Goal: Complete application form: Complete application form

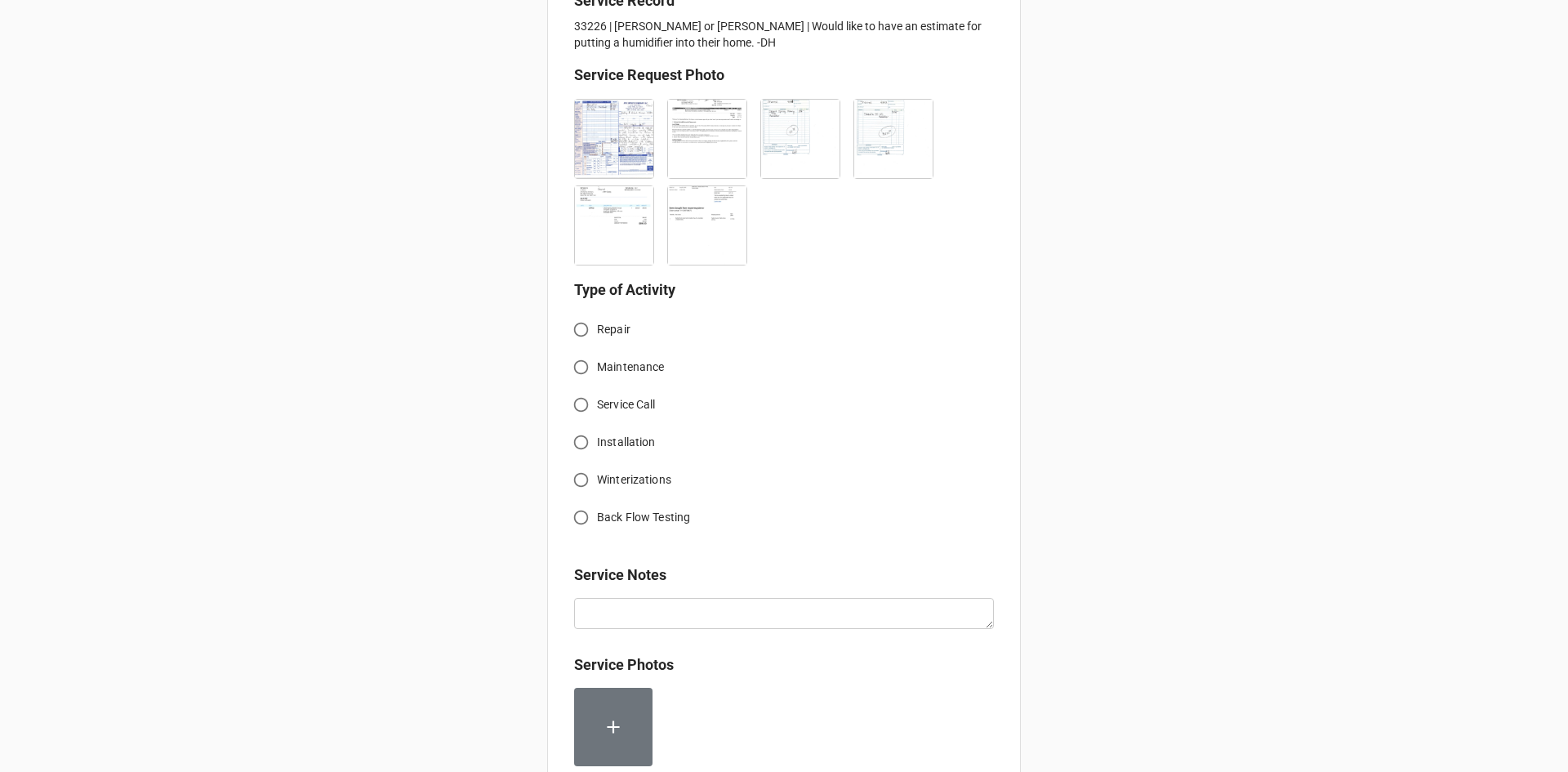
scroll to position [408, 0]
click at [579, 403] on input "Service Call" at bounding box center [580, 403] width 32 height 32
radio input "true"
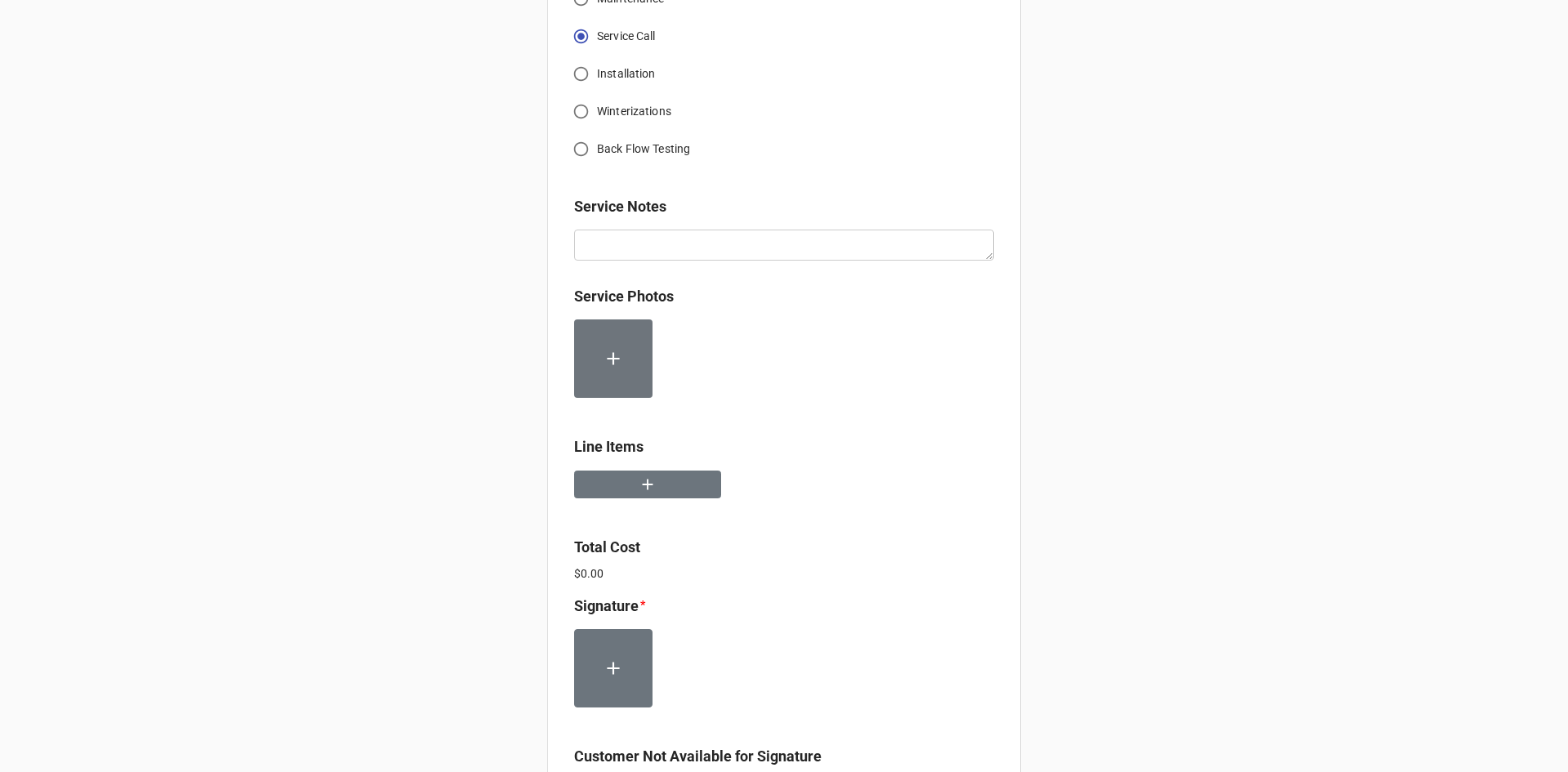
scroll to position [817, 0]
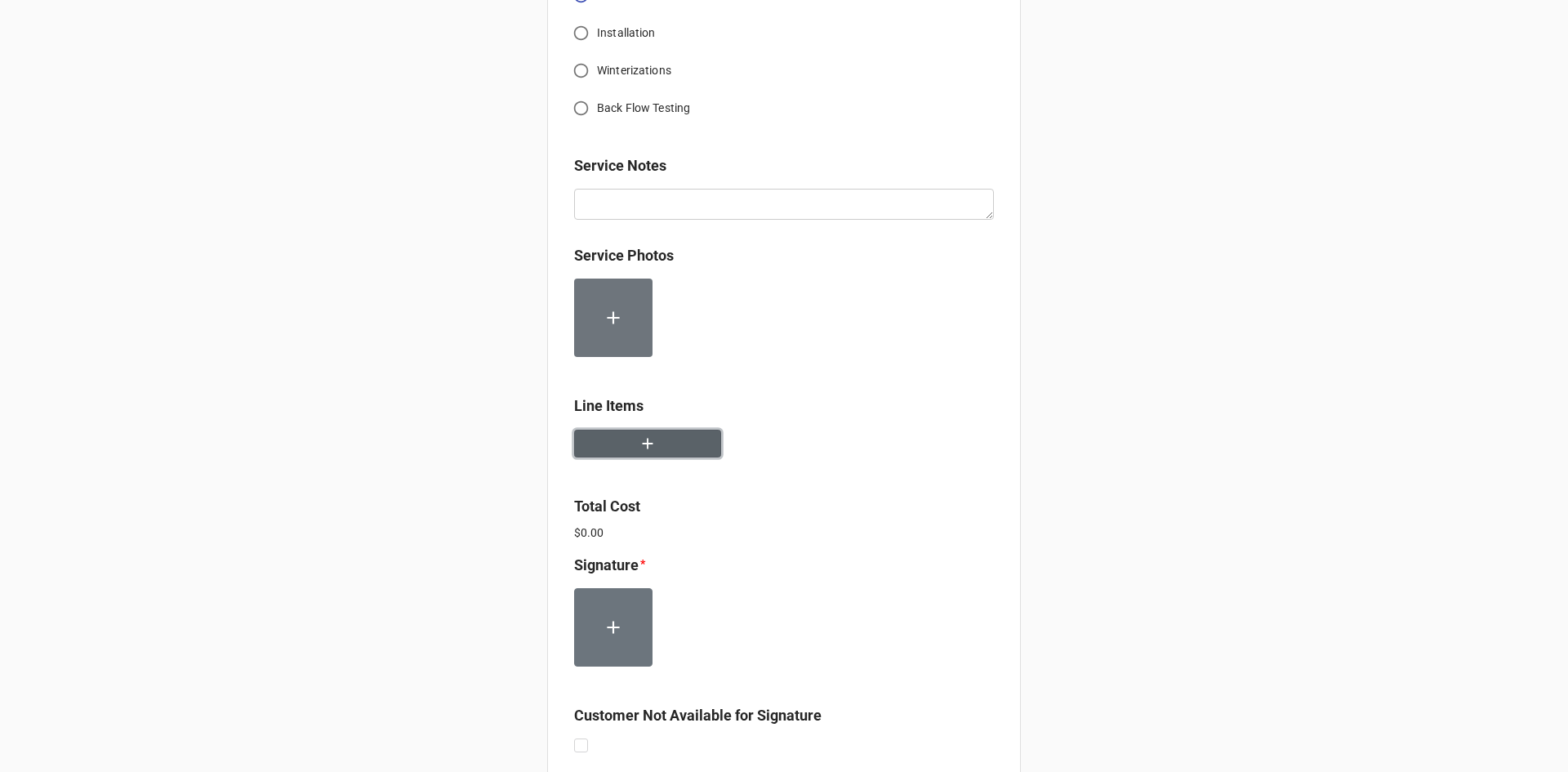
click at [661, 448] on button "button" at bounding box center [648, 443] width 147 height 28
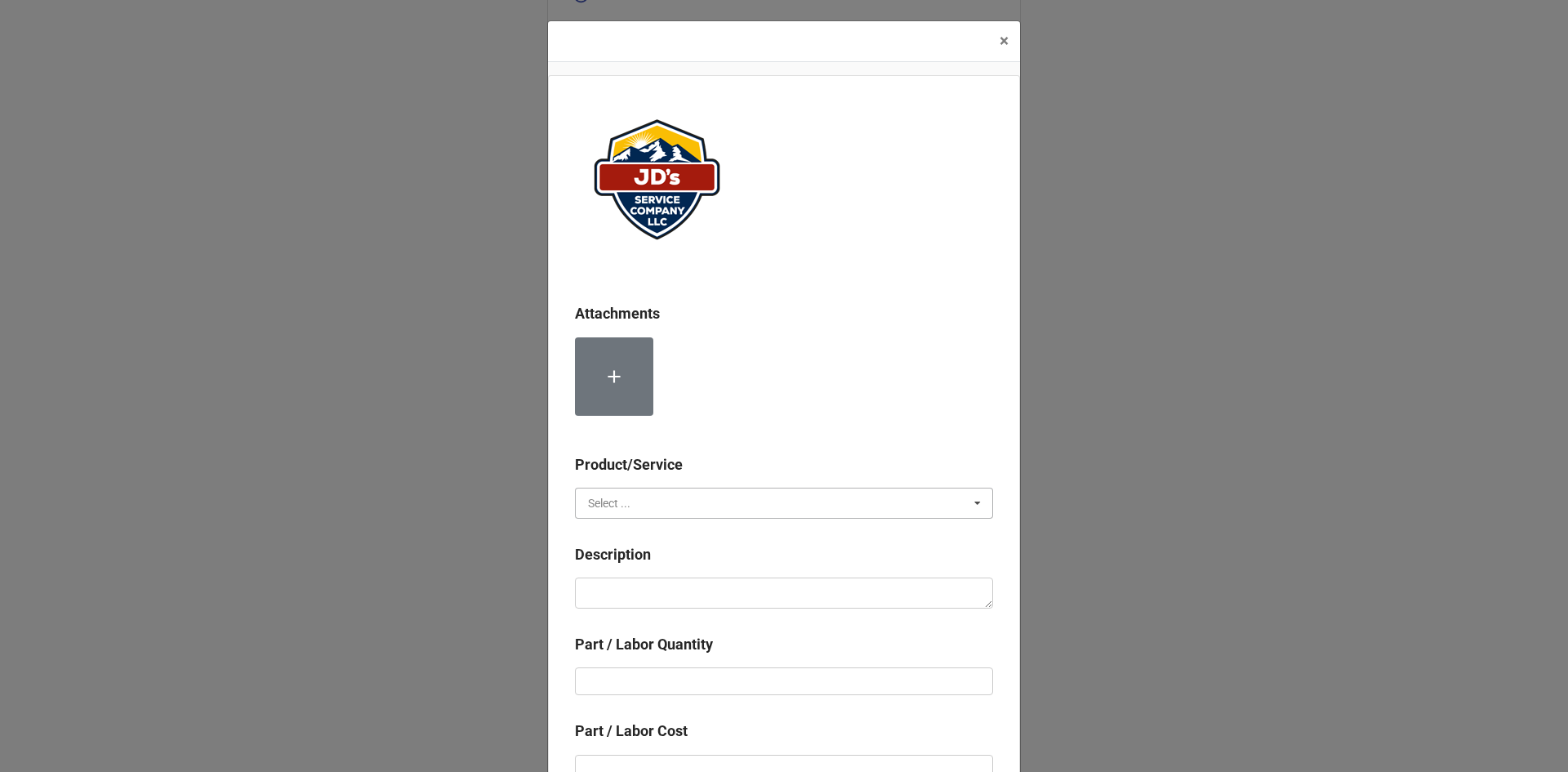
click at [818, 503] on input "text" at bounding box center [785, 503] width 417 height 29
click at [701, 534] on div "Services" at bounding box center [784, 533] width 417 height 30
click at [716, 583] on textarea at bounding box center [783, 593] width 418 height 31
paste textarea "9:00am-11:30am; Service Address: Same as above. Removed and replaced existing h…"
type textarea "x"
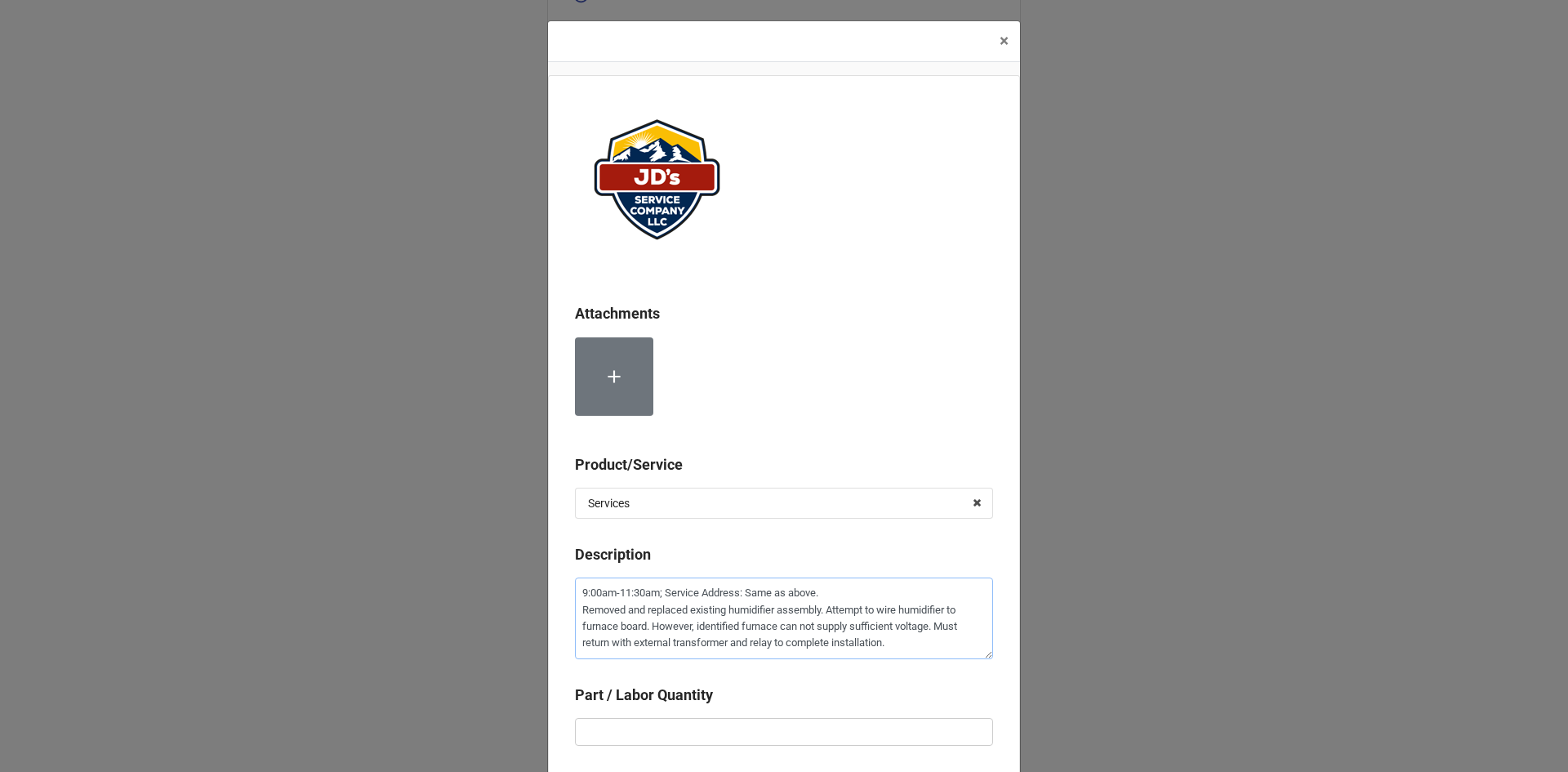
type textarea "9:00am-11:30am; Service Address: Same as above. Removed and replaced existing h…"
click at [869, 729] on input "text" at bounding box center [783, 731] width 418 height 28
type textarea "x"
type input "2"
type textarea "x"
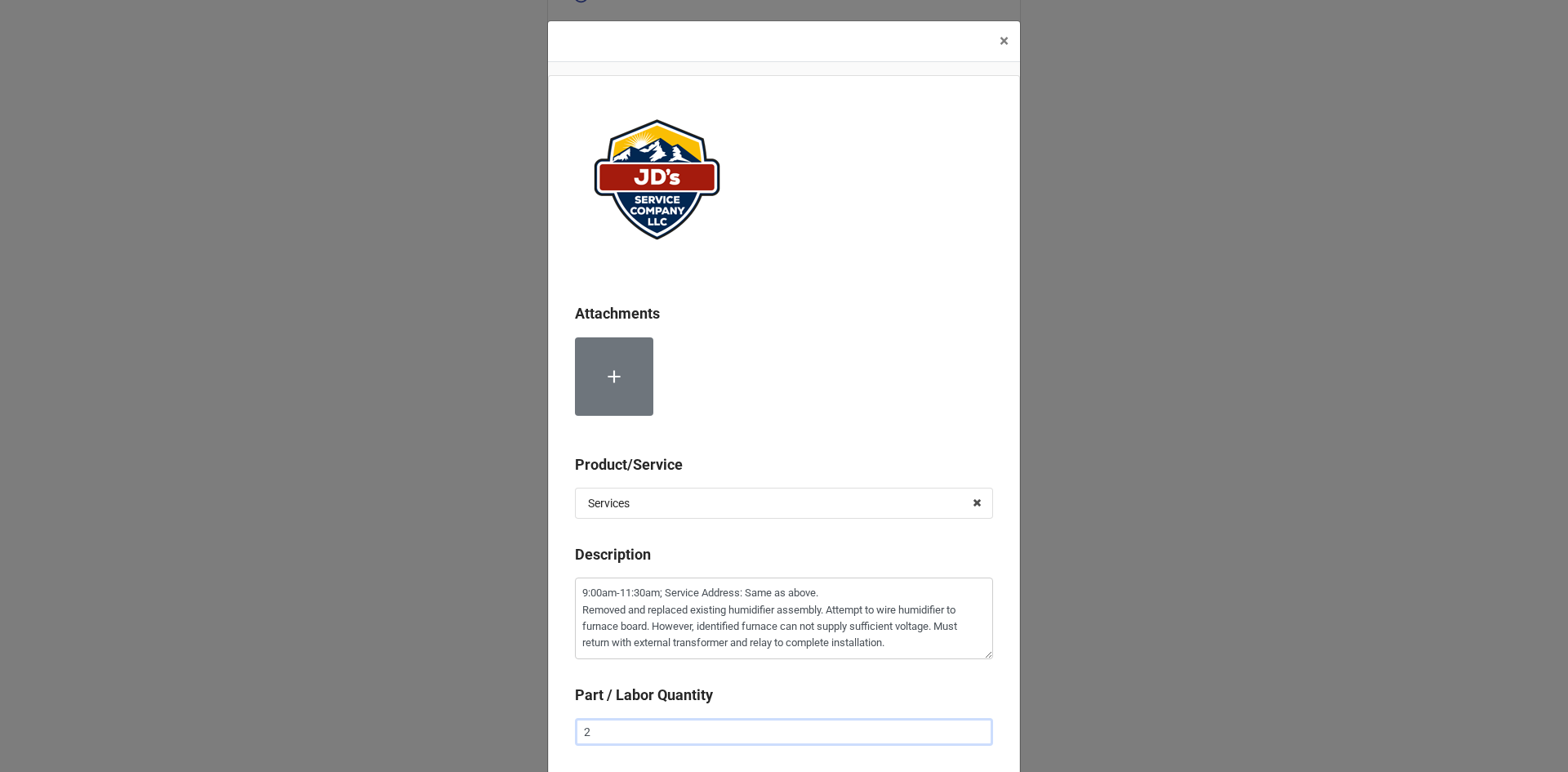
type input "2."
type textarea "x"
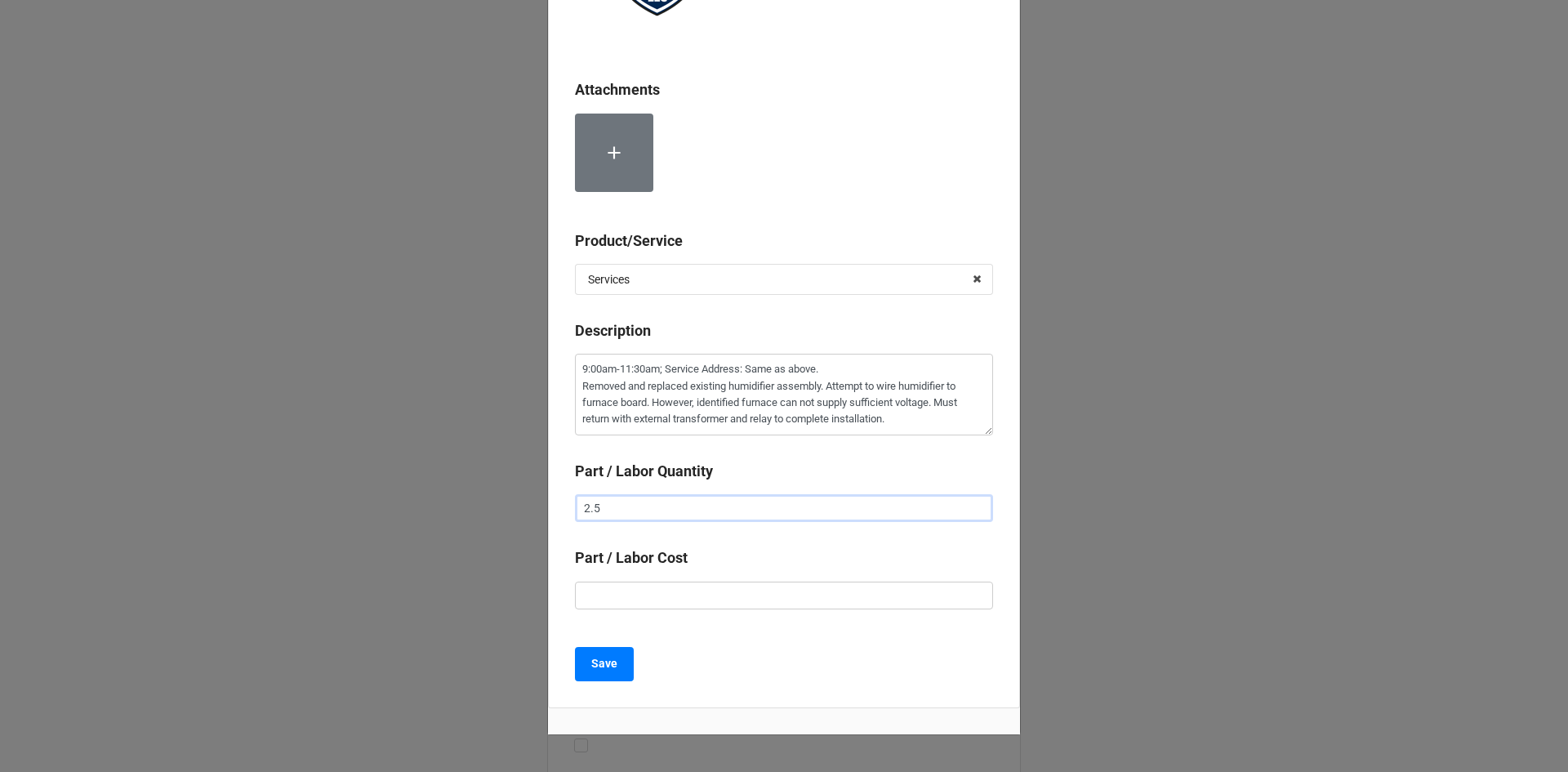
scroll to position [245, 0]
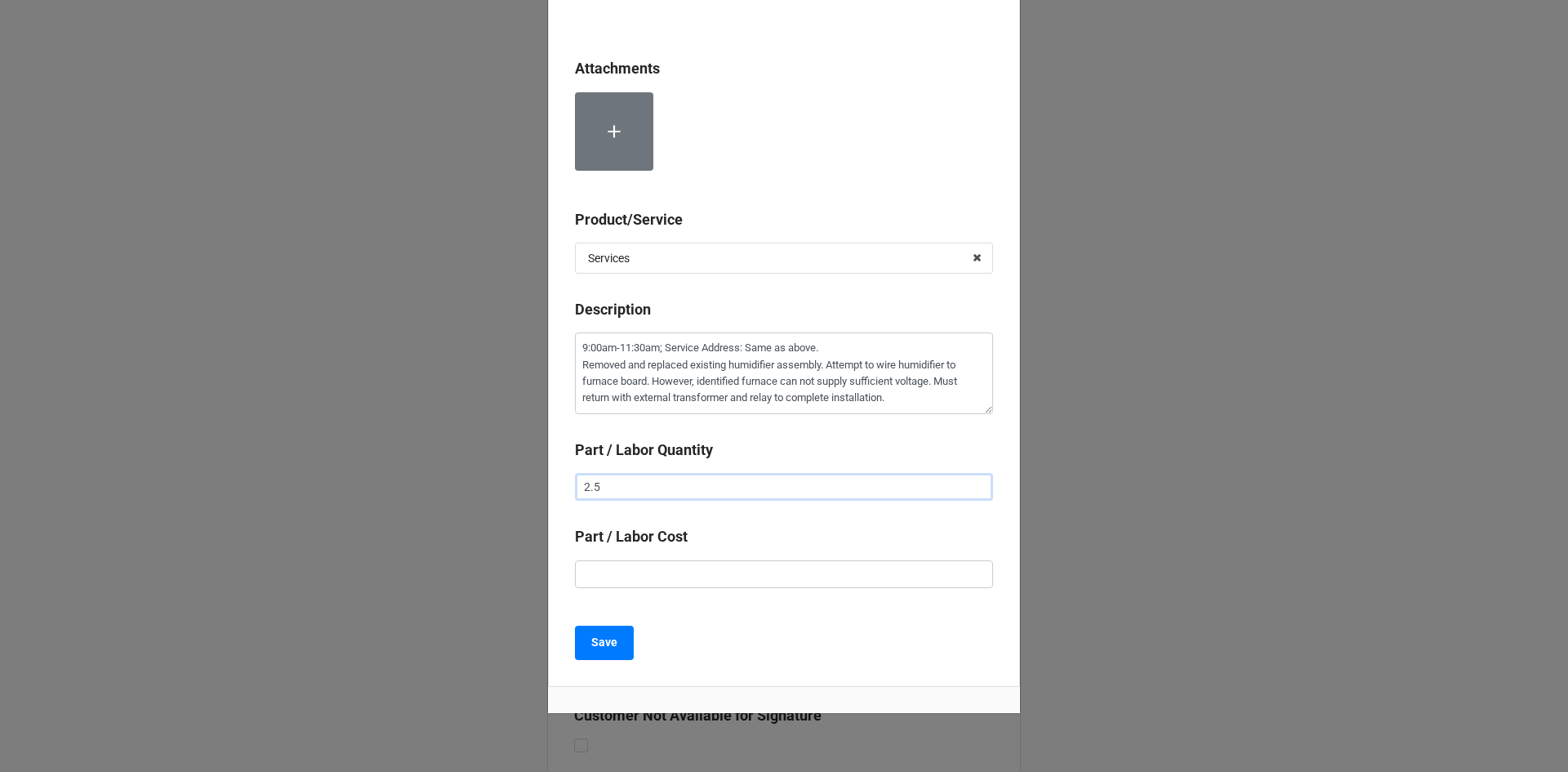
type input "2.5"
click at [791, 577] on input "text" at bounding box center [783, 573] width 418 height 28
type textarea "x"
type input "$2.00"
type textarea "x"
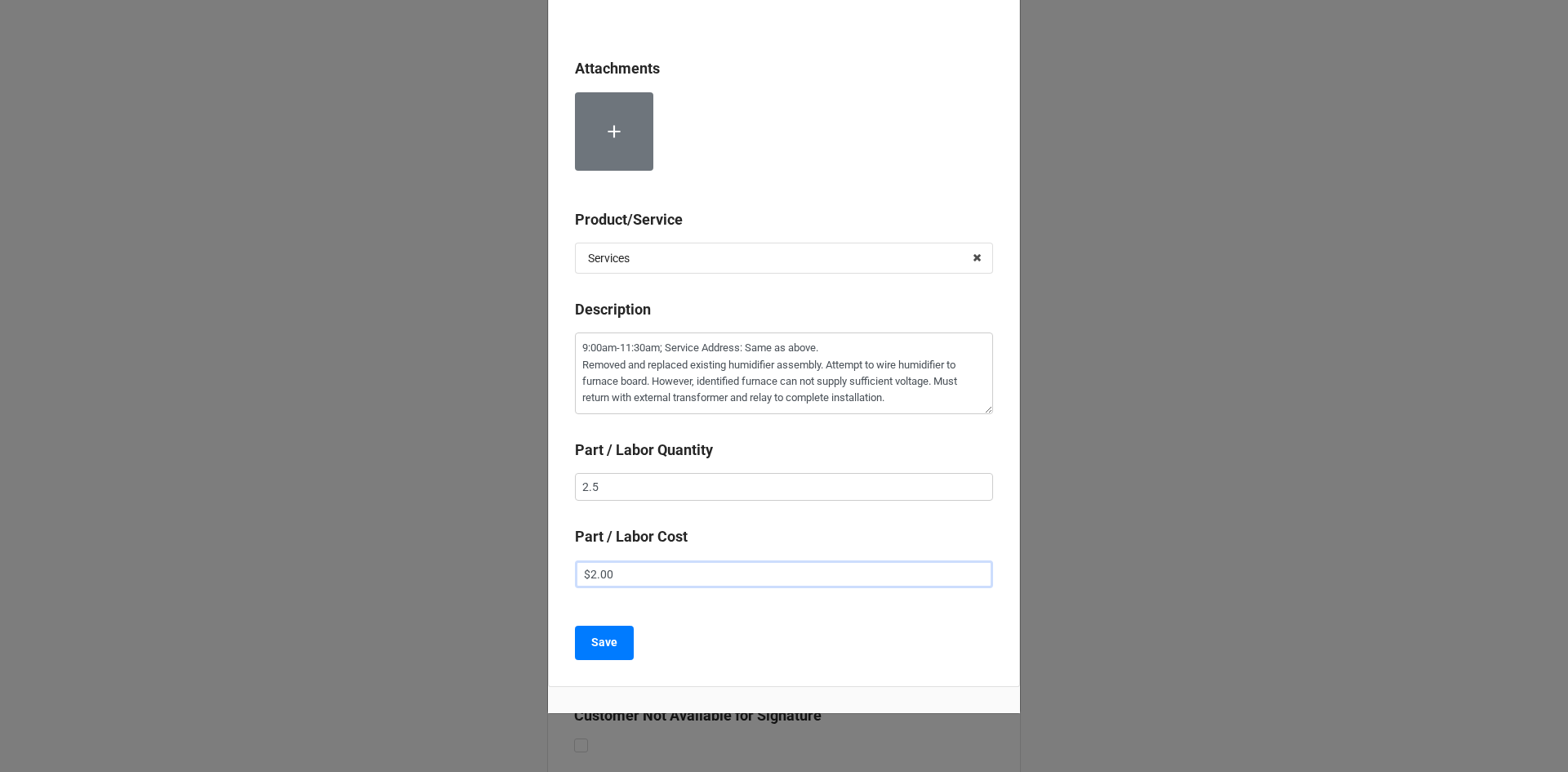
type input "$22.00"
type textarea "x"
type input "$225.00"
click at [610, 647] on b "Save" at bounding box center [604, 643] width 26 height 18
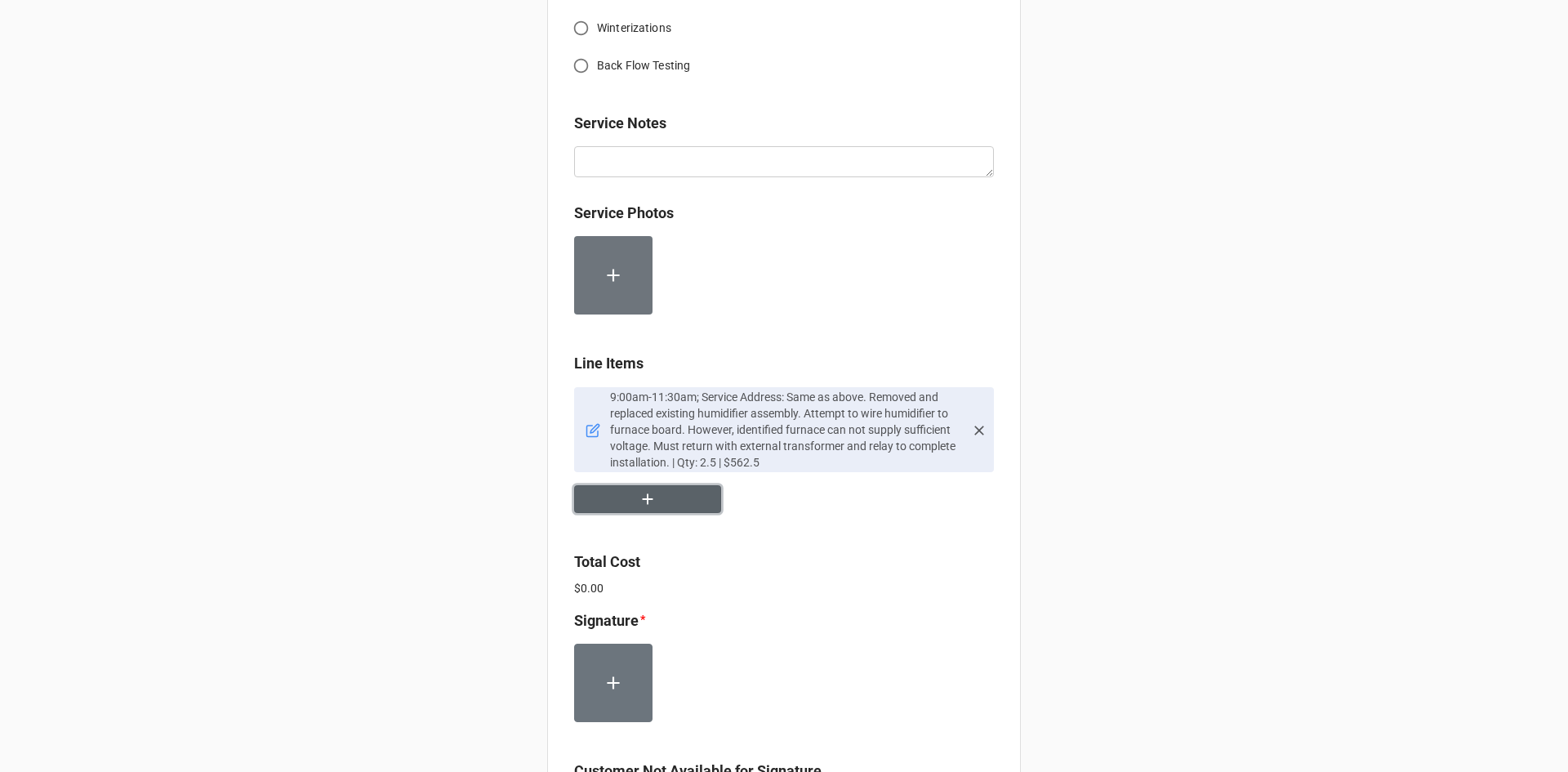
scroll to position [899, 0]
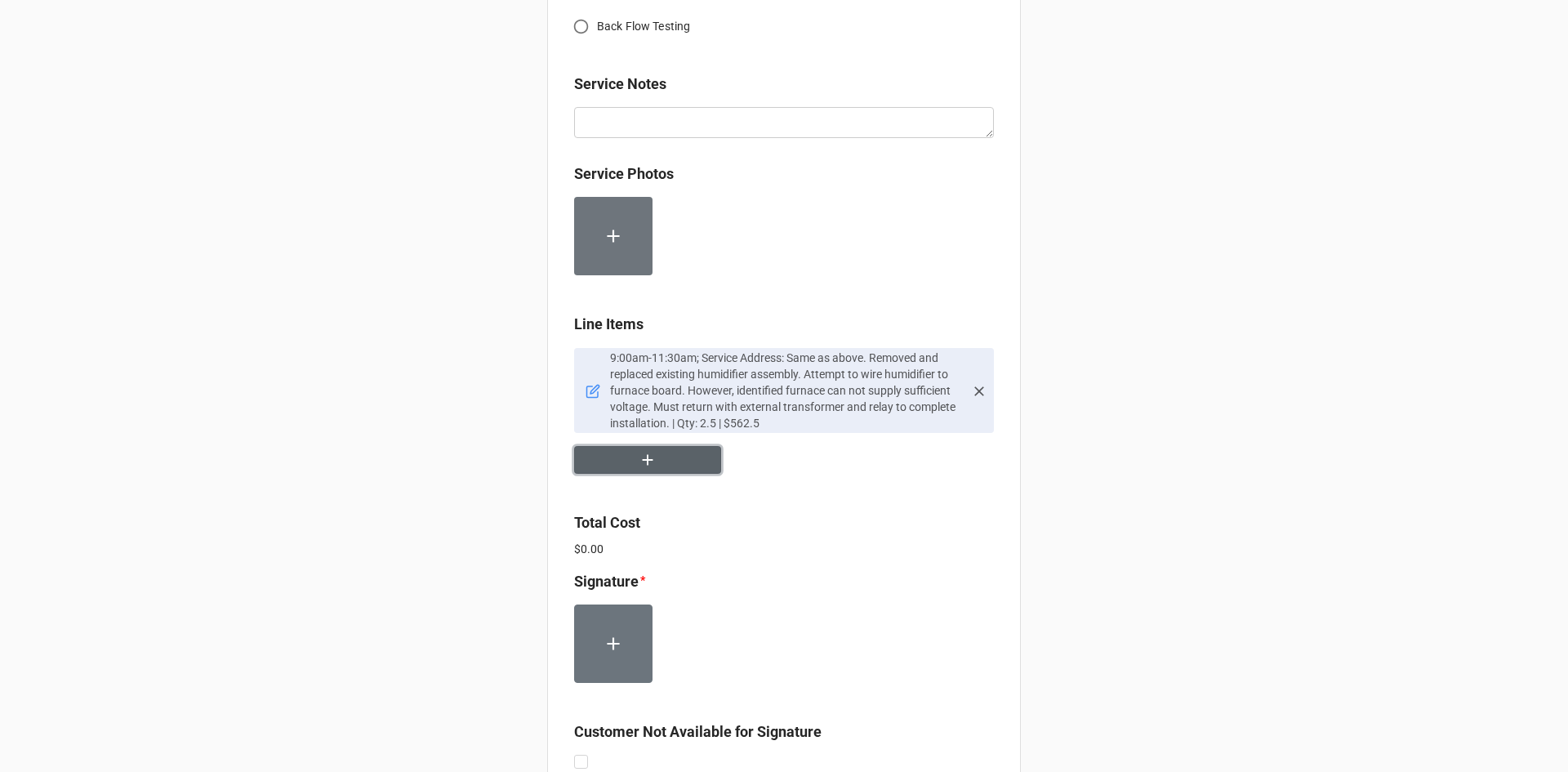
click at [655, 455] on button "button" at bounding box center [648, 460] width 147 height 28
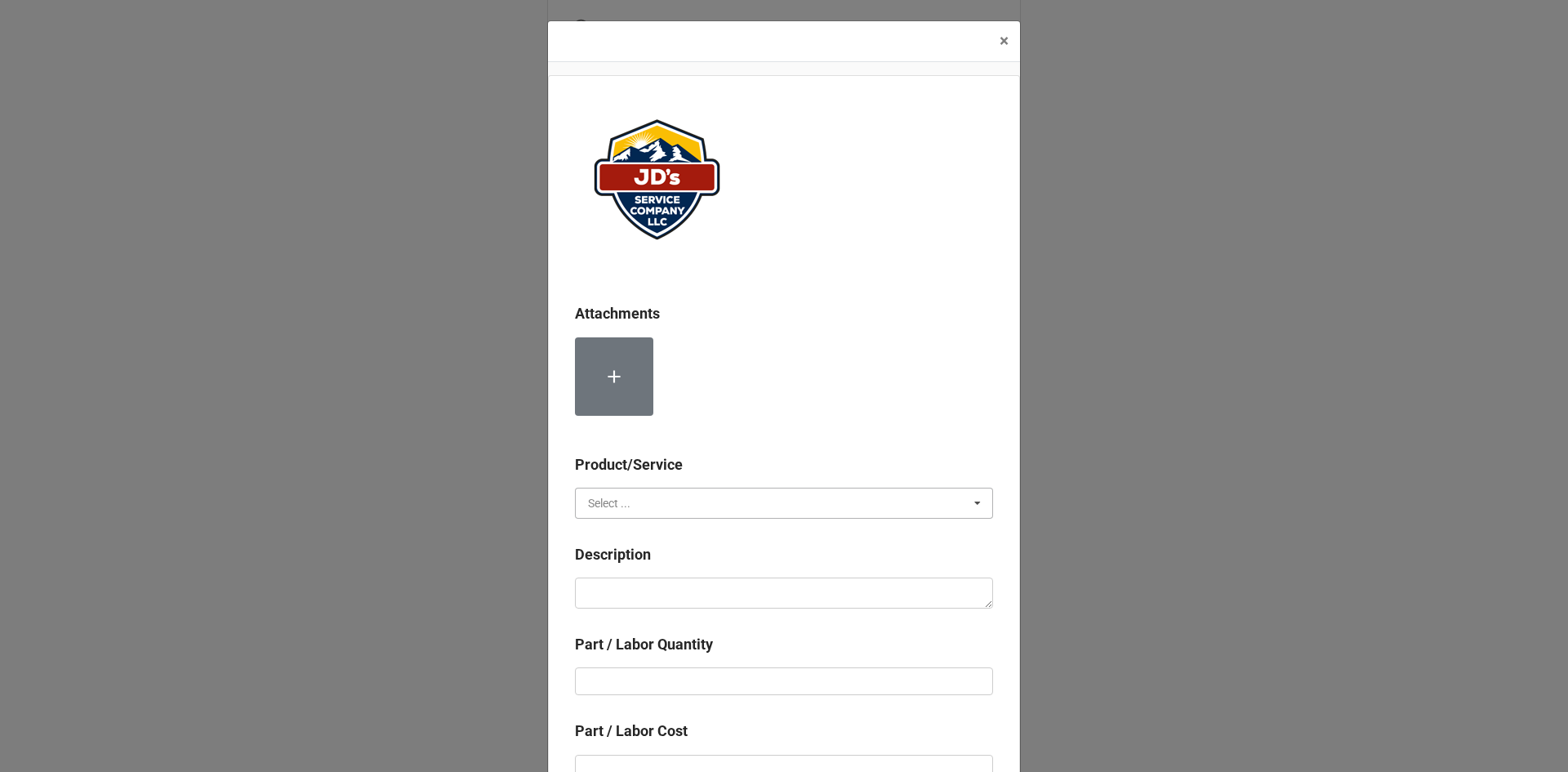
click at [708, 510] on input "text" at bounding box center [785, 503] width 417 height 29
click at [690, 533] on div "Services" at bounding box center [784, 533] width 417 height 30
click at [686, 589] on textarea at bounding box center [783, 593] width 418 height 31
paste textarea "2:15pm-3:45pm; Service Address: Same as above. Returned with necessary componen…"
type textarea "x"
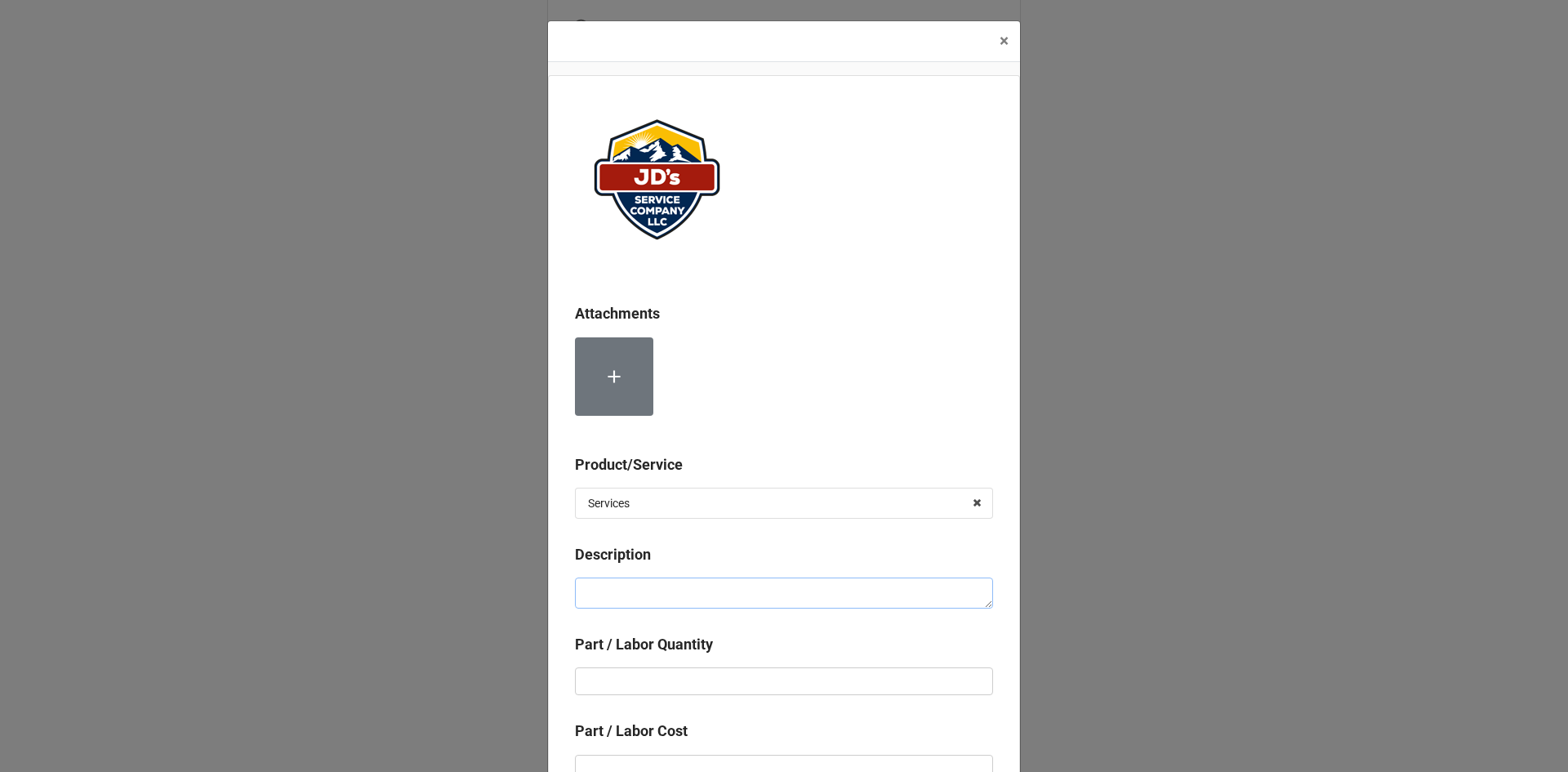
type textarea "2:15pm-3:45pm; Service Address: Same as above. Returned with necessary componen…"
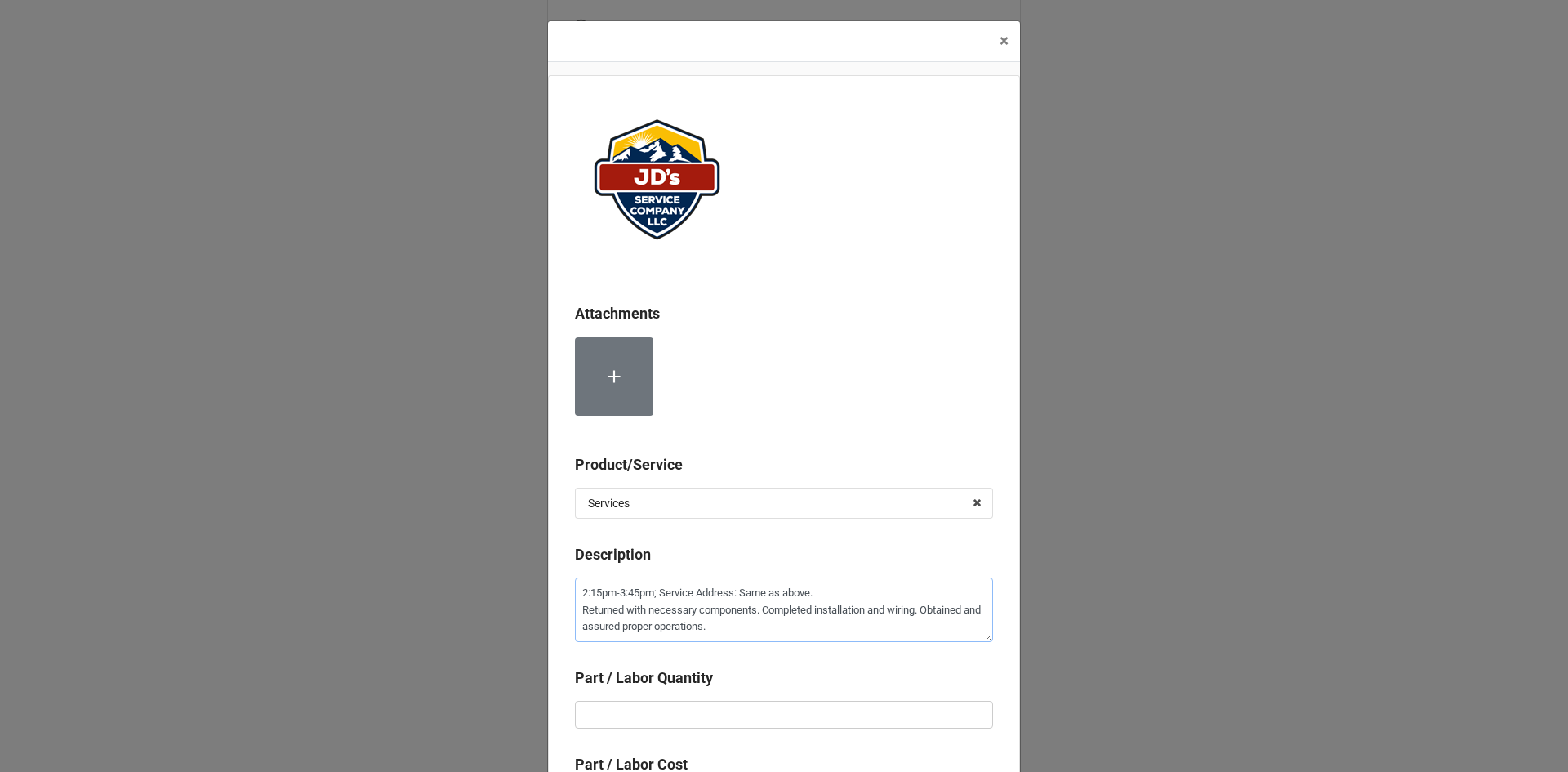
click at [575, 597] on textarea "2:15pm-3:45pm; Service Address: Same as above. Returned with necessary componen…" at bounding box center [783, 609] width 418 height 64
type textarea "x"
type textarea "92:15pm-3:45pm; Service Address: Same as above. Returned with necessary compone…"
type textarea "x"
type textarea "9/2:15pm-3:45pm; Service Address: Same as above. Returned with necessary compon…"
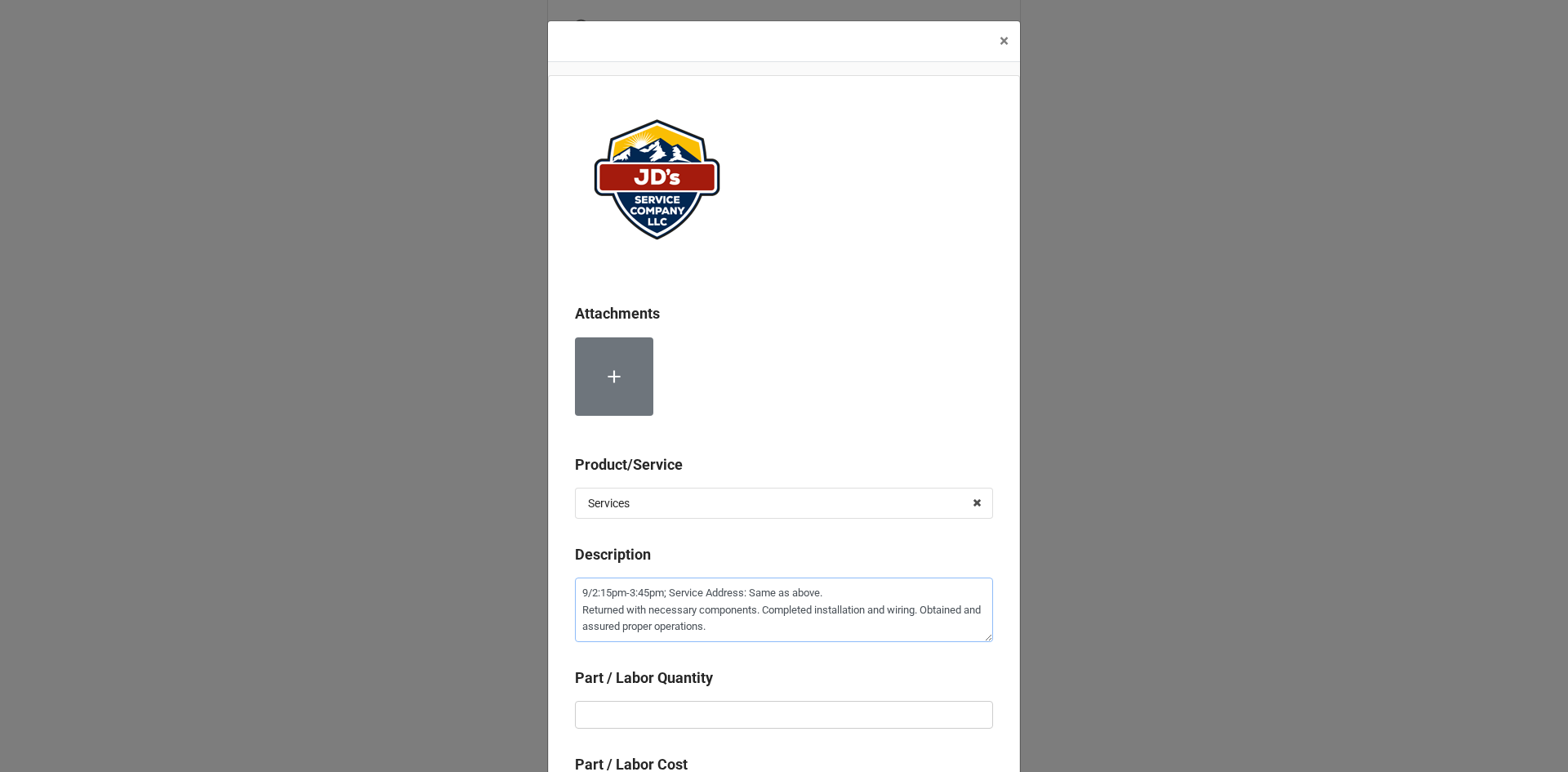
type textarea "x"
type textarea "9/32:15pm-3:45pm; Service Address: Same as above. Returned with necessary compo…"
type textarea "x"
type textarea "9/302:15pm-3:45pm; Service Address: Same as above. Returned with necessary comp…"
type textarea "x"
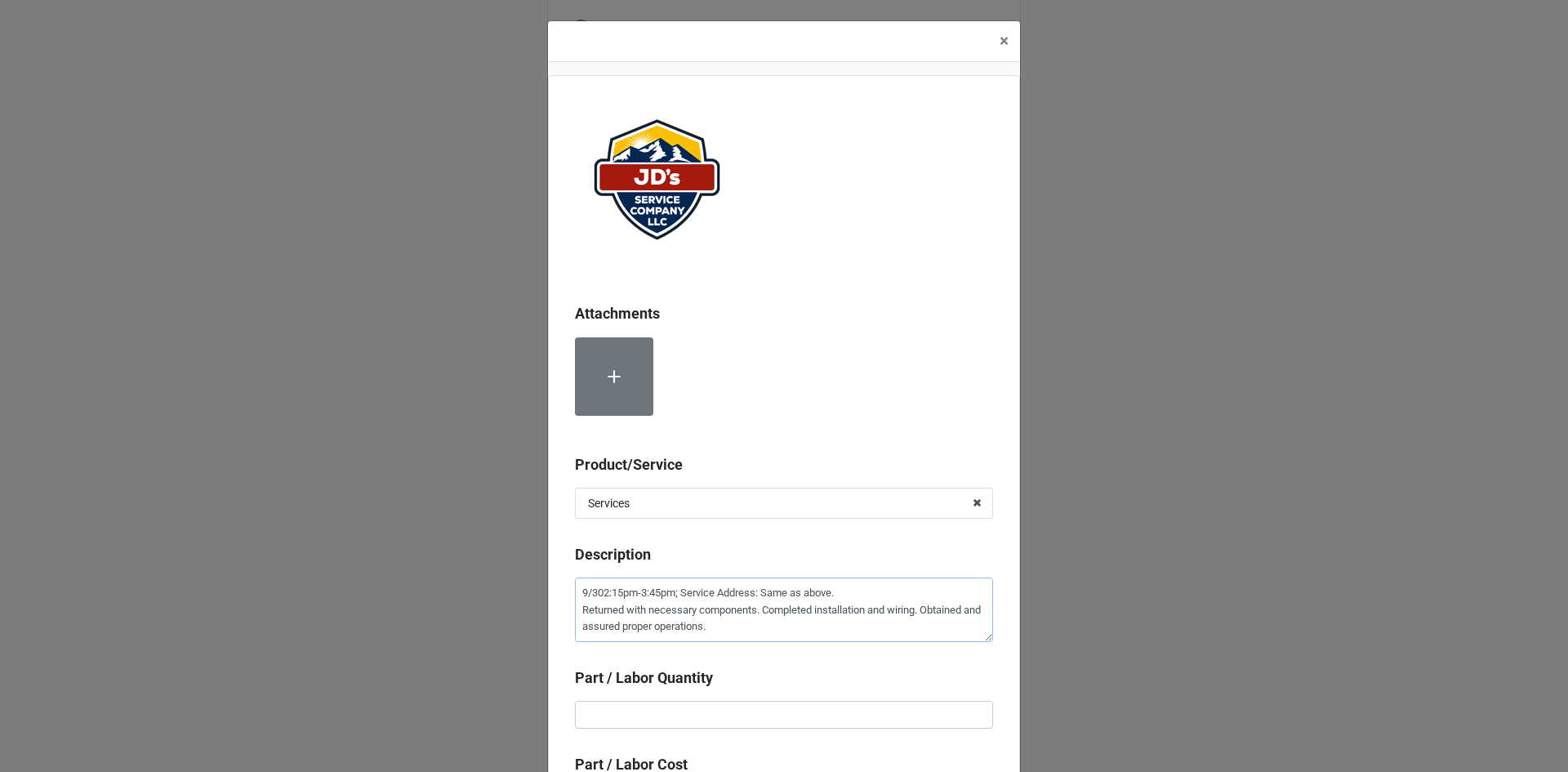
type textarea "[DATE]2:15pm-3:45pm; Service Address: Same as above. Returned with necessary co…"
type textarea "x"
type textarea "[DATE]22:15pm-3:45pm; Service Address: Same as above. Returned with necessary c…"
type textarea "x"
type textarea "9/30/252:15pm-3:45pm; Service Address: Same as above. Returned with necessary c…"
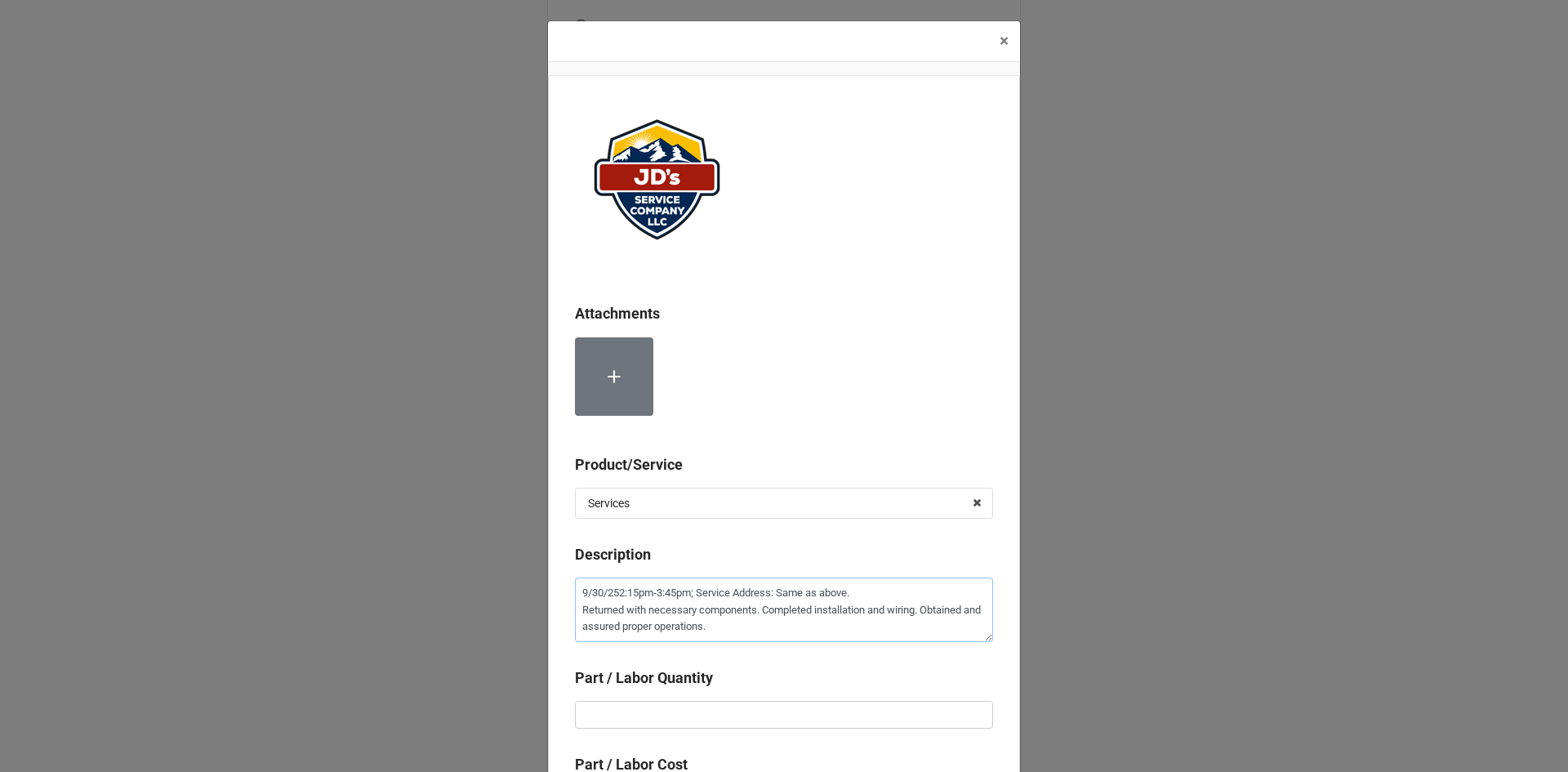
type textarea "x"
type textarea "[DATE] 2:15pm-3:45pm; Service Address: Same as above. Returned with necessary c…"
type textarea "x"
type textarea "[DATE]2:15pm-3:45pm; Service Address: Same as above. Returned with necessary co…"
type textarea "x"
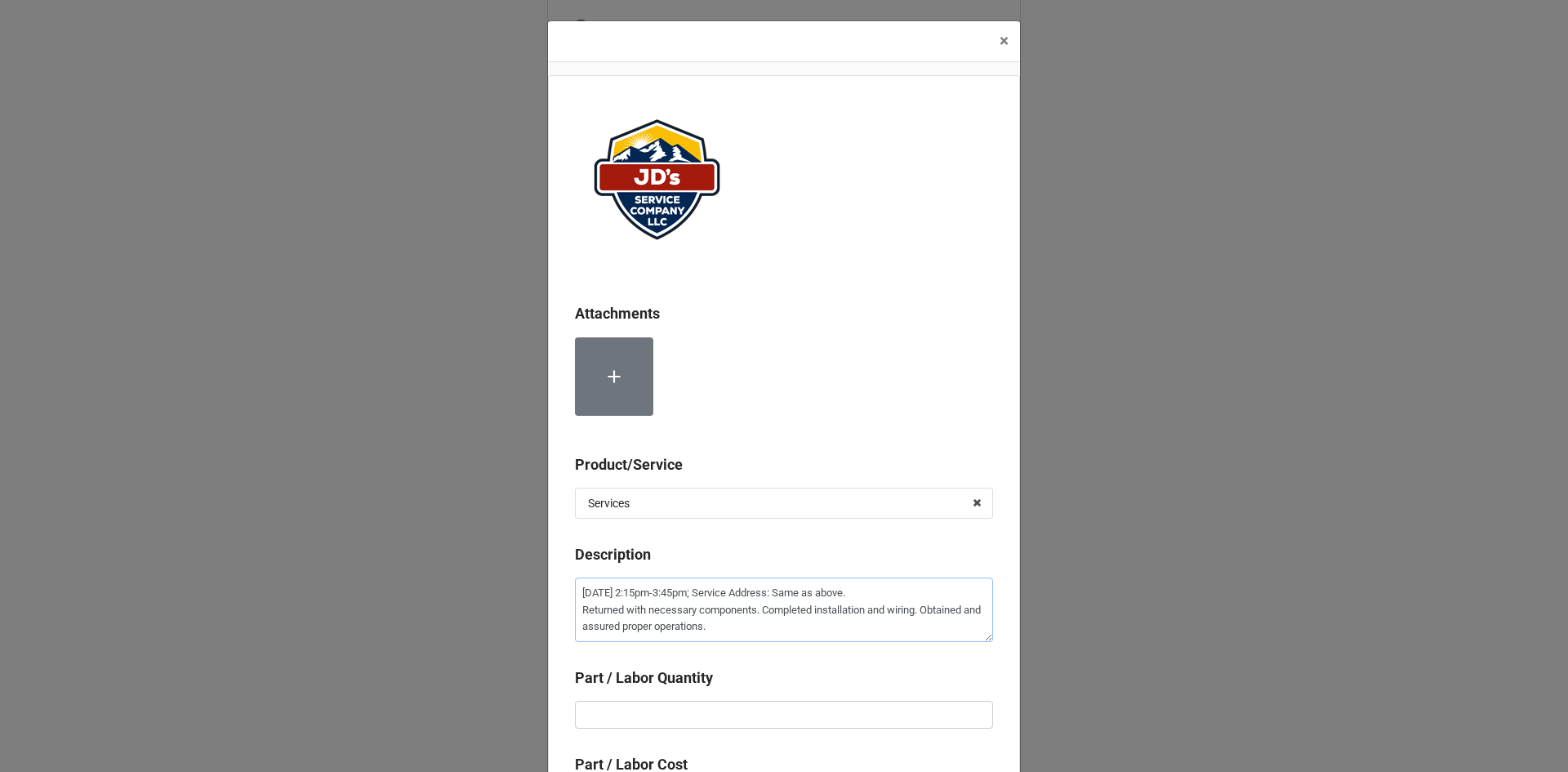
type textarea "[DATE] 2:15pm-3:45pm; Service Address: Same as above. Returned with necessary c…"
click at [782, 709] on input "text" at bounding box center [783, 715] width 418 height 28
type textarea "x"
type input "1"
type textarea "x"
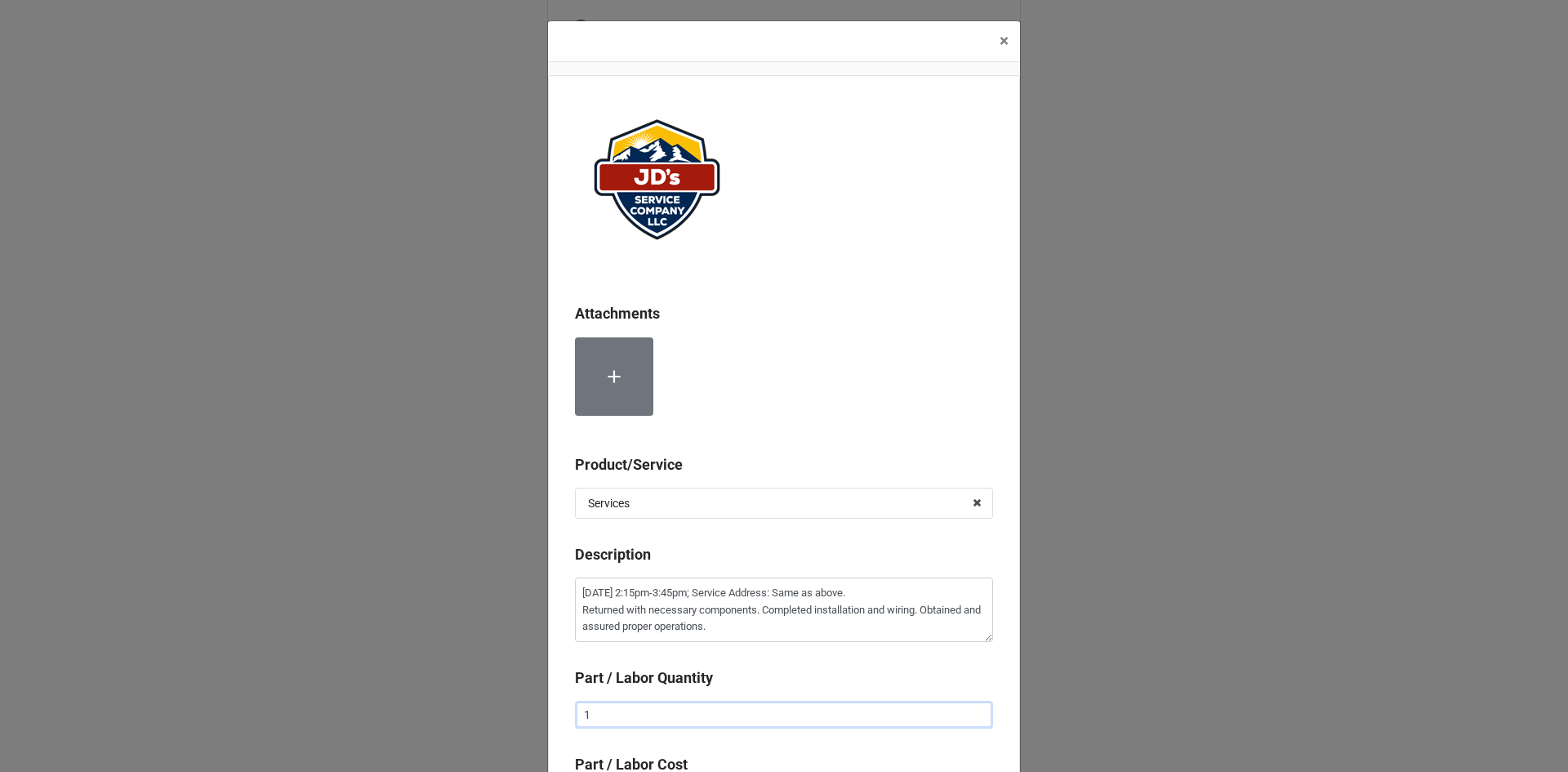
type input "1."
type textarea "x"
type input "1.5"
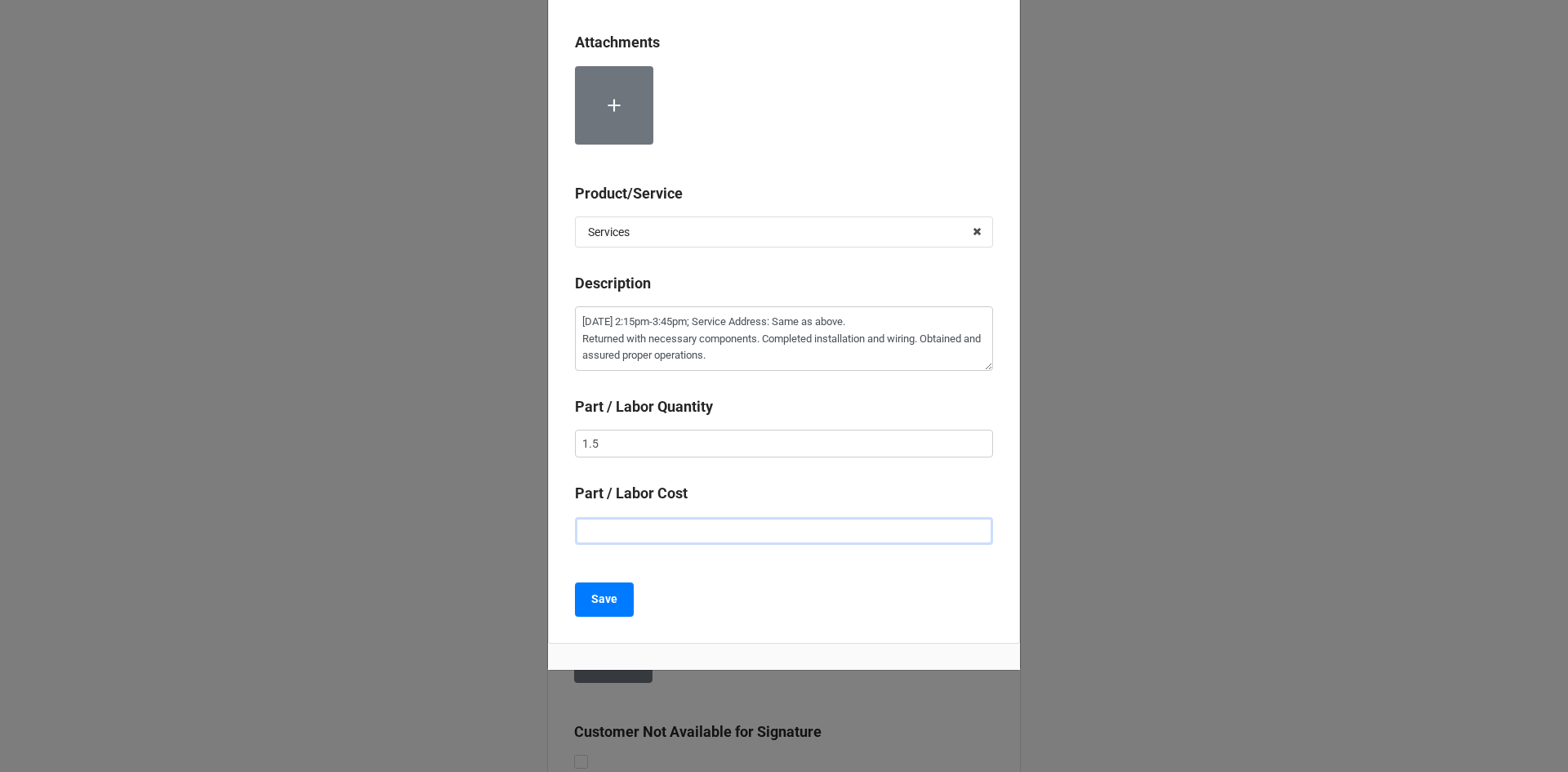
type textarea "x"
type input "$2.00"
type textarea "x"
type input "$22.00"
type textarea "x"
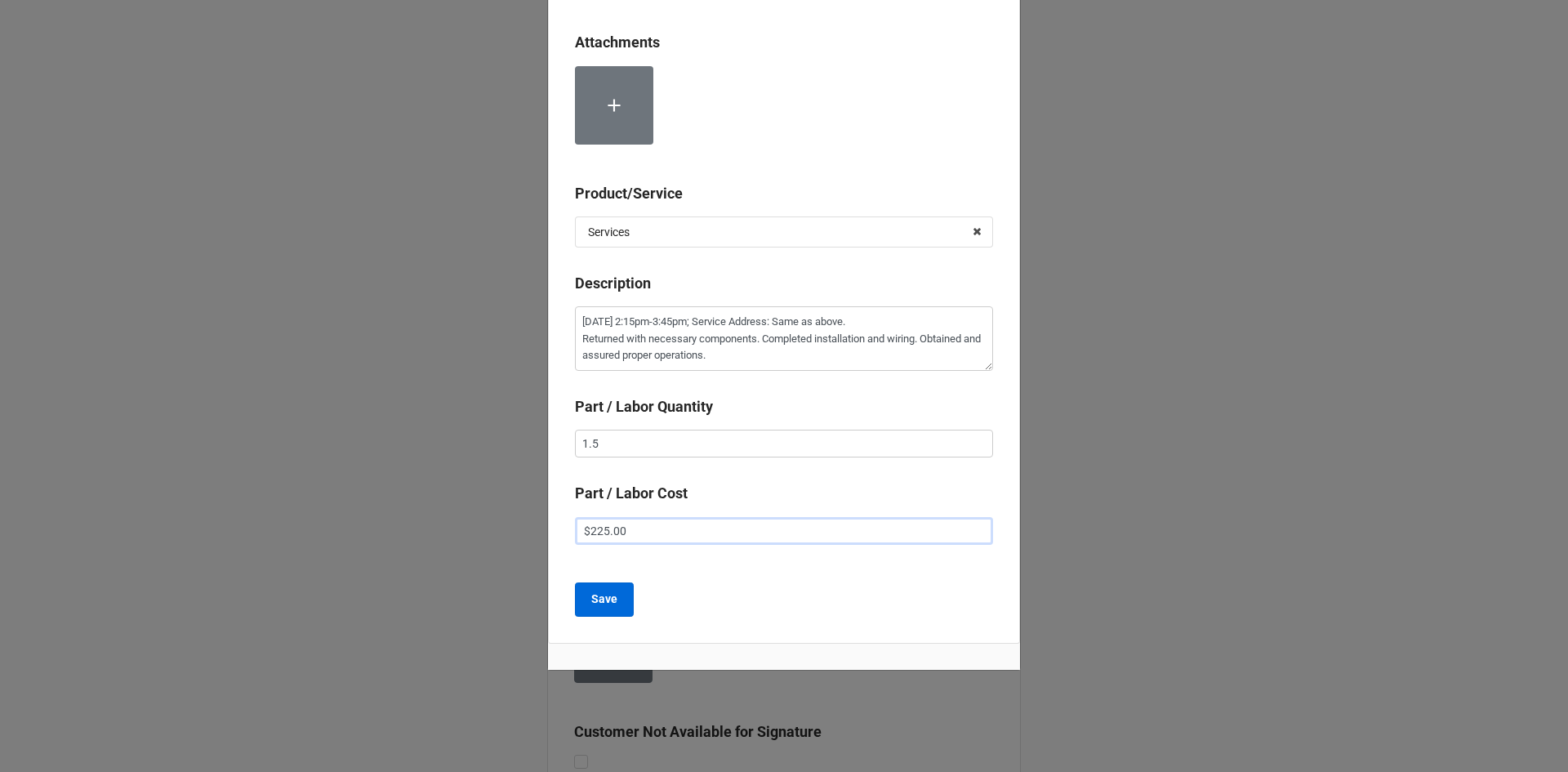
type input "$225.00"
click at [599, 599] on b "Save" at bounding box center [604, 599] width 26 height 18
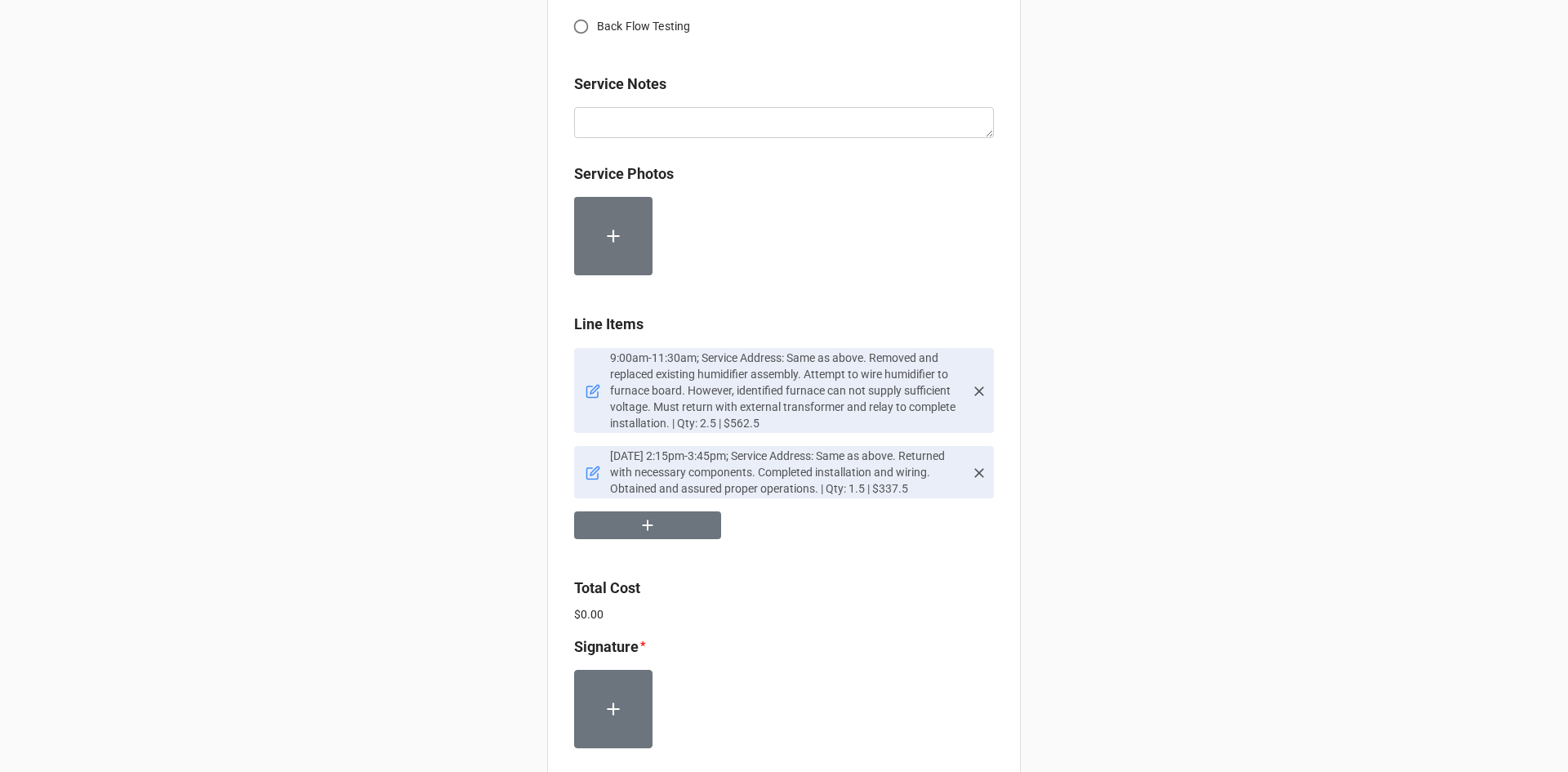
click at [589, 392] on icon at bounding box center [592, 390] width 15 height 15
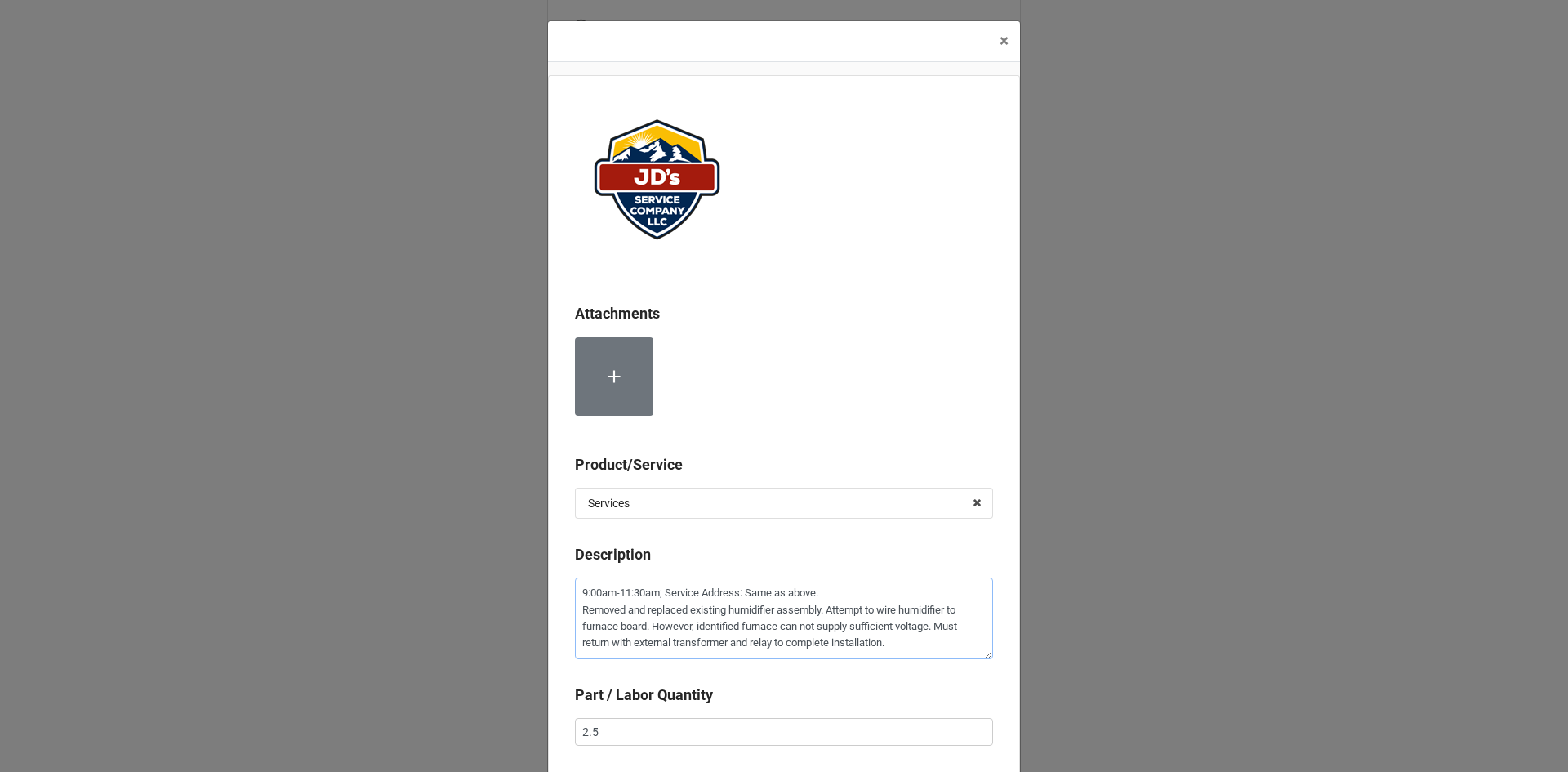
click at [575, 591] on textarea "9:00am-11:30am; Service Address: Same as above. Removed and replaced existing h…" at bounding box center [783, 618] width 418 height 82
type textarea "x"
type textarea "99:00am-11:30am; Service Address: Same as above. Removed and replaced existing …"
type textarea "x"
type textarea "9/9:00am-11:30am; Service Address: Same as above. Removed and replaced existing…"
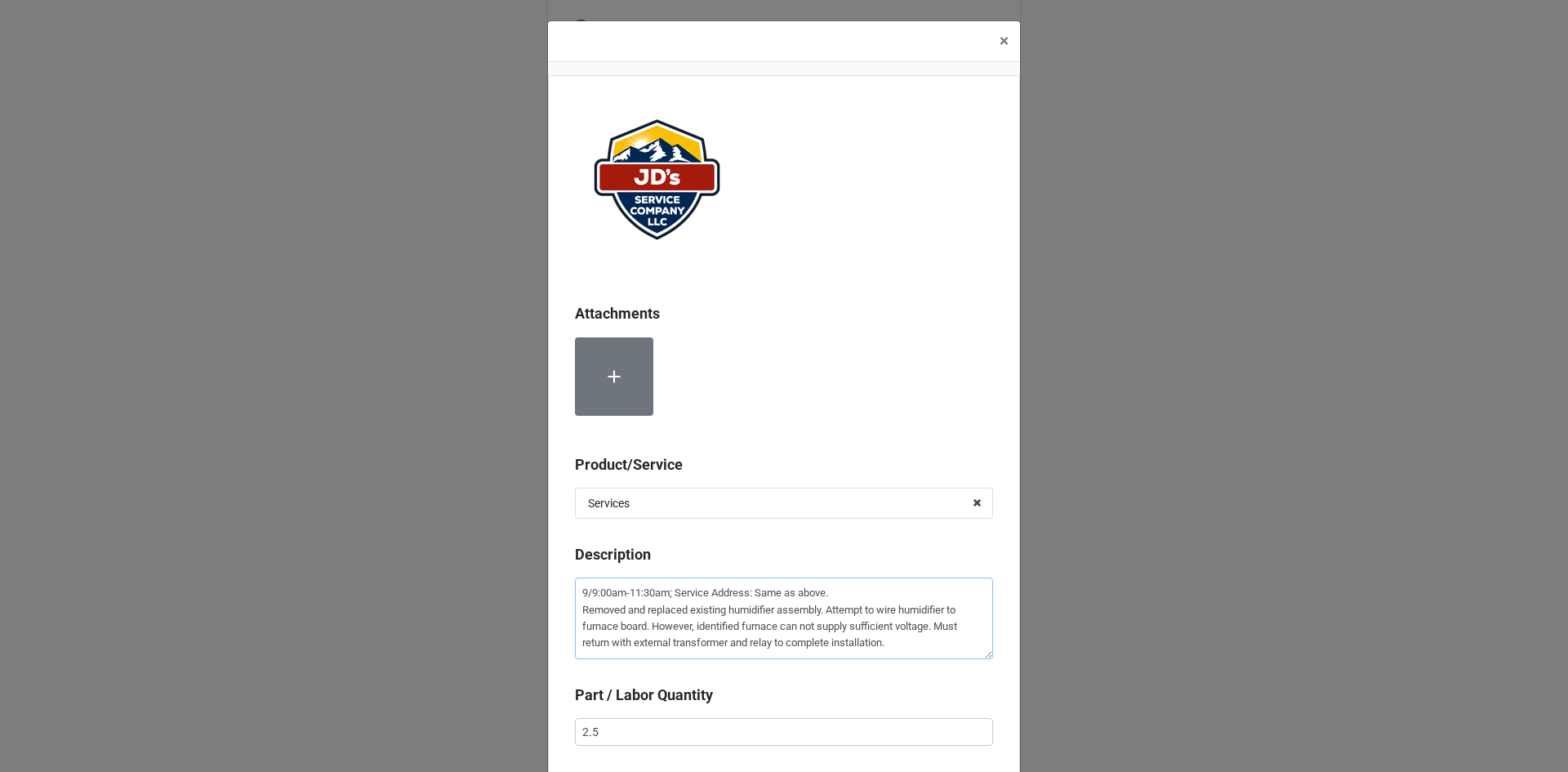
type textarea "x"
type textarea "9/29:00am-11:30am; Service Address: Same as above. Removed and replaced existin…"
type textarea "x"
type textarea "9/269:00am-11:30am; Service Address: Same as above. Removed and replaced existi…"
type textarea "x"
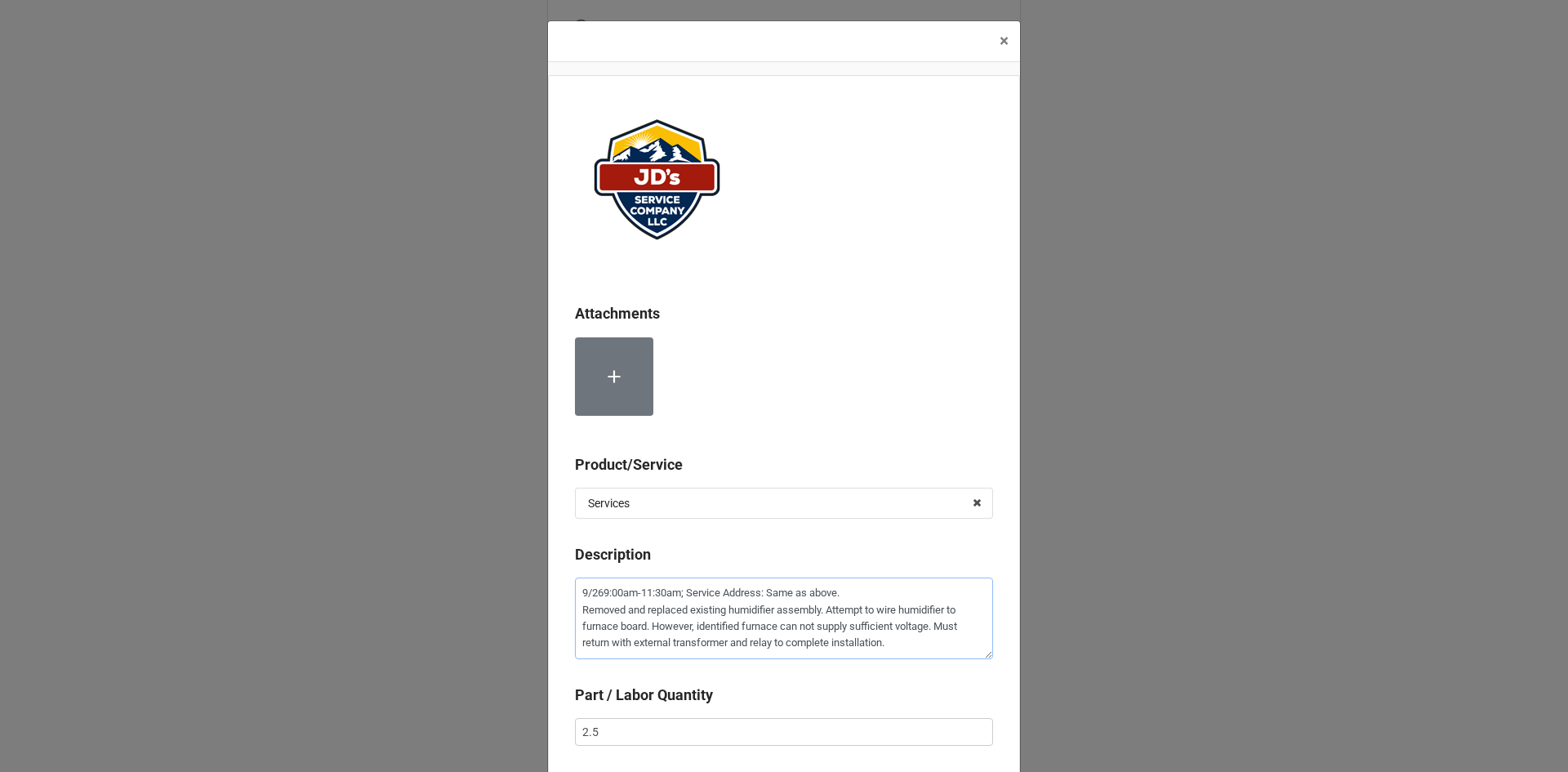
type textarea "[DATE]9:00am-11:30am; Service Address: Same as above. Removed and replaced exis…"
type textarea "x"
type textarea "9/26/29:00am-11:30am; Service Address: Same as above. Removed and replaced exis…"
type textarea "x"
type textarea "9/26/259:00am-11:30am; Service Address: Same as above. Removed and replaced exi…"
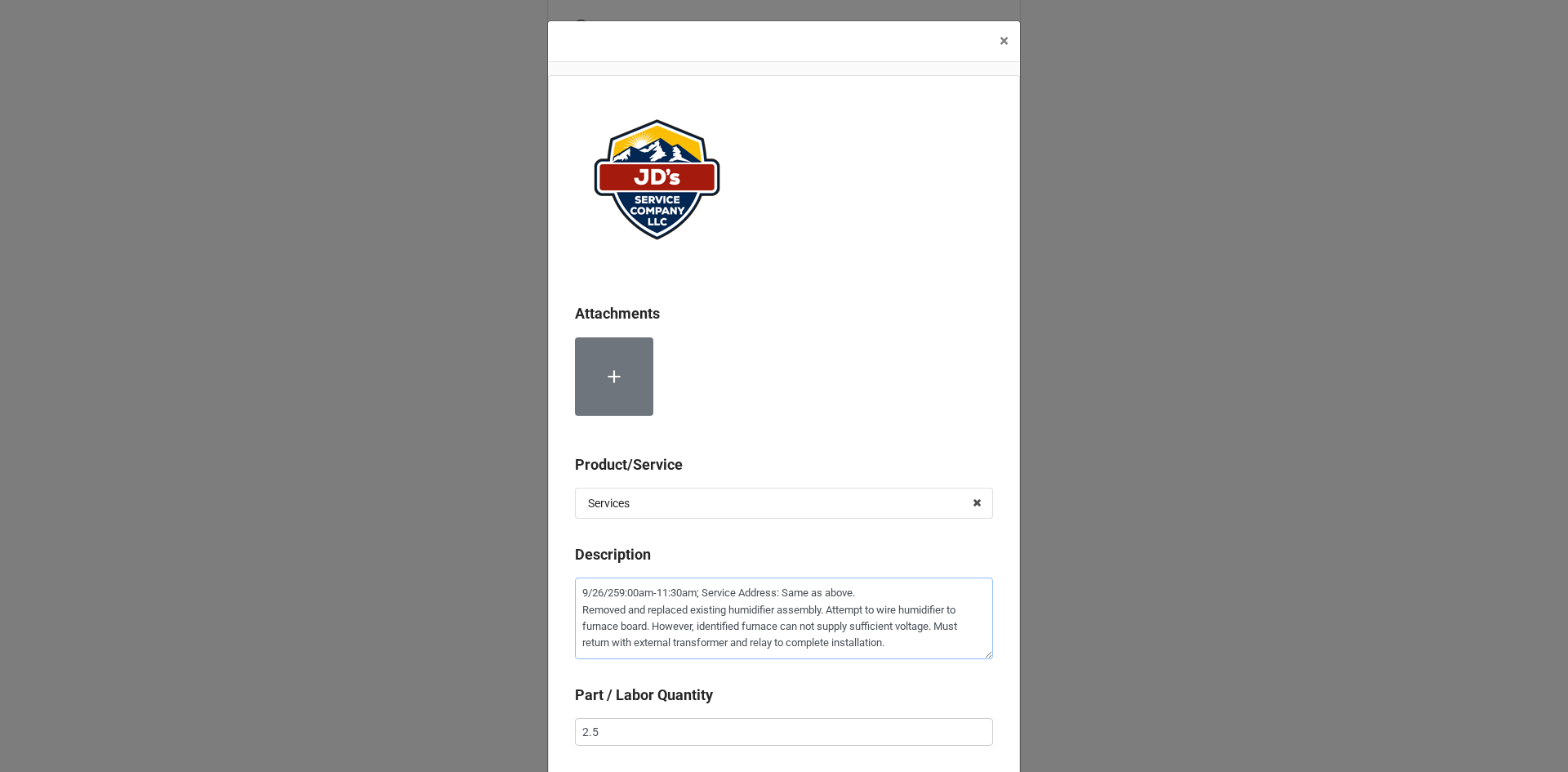
type textarea "x"
type textarea "[DATE] 9:00am-11:30am; Service Address: Same as above. Removed and replaced exi…"
type textarea "x"
type textarea "[DATE]9:00am-11:30am; Service Address: Same as above. Removed and replaced exis…"
type textarea "x"
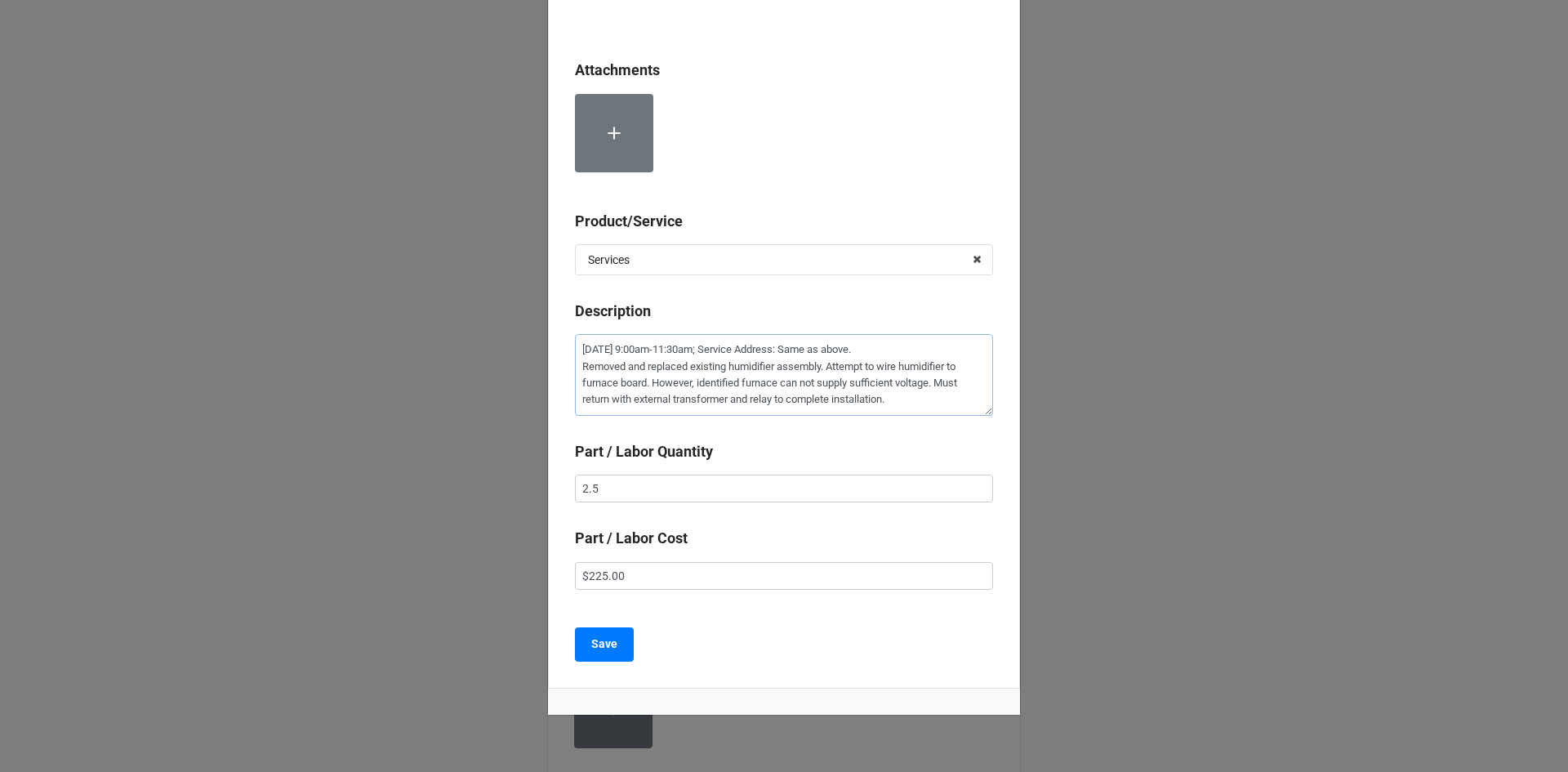
scroll to position [245, 0]
type textarea "[DATE] 9:00am-11:30am; Service Address: Same as above. Removed and replaced exi…"
click at [611, 645] on b "Save" at bounding box center [604, 643] width 26 height 18
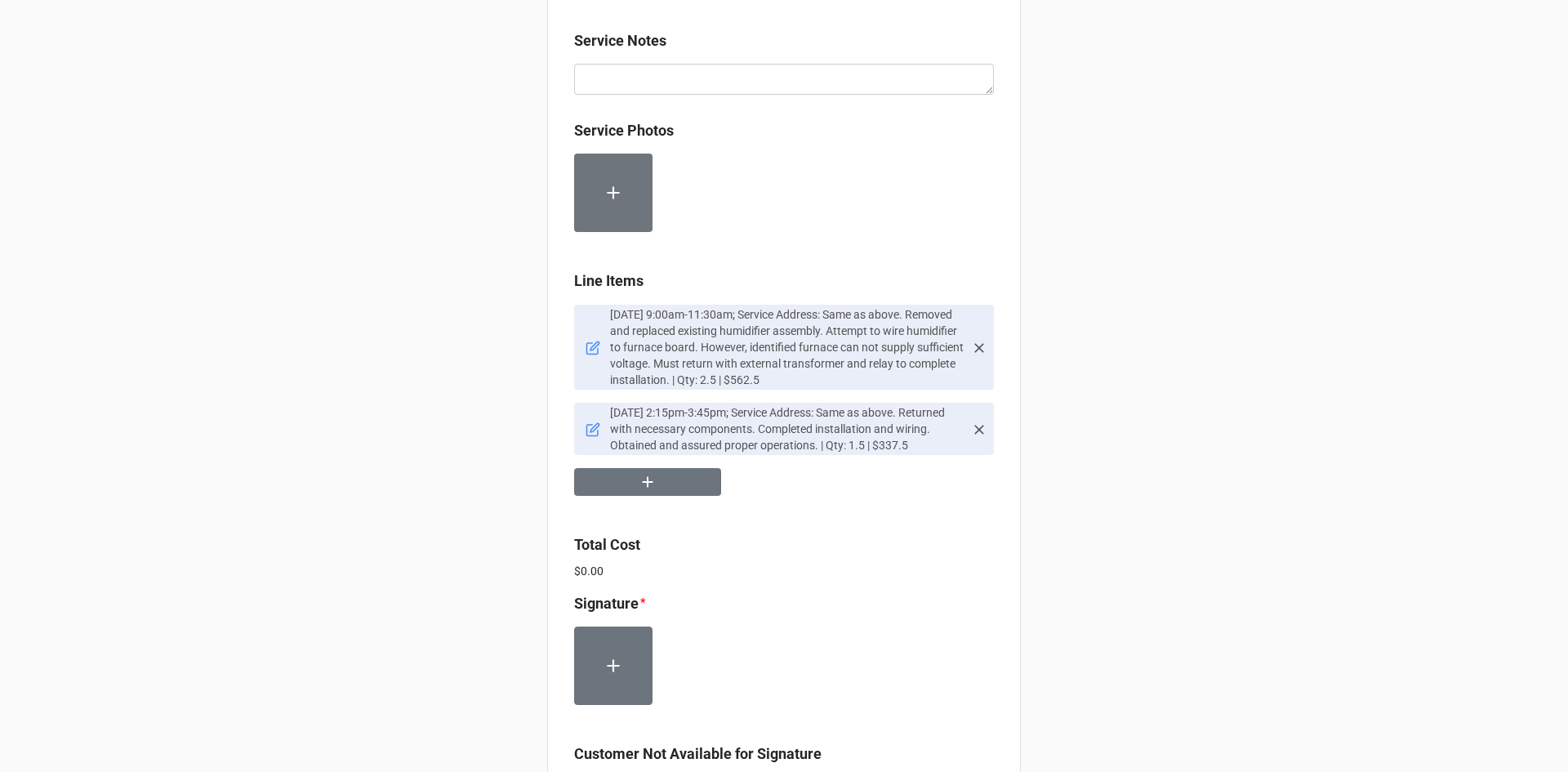
scroll to position [979, 0]
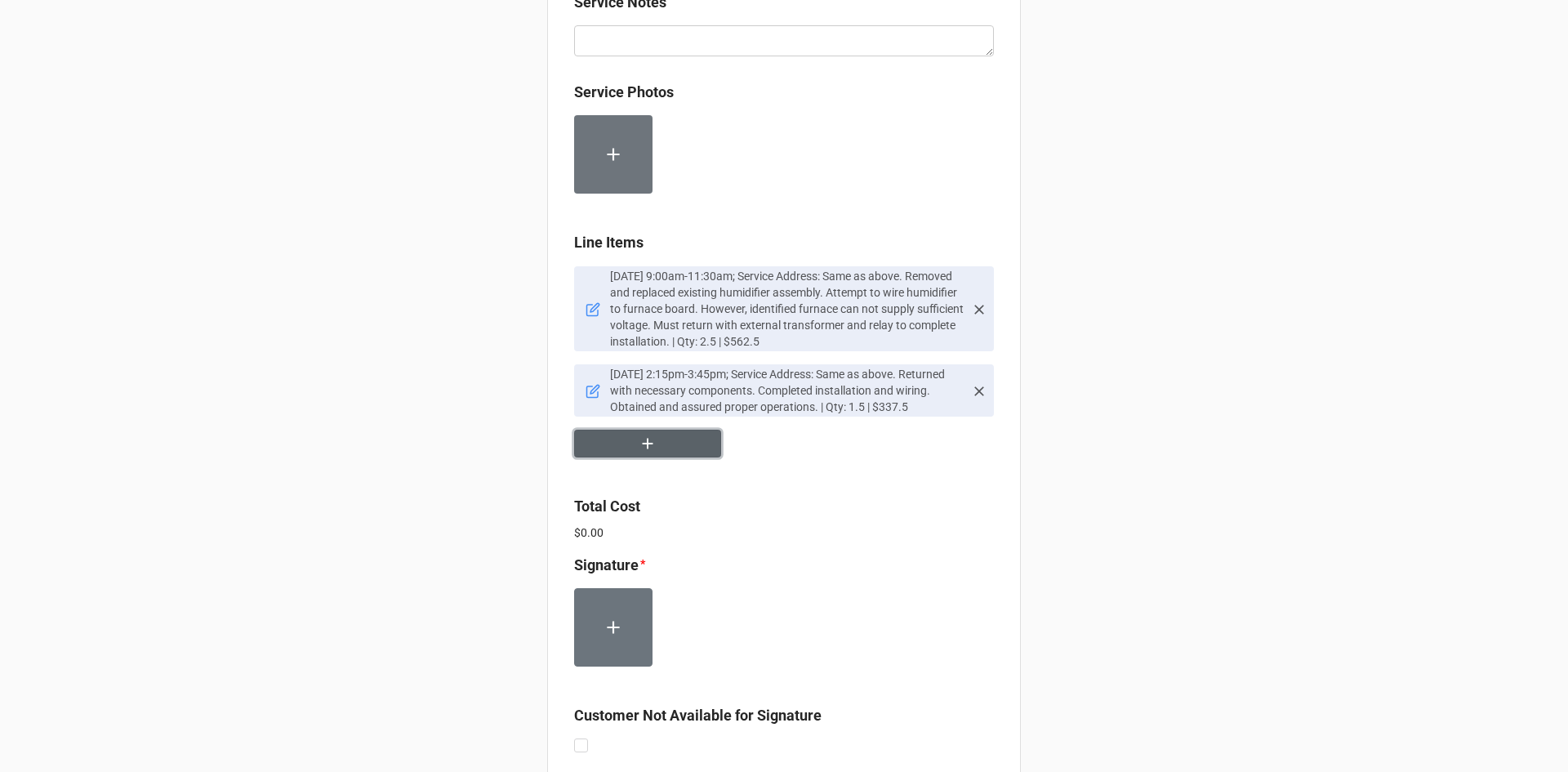
click at [640, 448] on icon "button" at bounding box center [648, 443] width 18 height 18
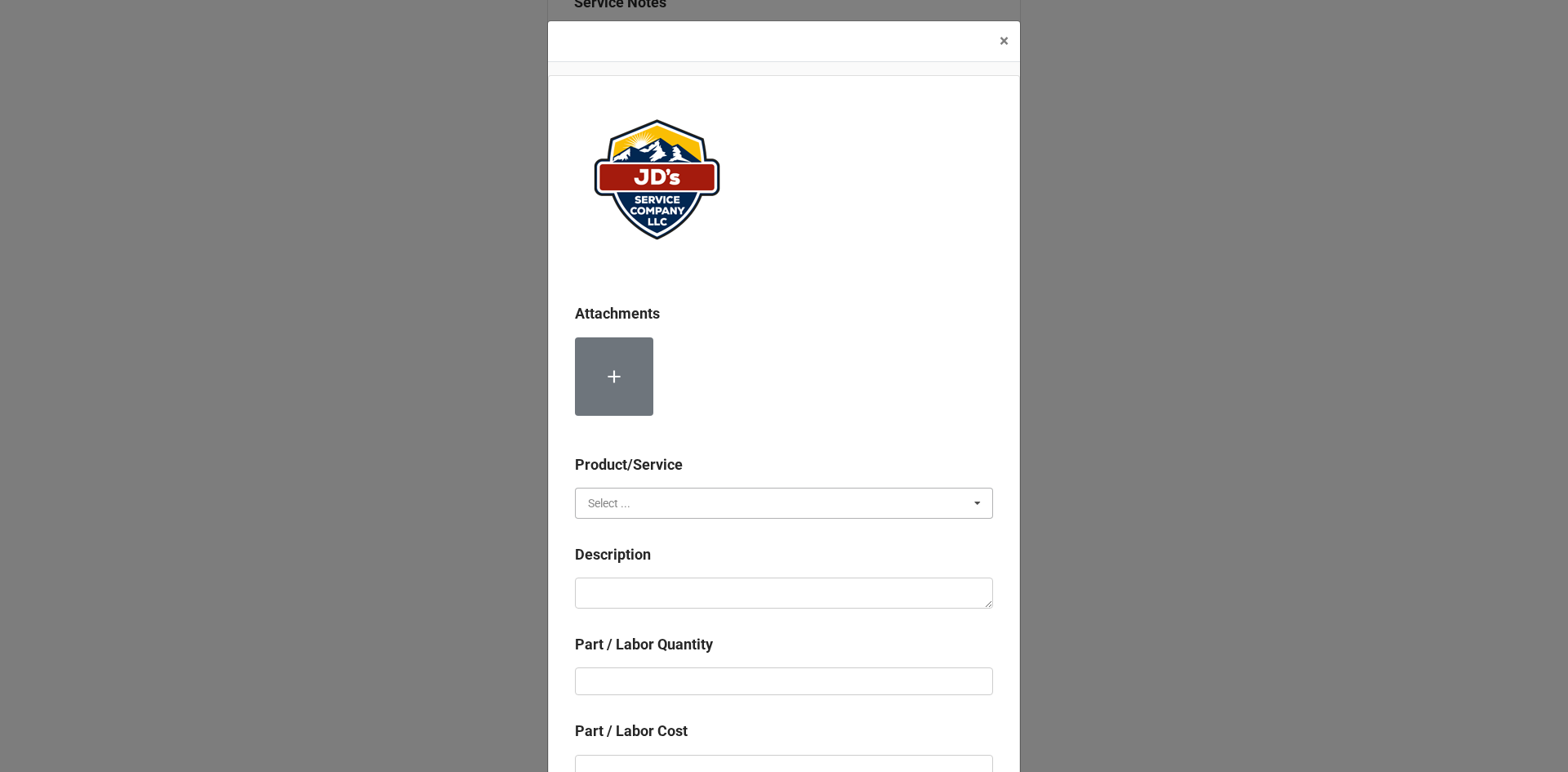
click at [714, 502] on input "text" at bounding box center [785, 503] width 417 height 29
click at [644, 531] on div "Services" at bounding box center [784, 533] width 417 height 30
click at [799, 508] on input "text" at bounding box center [785, 503] width 417 height 29
click at [792, 567] on div "Material Cost" at bounding box center [784, 563] width 417 height 30
click at [812, 591] on textarea at bounding box center [783, 593] width 418 height 31
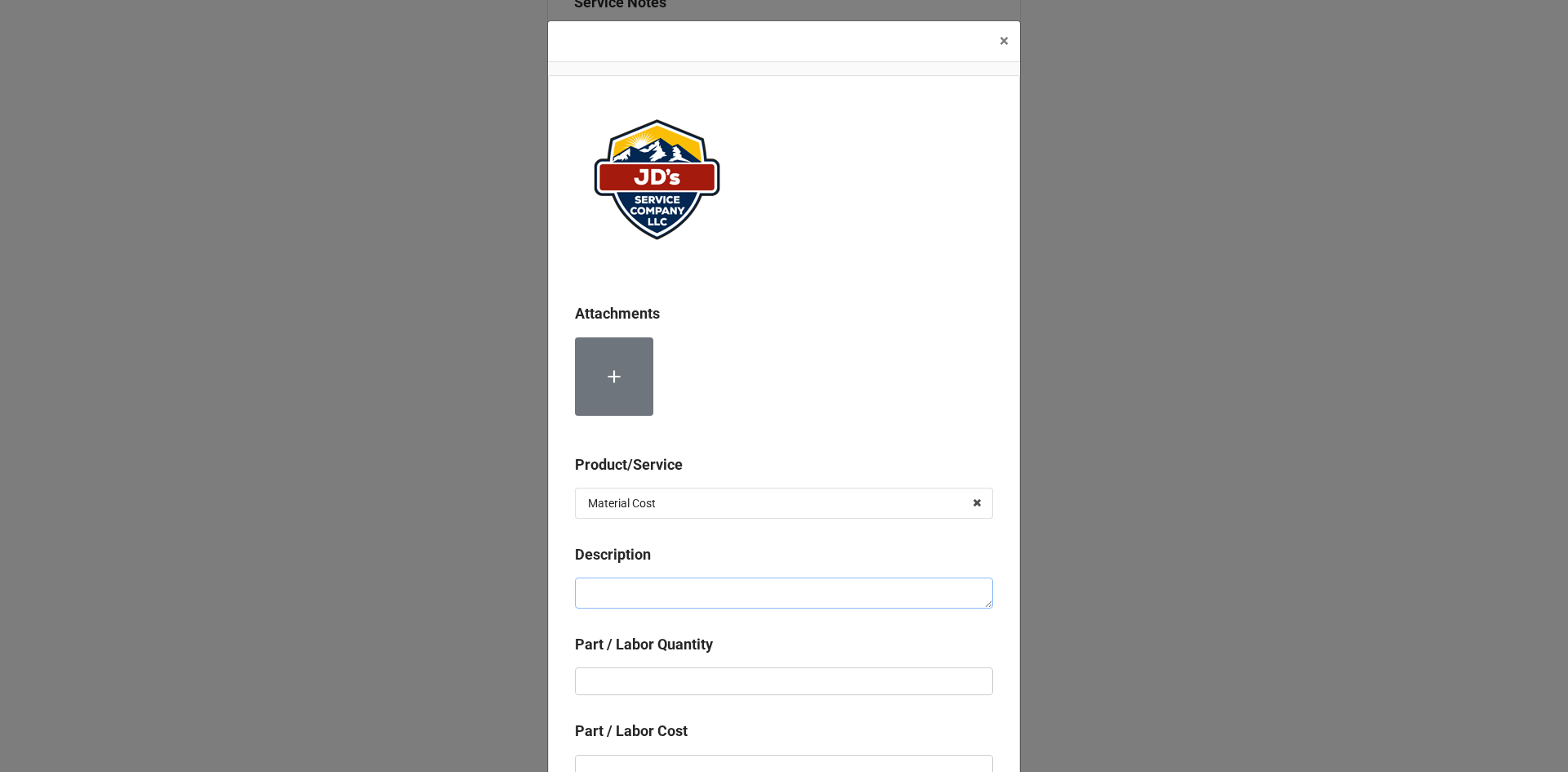
type textarea "x"
type textarea "H"
type textarea "x"
type textarea "Hu"
type textarea "x"
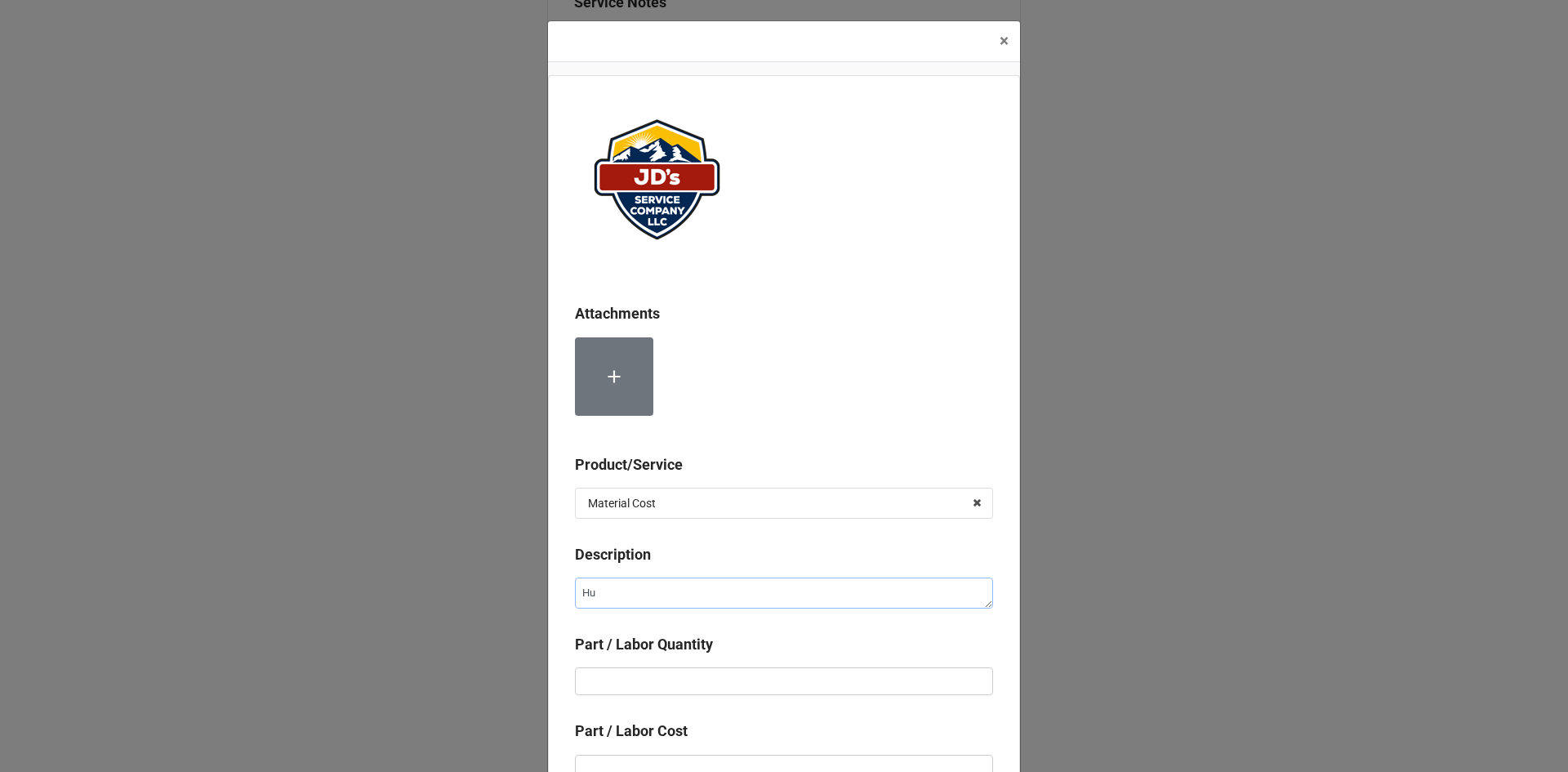
type textarea "Hum"
type textarea "x"
type textarea "Humi"
type textarea "x"
type textarea "Humid"
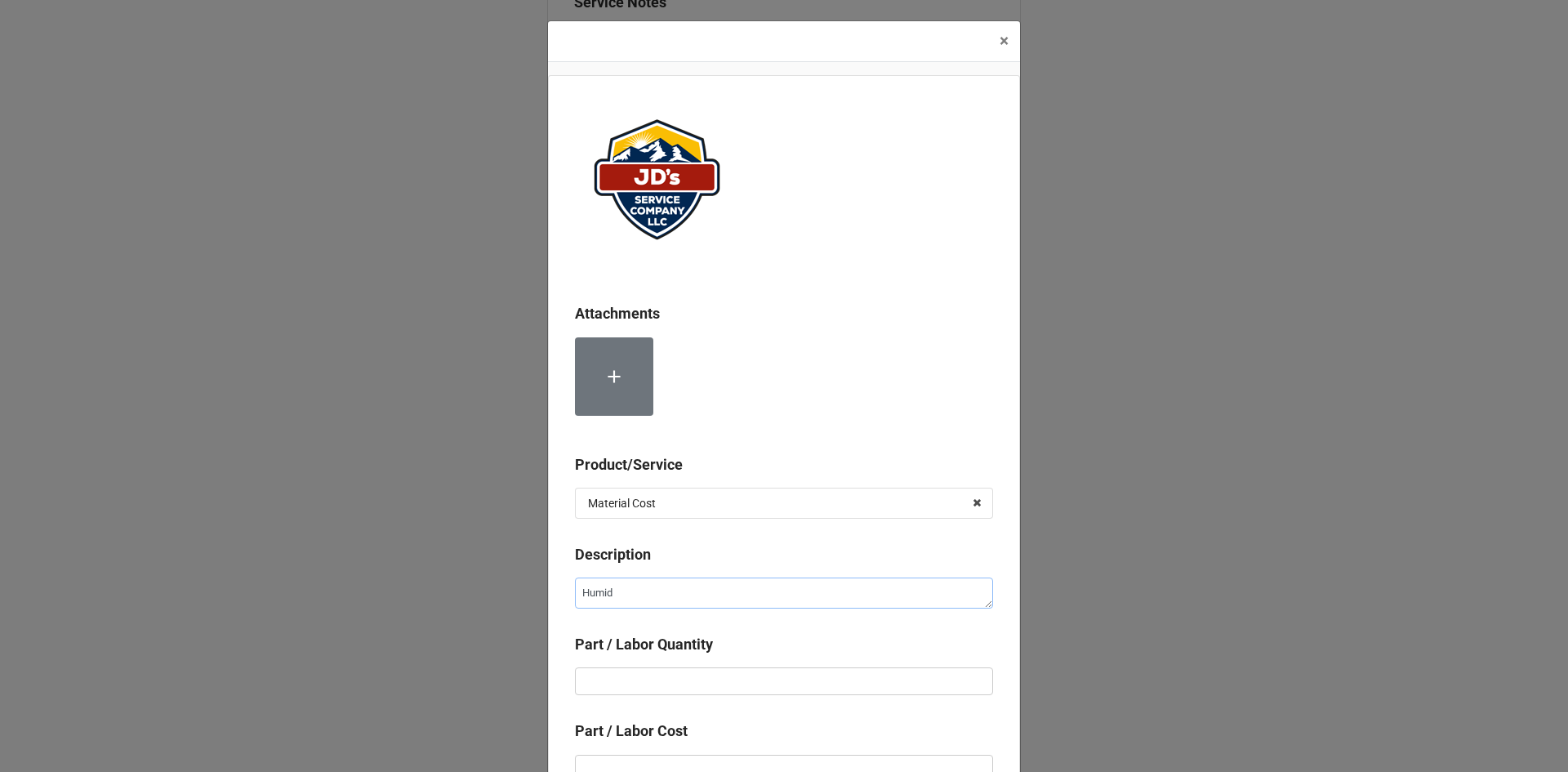
type textarea "x"
type textarea "Humidi"
type textarea "x"
type textarea "Humidid"
type textarea "x"
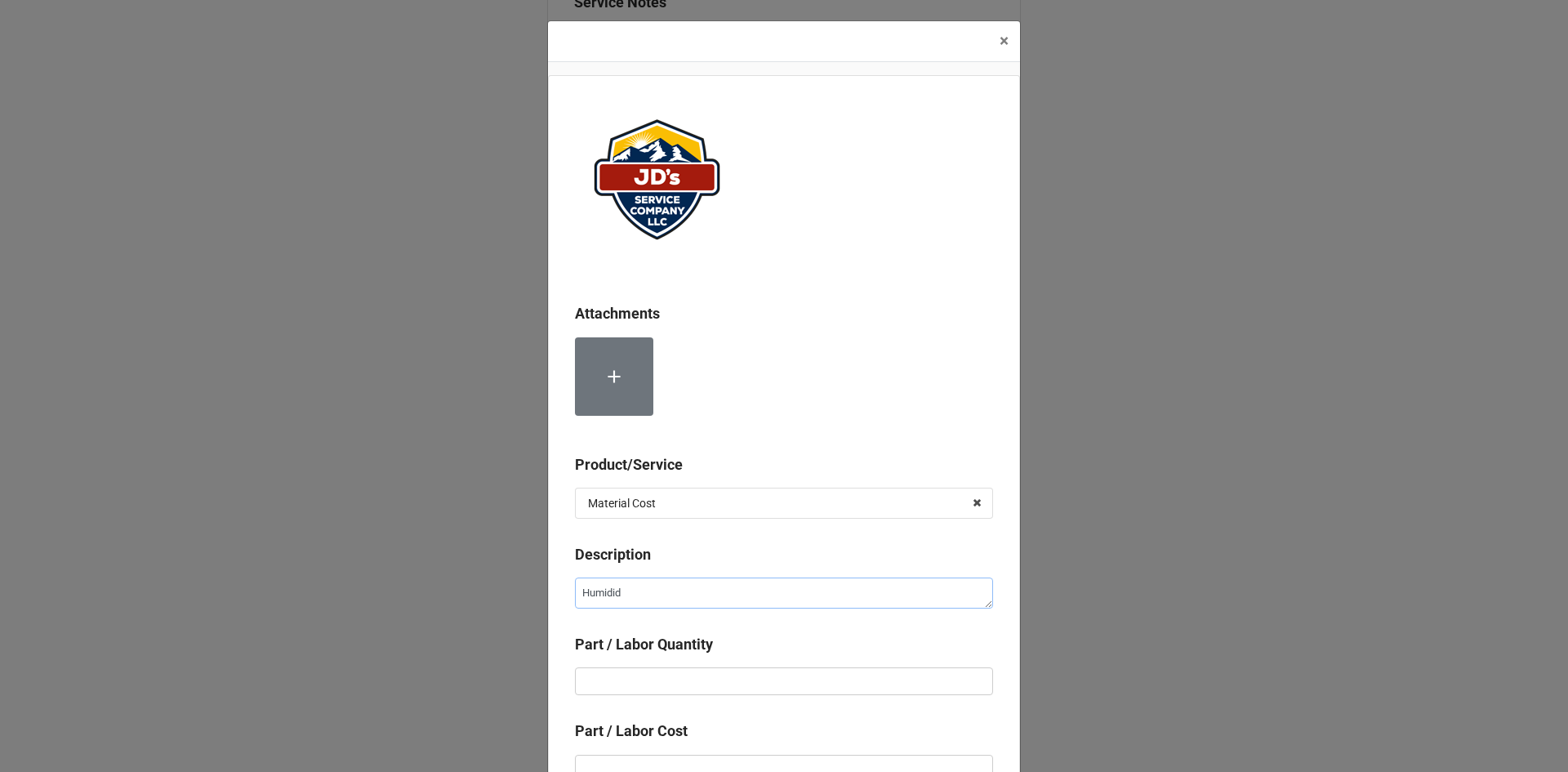
type textarea "Humidi"
type textarea "x"
type textarea "Humidif"
type textarea "x"
type textarea "Humidifi"
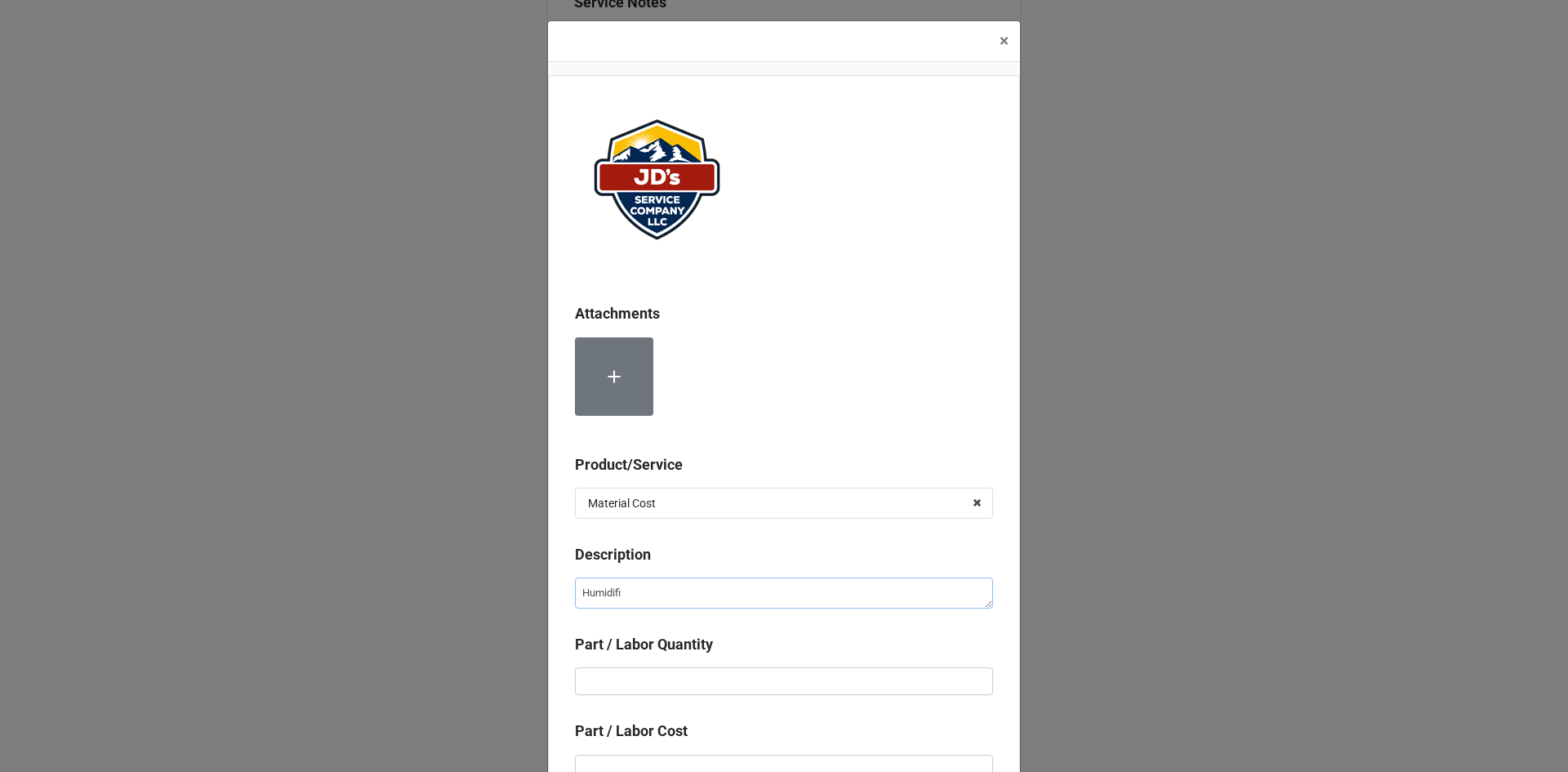
type textarea "x"
type textarea "Humidifie"
type textarea "x"
type textarea "Humidifier"
type textarea "x"
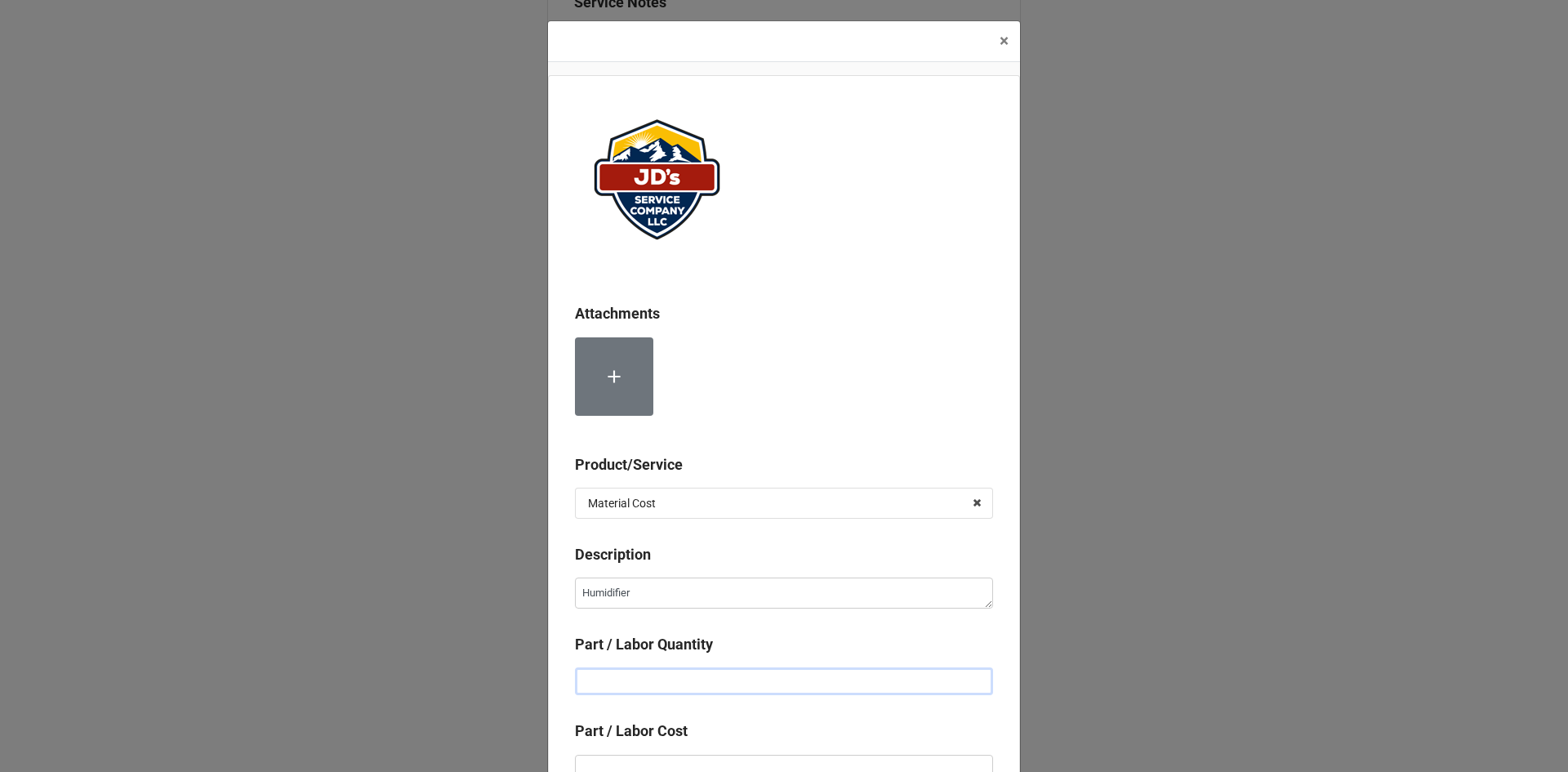
type input "5"
type textarea "x"
type input "52"
type textarea "x"
type input "520"
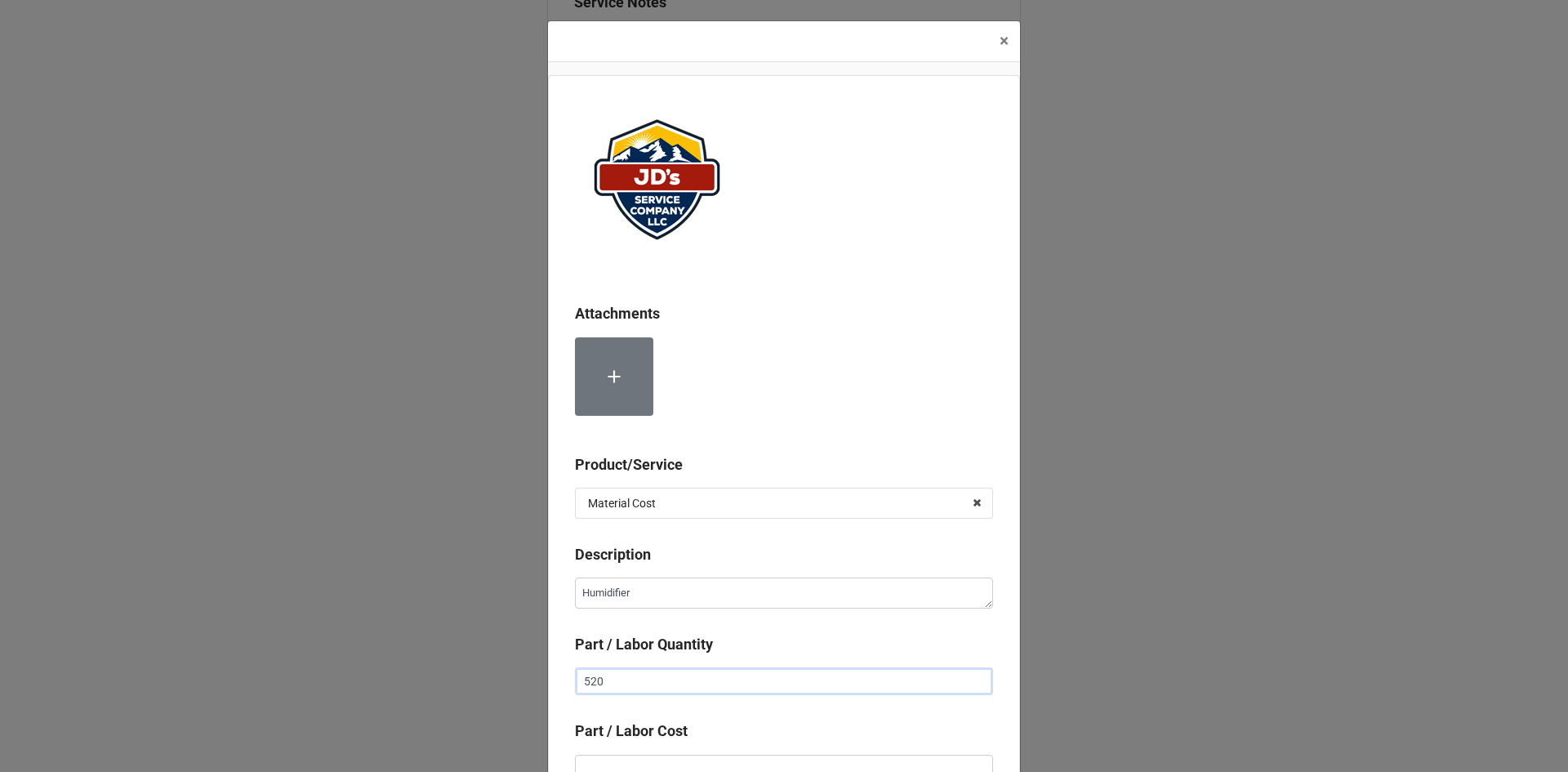
type textarea "x"
type input "52"
type textarea "x"
type input "5"
click at [788, 687] on input "text" at bounding box center [783, 680] width 418 height 28
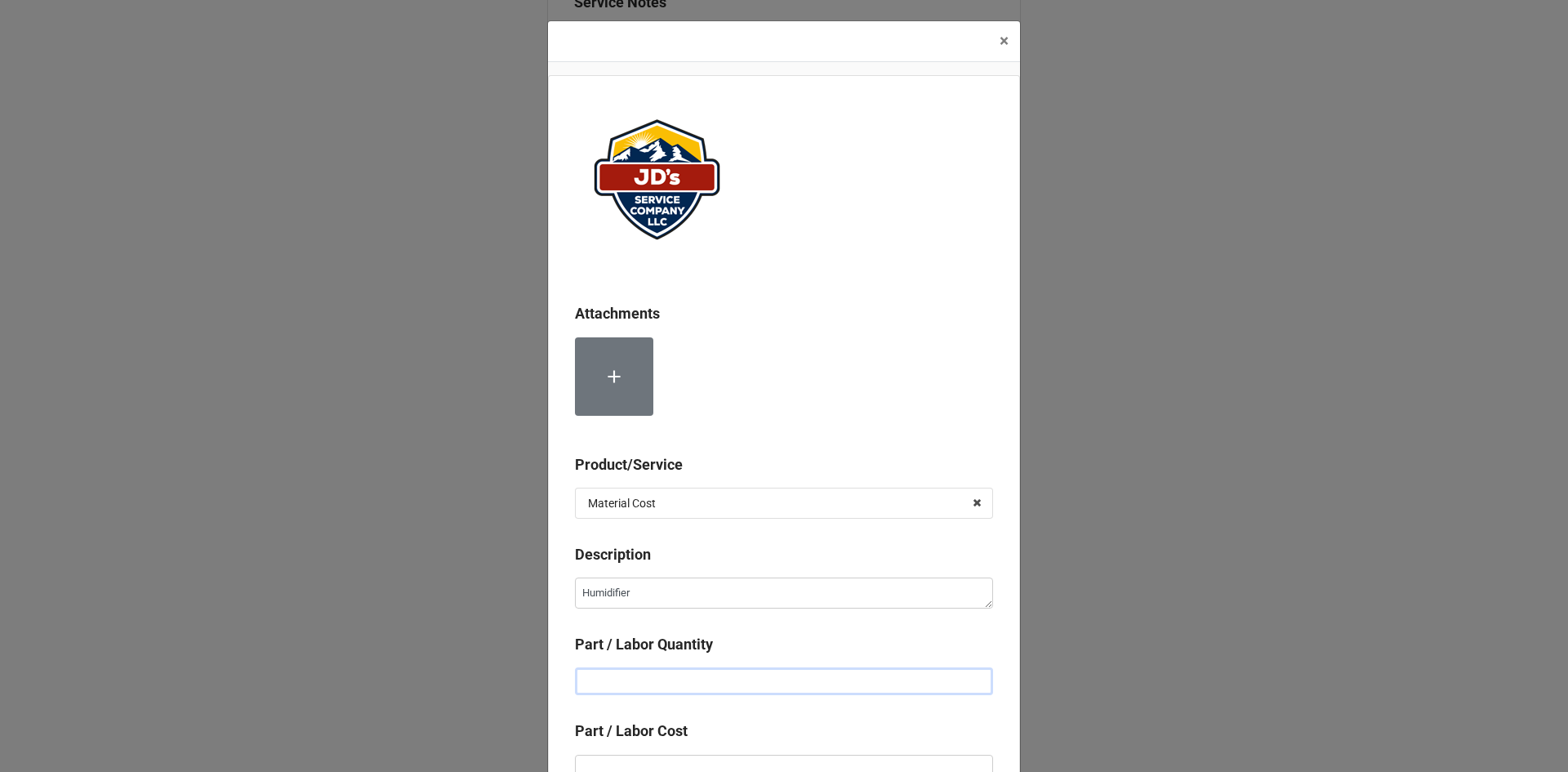
type textarea "x"
type input "1"
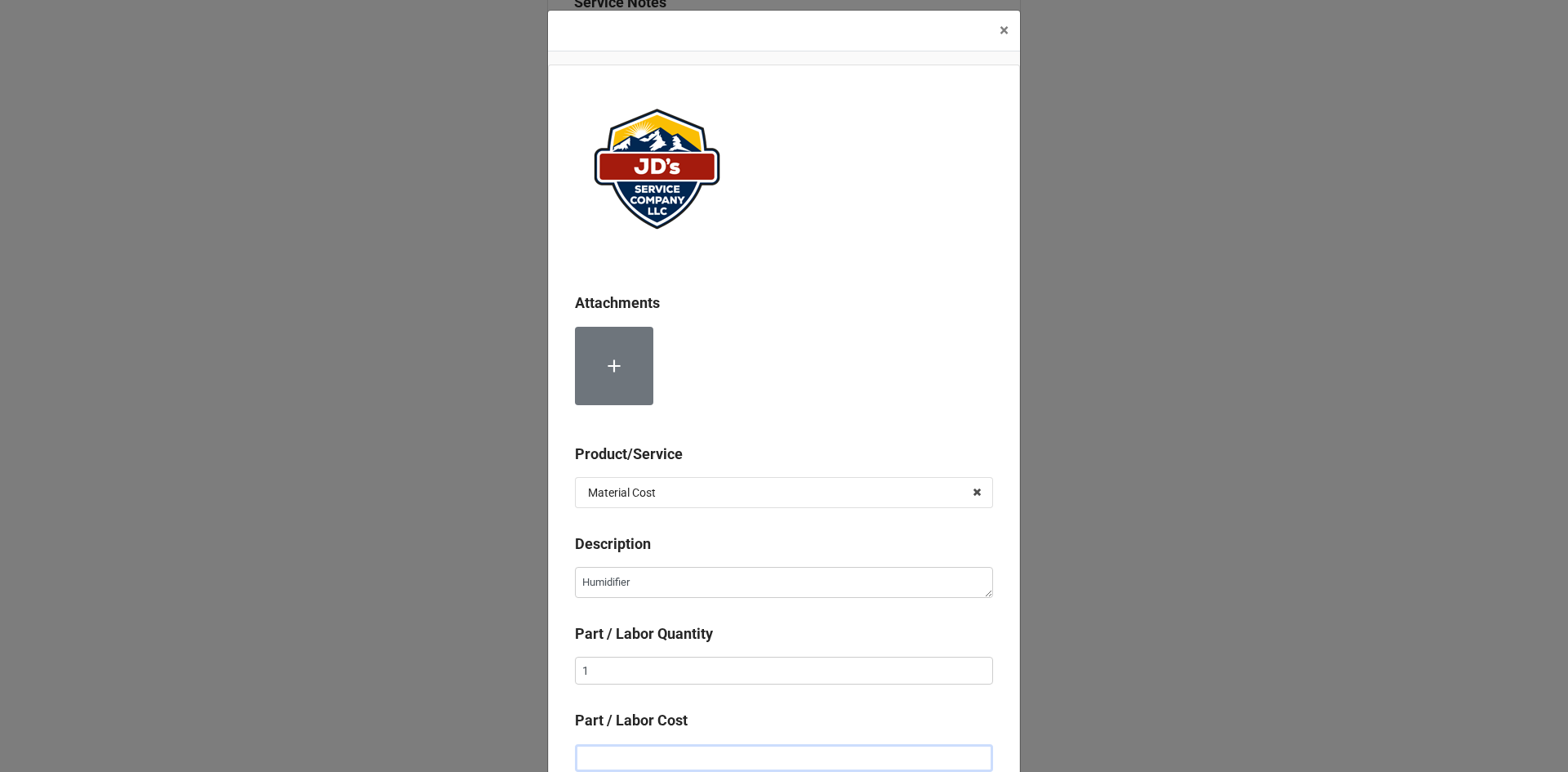
type textarea "x"
type input "$5.00"
type textarea "x"
type input "$52.00"
type textarea "x"
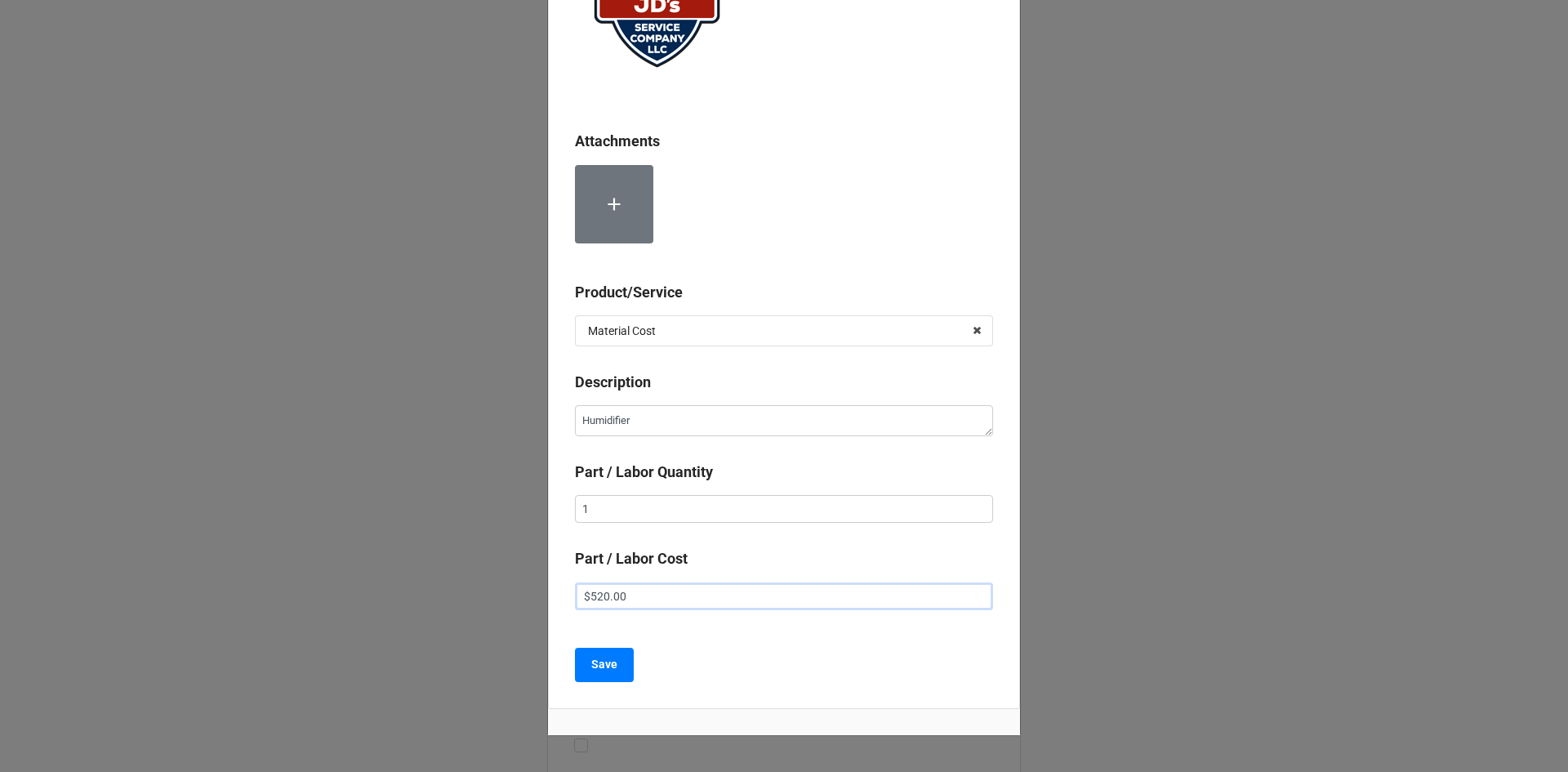
scroll to position [174, 0]
type input "$520.00"
click at [614, 665] on button "Save" at bounding box center [604, 662] width 58 height 34
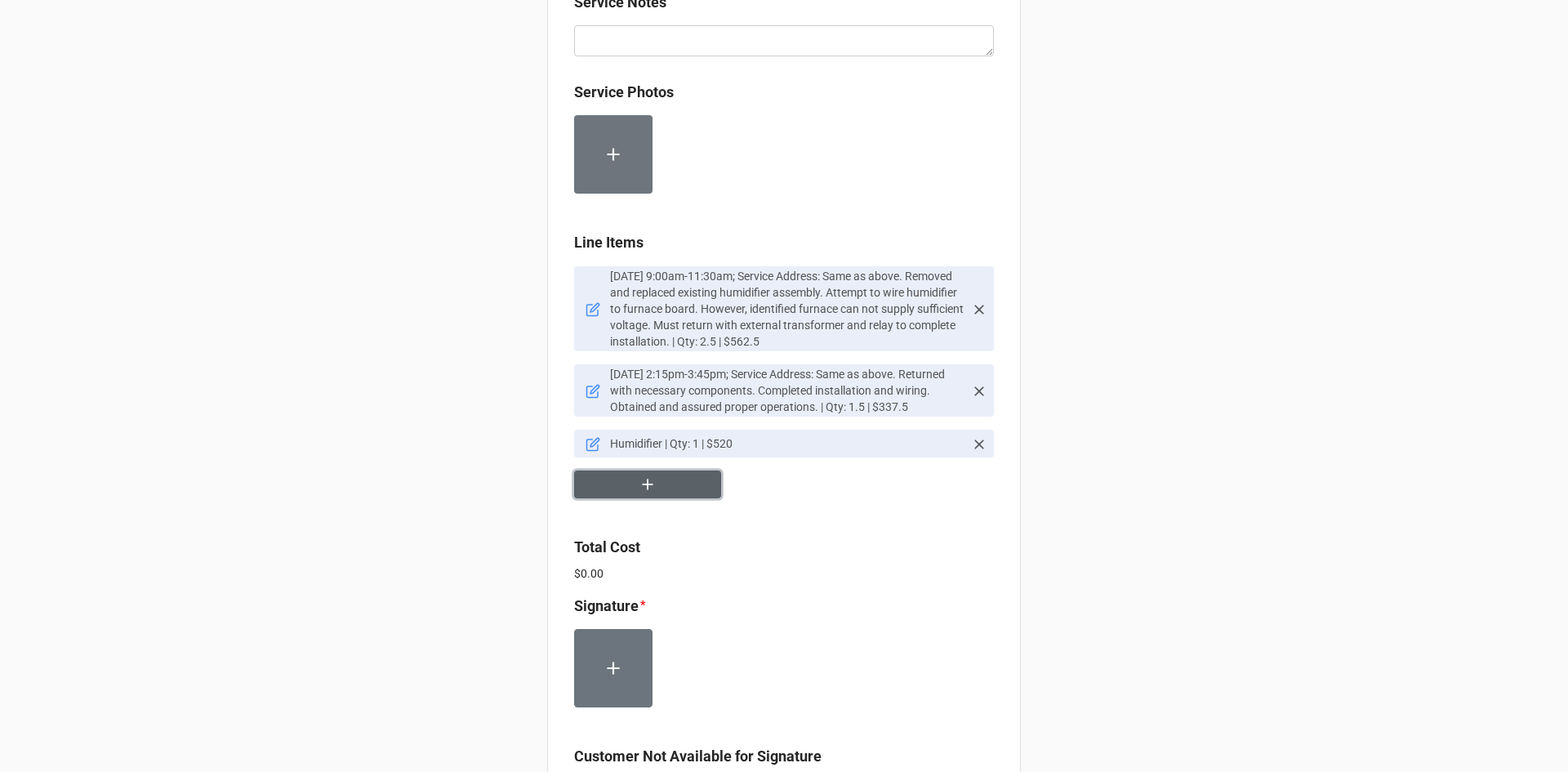
click at [676, 482] on button "button" at bounding box center [648, 484] width 147 height 28
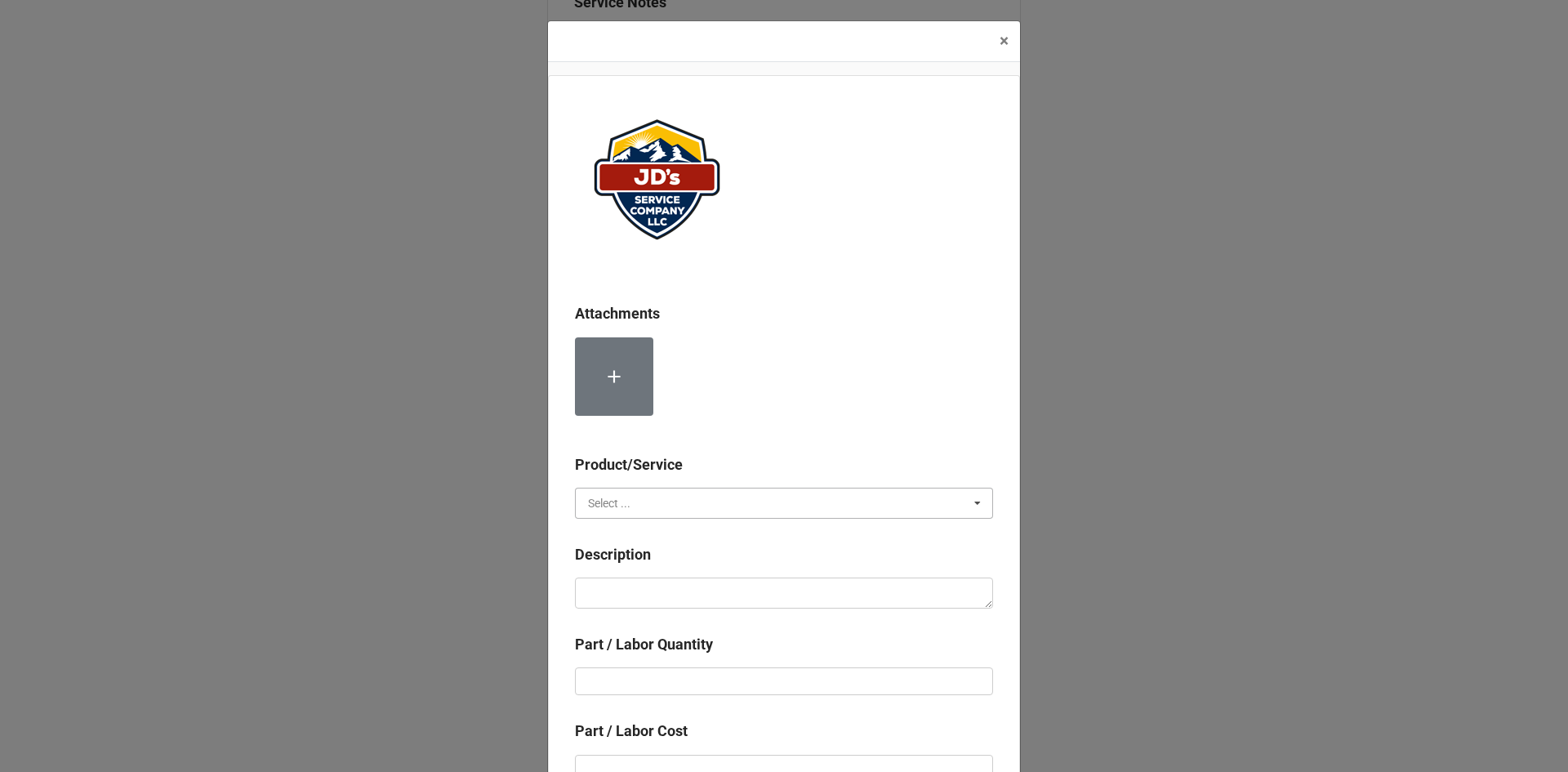
drag, startPoint x: 746, startPoint y: 494, endPoint x: 752, endPoint y: 508, distance: 15.2
click at [746, 496] on input "text" at bounding box center [785, 503] width 417 height 29
click at [738, 570] on div "Material Cost" at bounding box center [784, 563] width 417 height 30
click at [739, 579] on textarea at bounding box center [783, 593] width 418 height 31
type textarea "x"
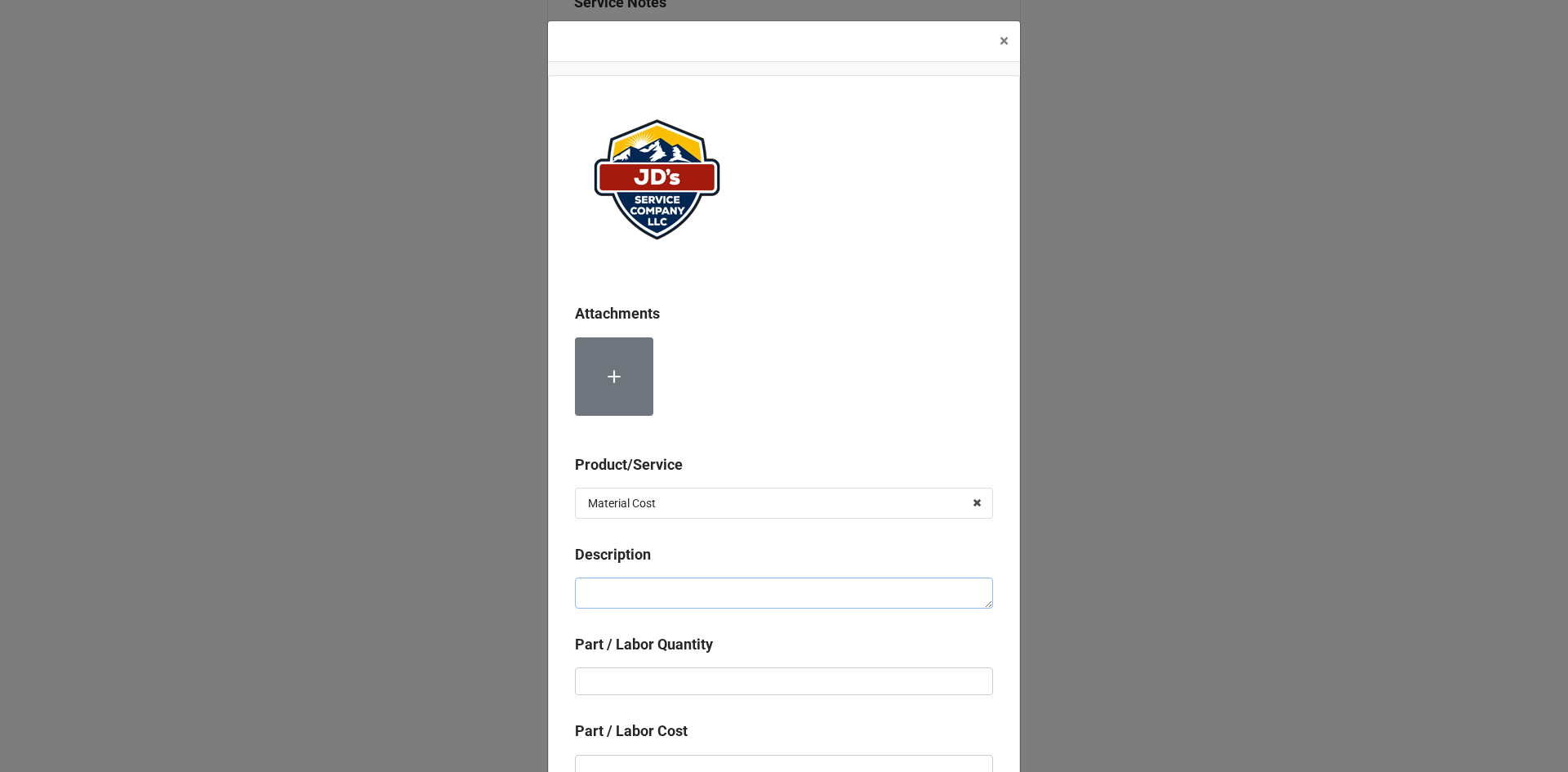
type textarea "2"
type textarea "x"
type textarea "24"
type textarea "x"
type textarea "24V"
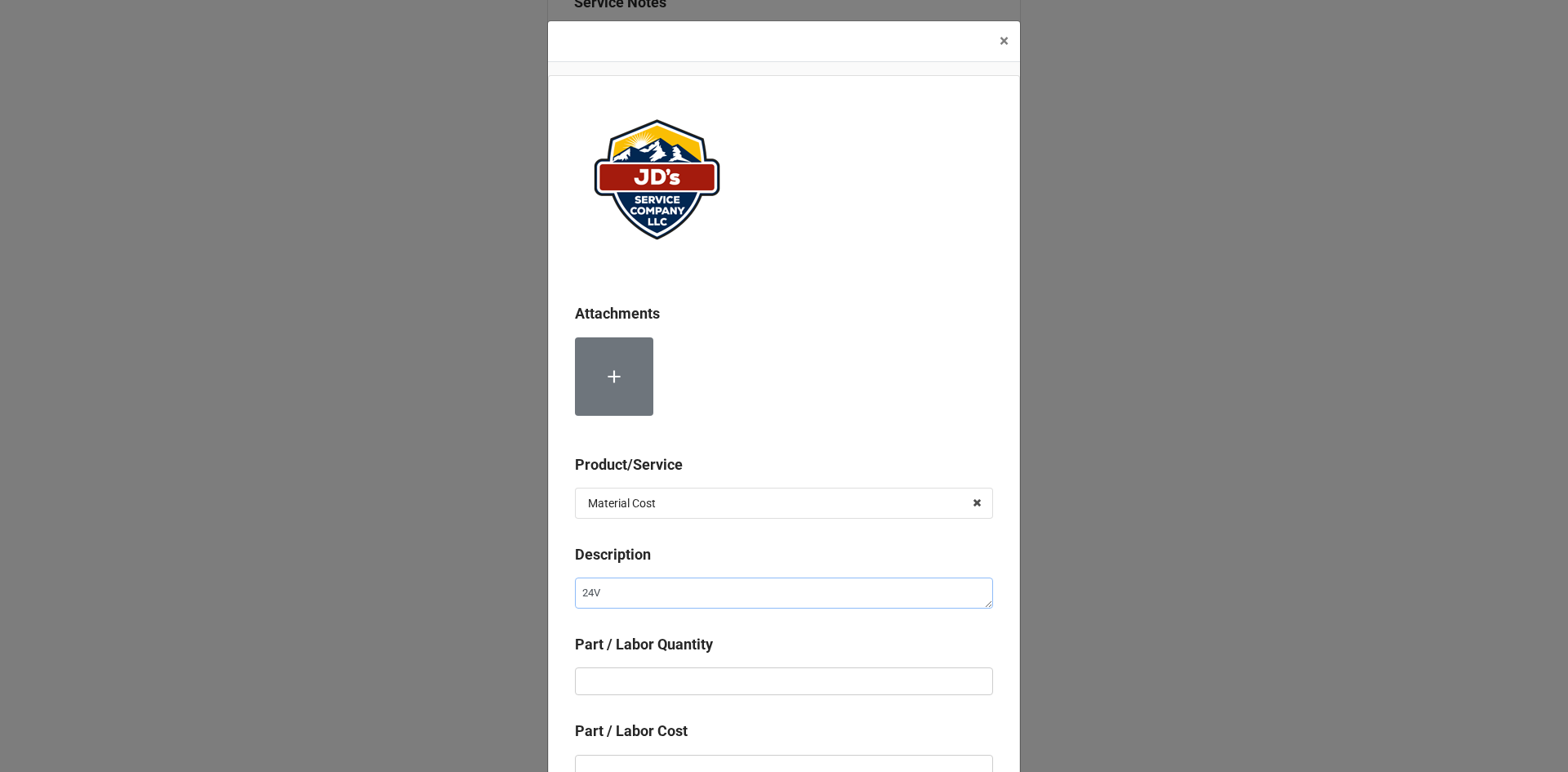
type textarea "x"
type textarea "24Vm"
type textarea "x"
type textarea "24V"
type textarea "x"
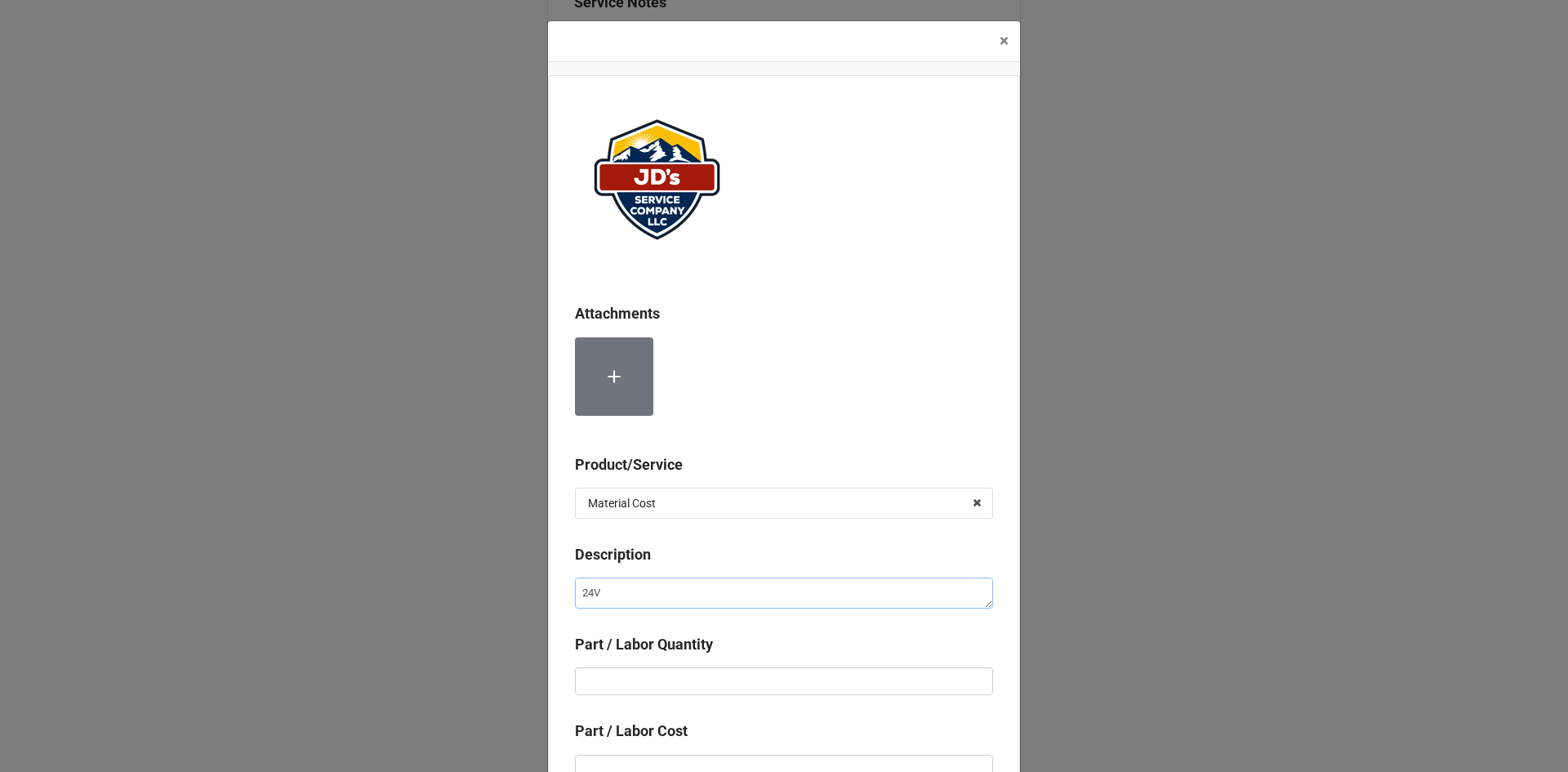
type textarea "24V/"
type textarea "x"
type textarea "24V/1"
type textarea "x"
type textarea "24V/12"
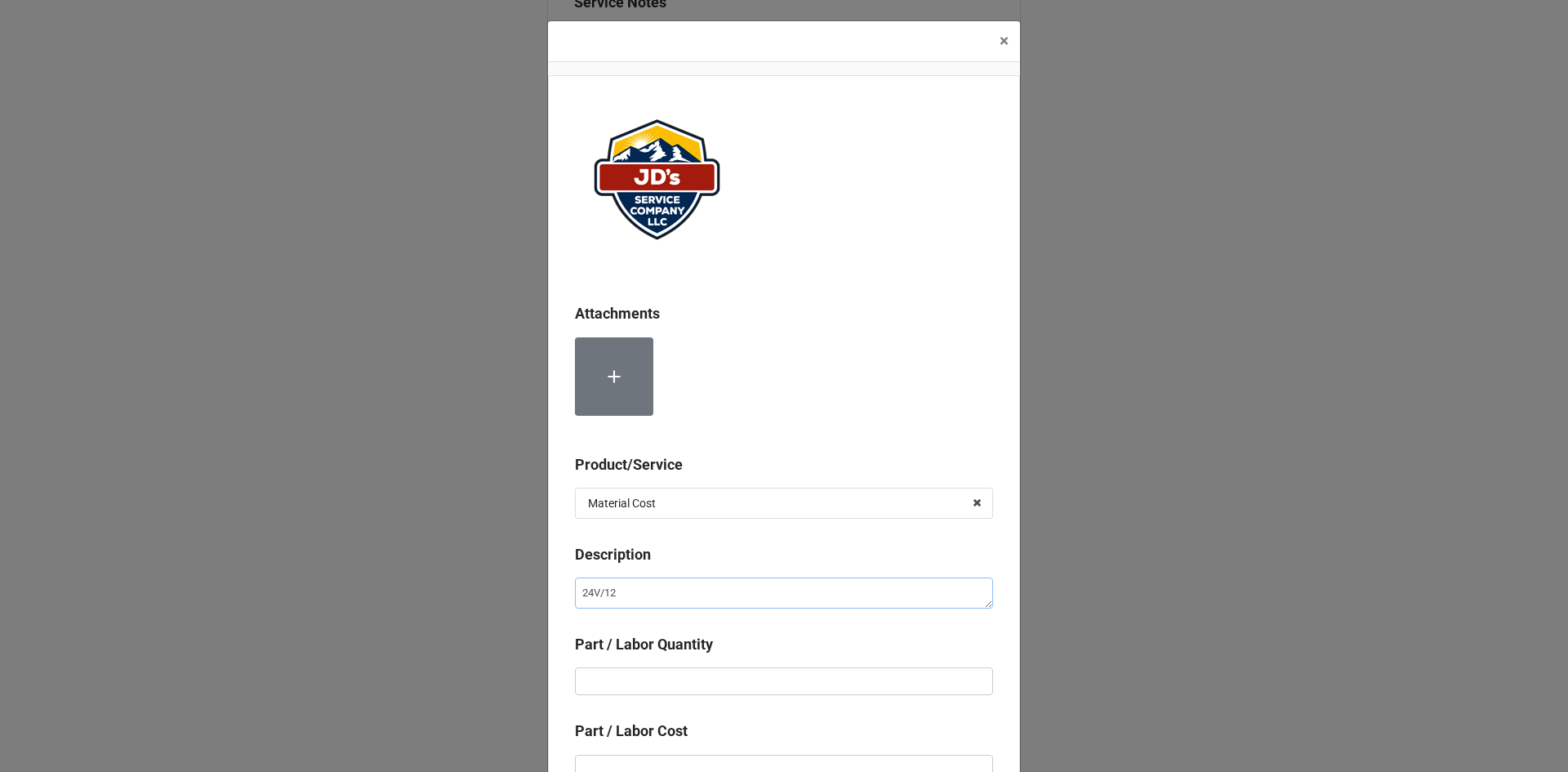
type textarea "x"
type textarea "24V/120"
type textarea "x"
type textarea "24V/120V"
type textarea "x"
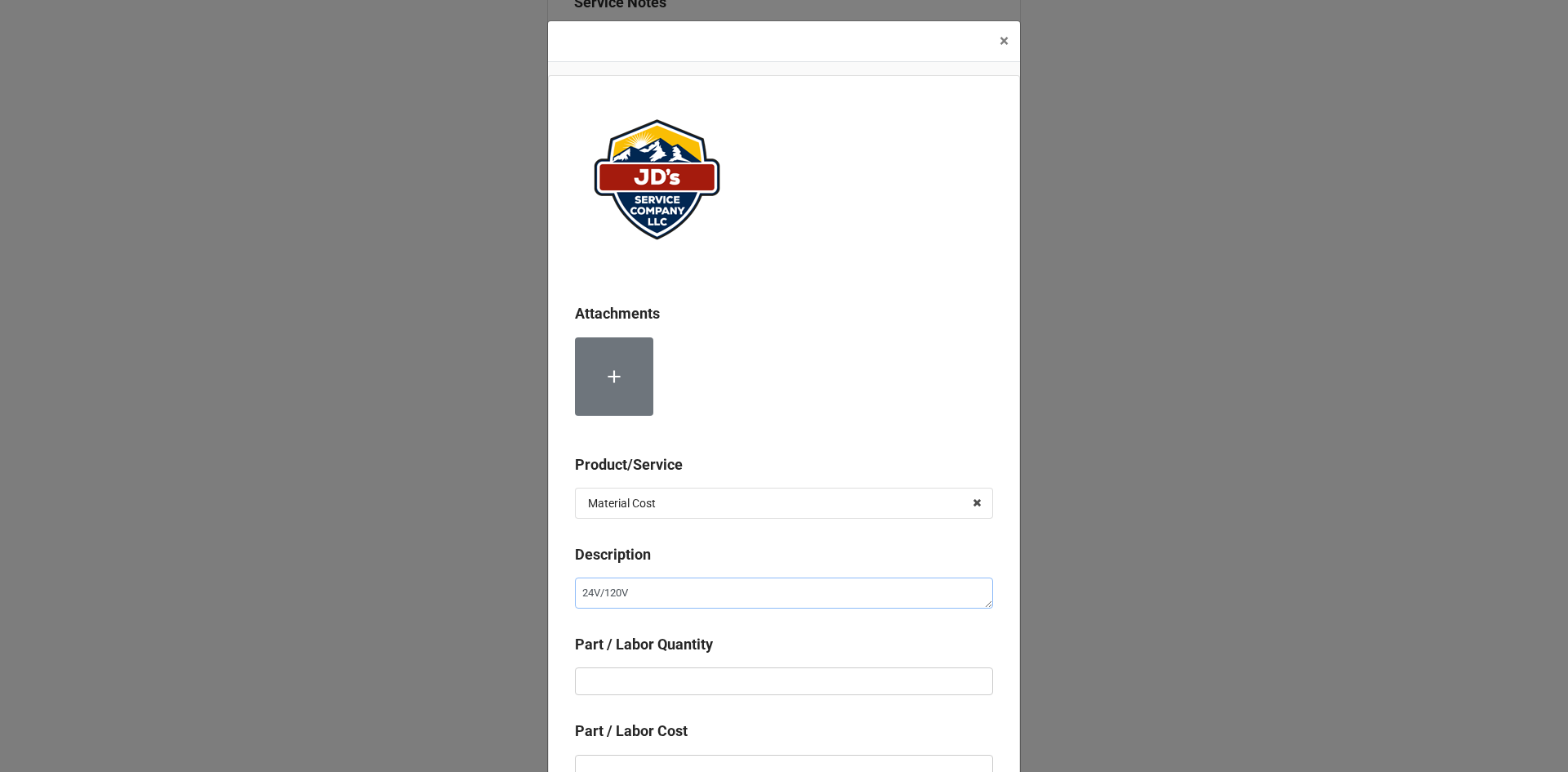
type textarea "24V/120V"
type textarea "x"
type textarea "24V/120V T"
type textarea "x"
type textarea "24V/120V Tr"
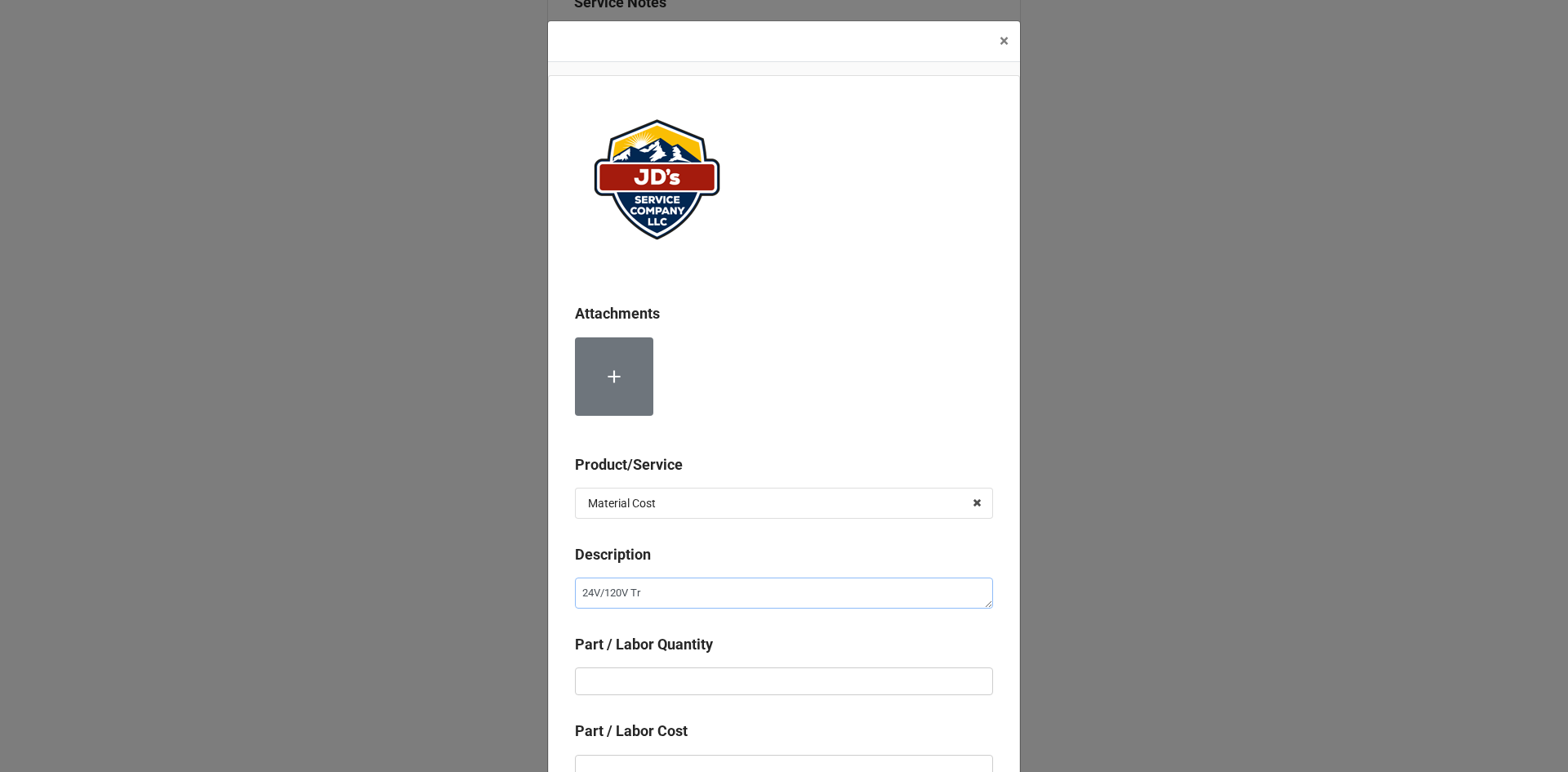
type textarea "x"
type textarea "24V/120V Tra"
type textarea "x"
type textarea "24V/120V [PERSON_NAME]"
type textarea "x"
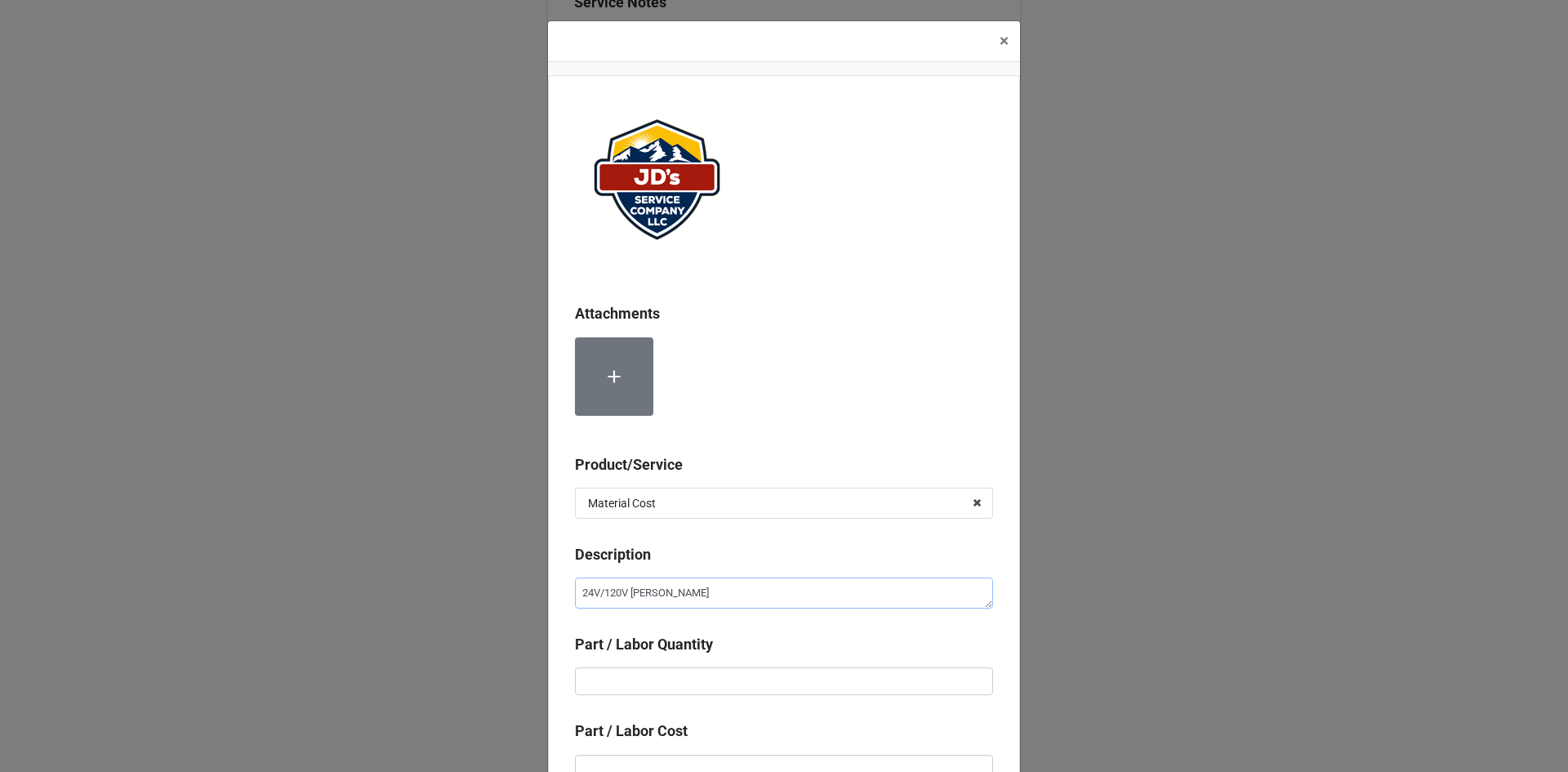
type textarea "24V/120V Trans"
type textarea "x"
type textarea "24V/120V Transf"
type textarea "x"
type textarea "24V/120V Transfo"
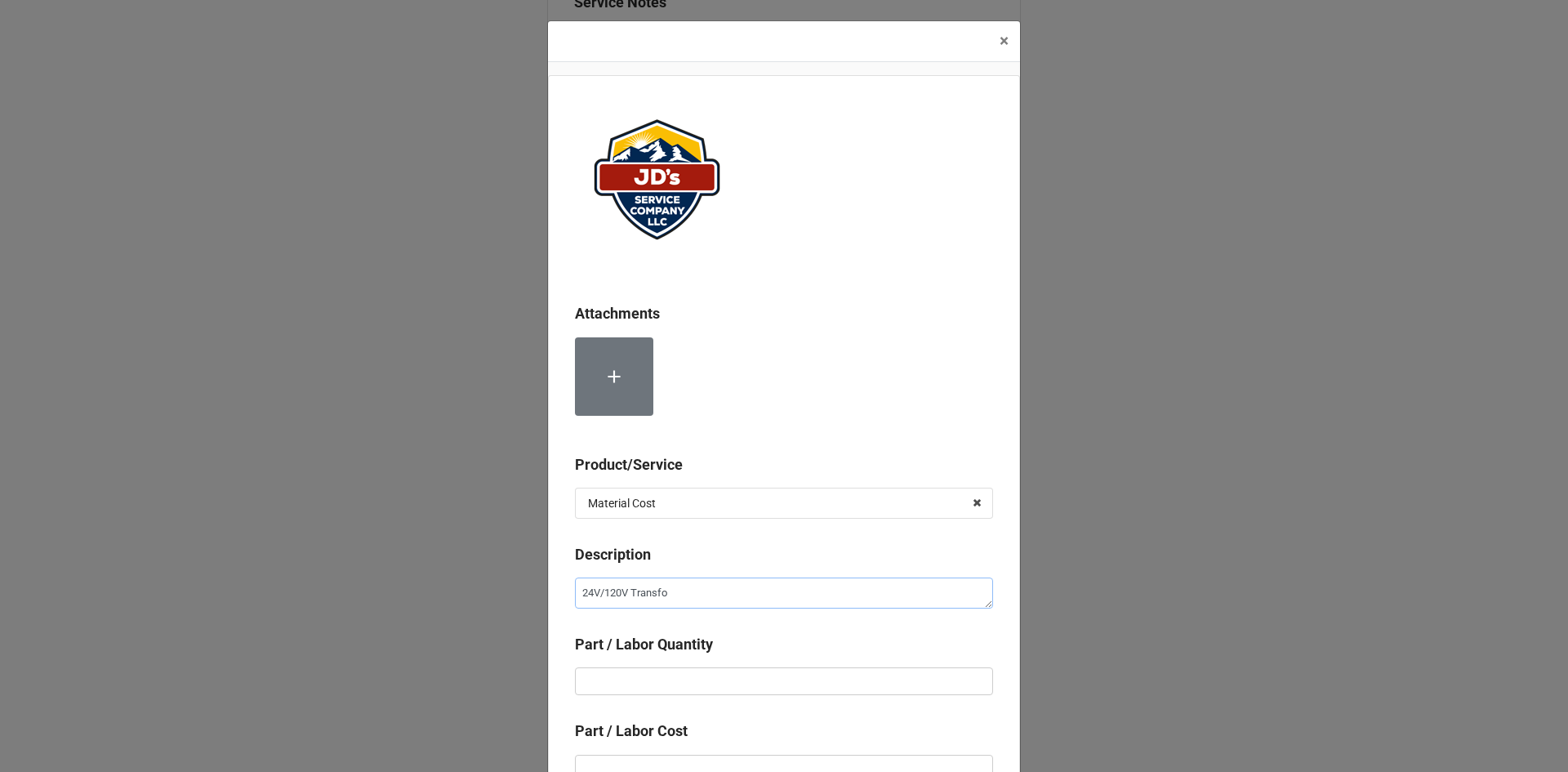
type textarea "x"
type textarea "24V/120V Transfor"
type textarea "x"
type textarea "24V/120V Transform"
type textarea "x"
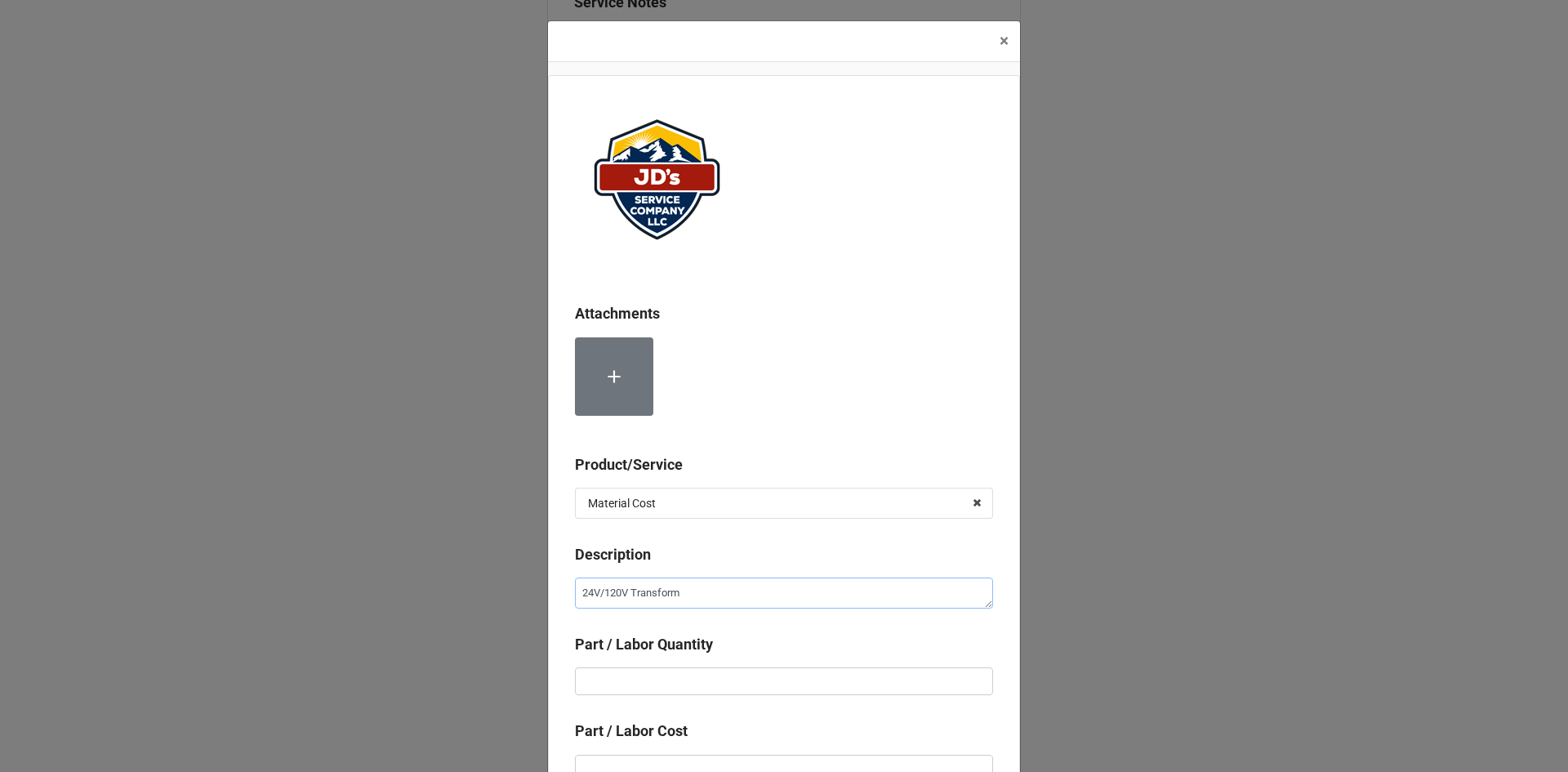
type textarea "24V/120V Transforme"
type textarea "x"
type textarea "24V/120V Transformer"
type textarea "x"
type textarea "24V/120V Transformer."
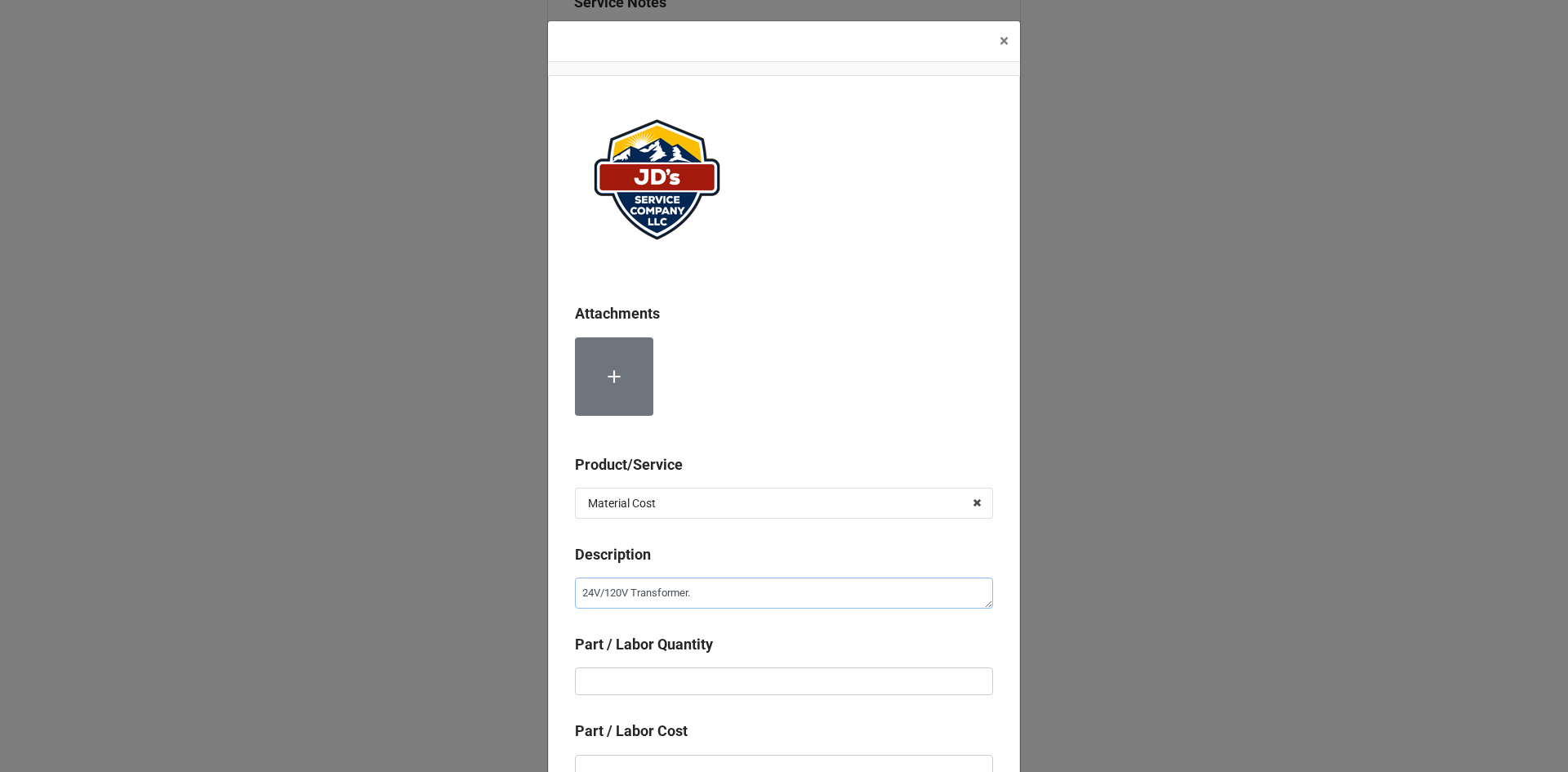
type textarea "x"
type textarea "24V/120V Transformer"
click at [730, 682] on input "text" at bounding box center [783, 680] width 418 height 28
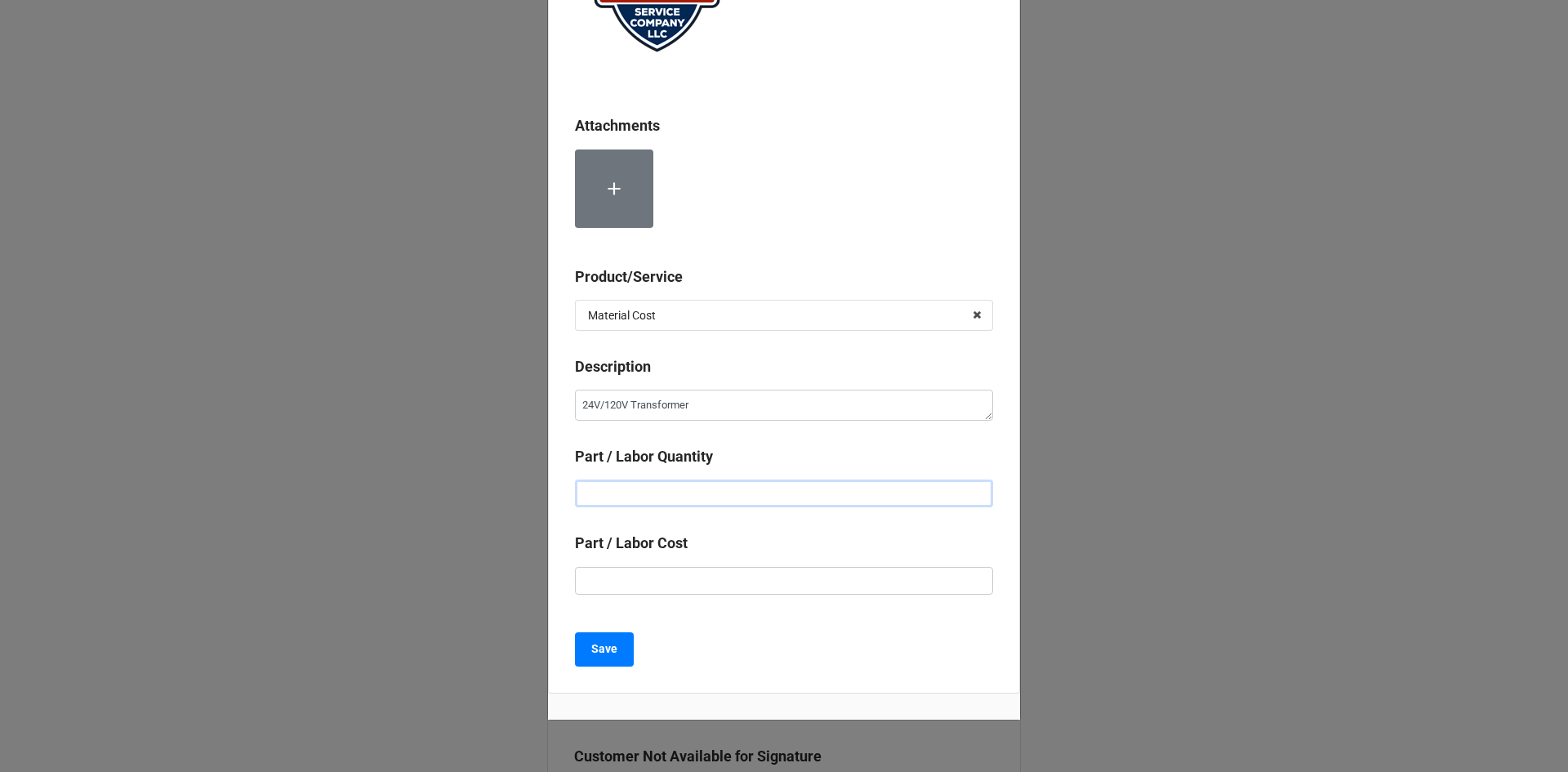
scroll to position [238, 0]
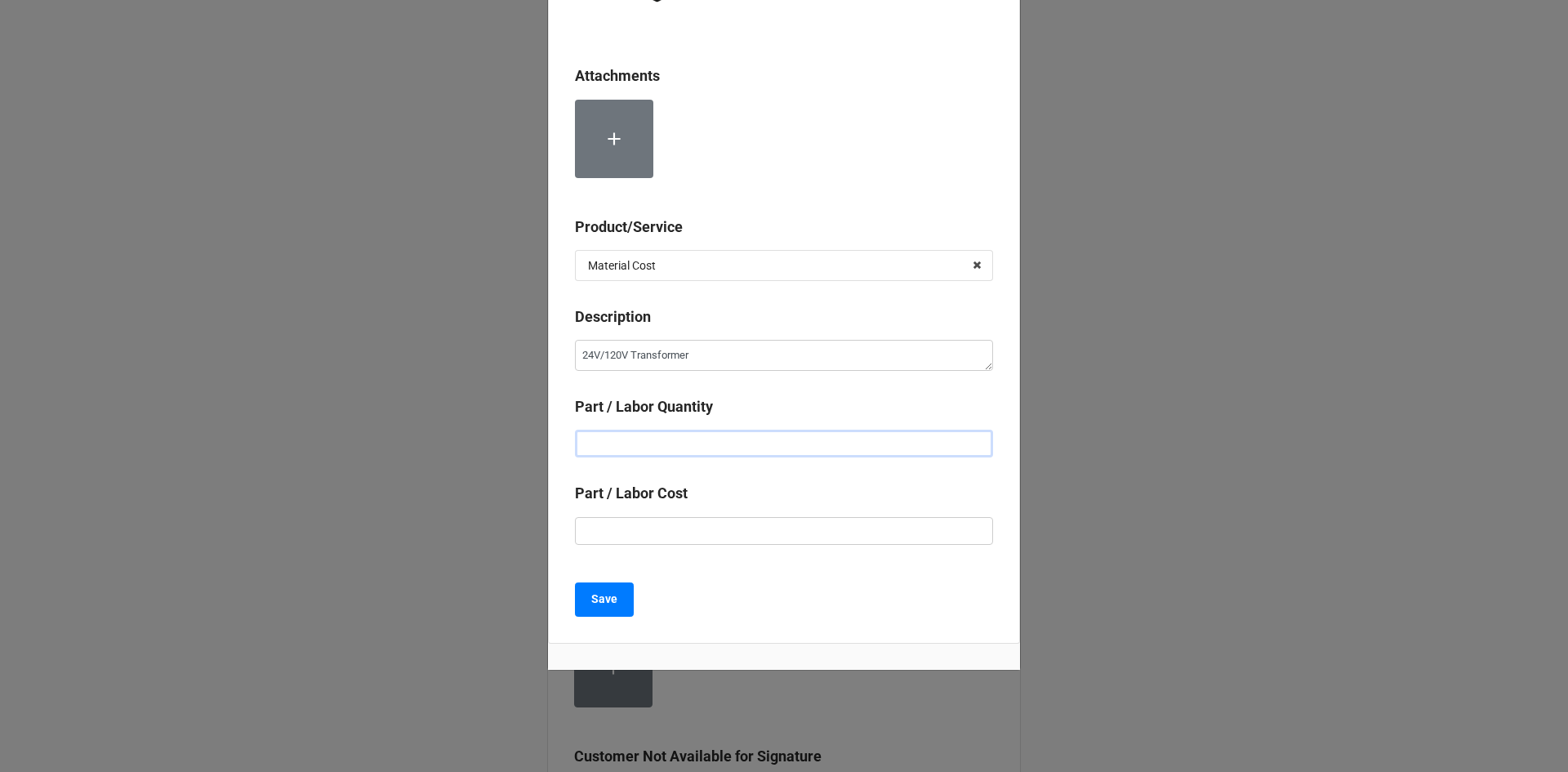
type textarea "x"
type input "1"
type textarea "x"
type input "$1.00"
type textarea "x"
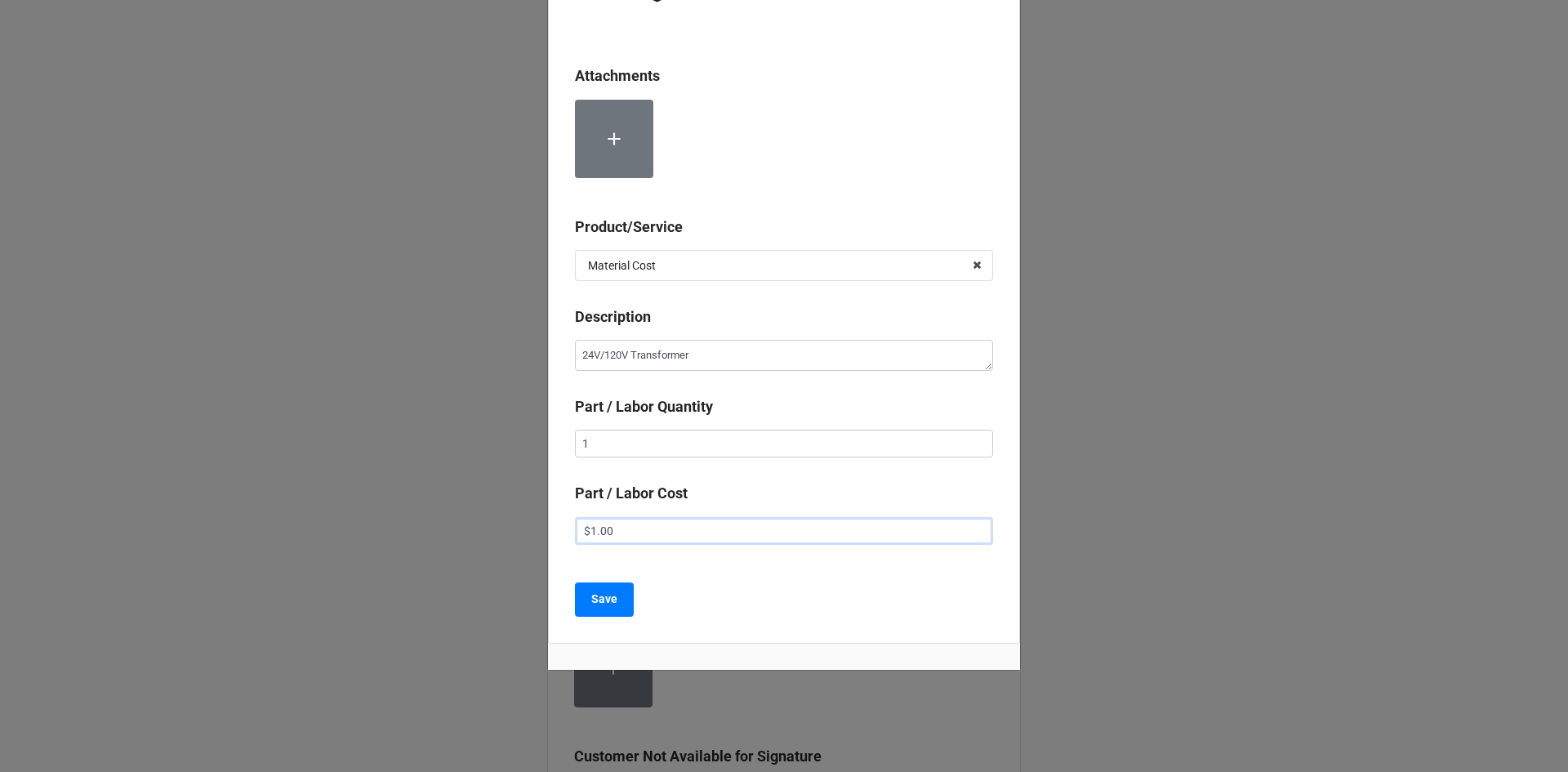
type input "$13.00"
type textarea "x"
type input "$135.00"
click at [614, 604] on button "Save" at bounding box center [604, 599] width 58 height 34
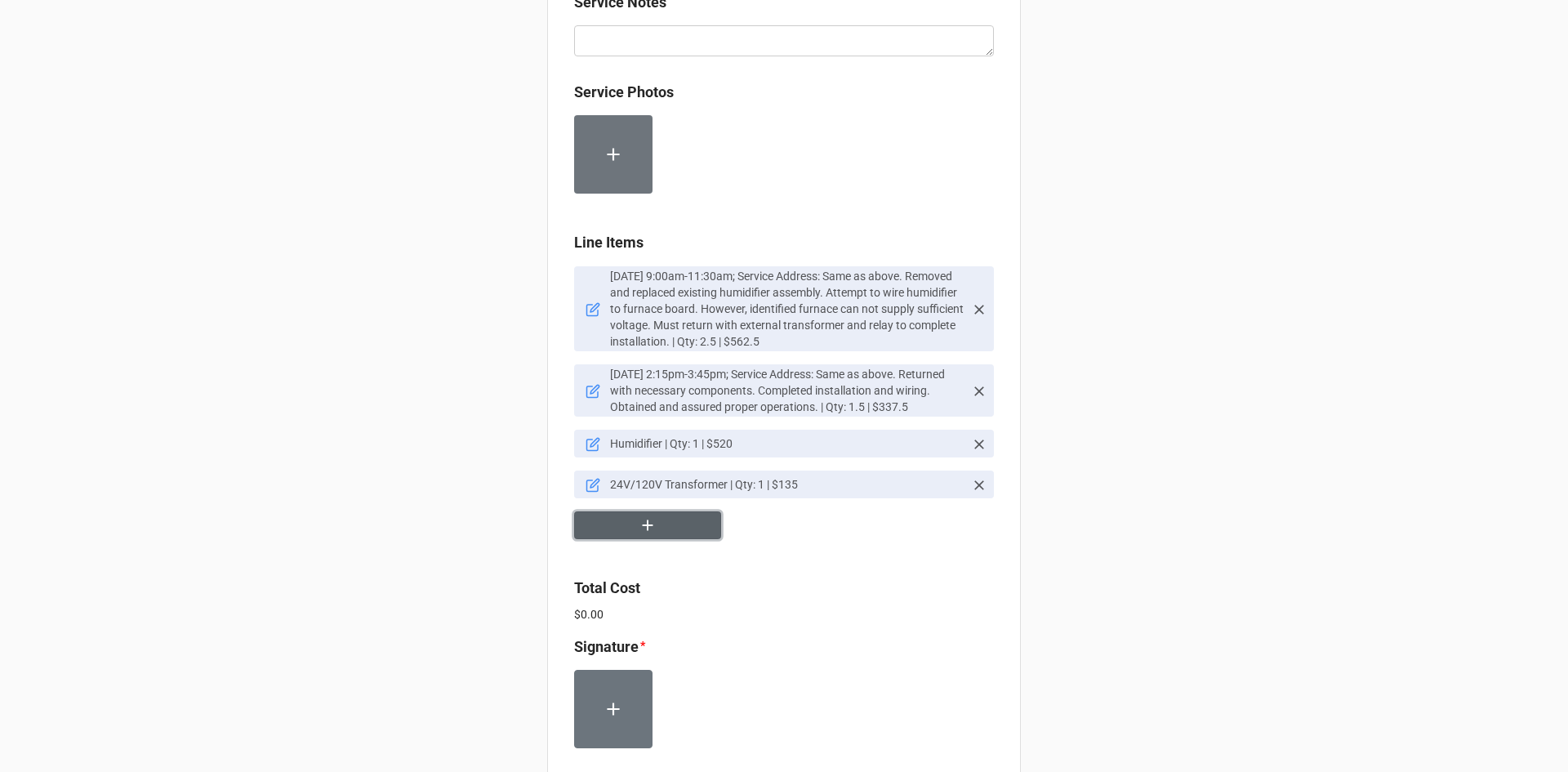
click at [674, 534] on button "button" at bounding box center [648, 525] width 147 height 28
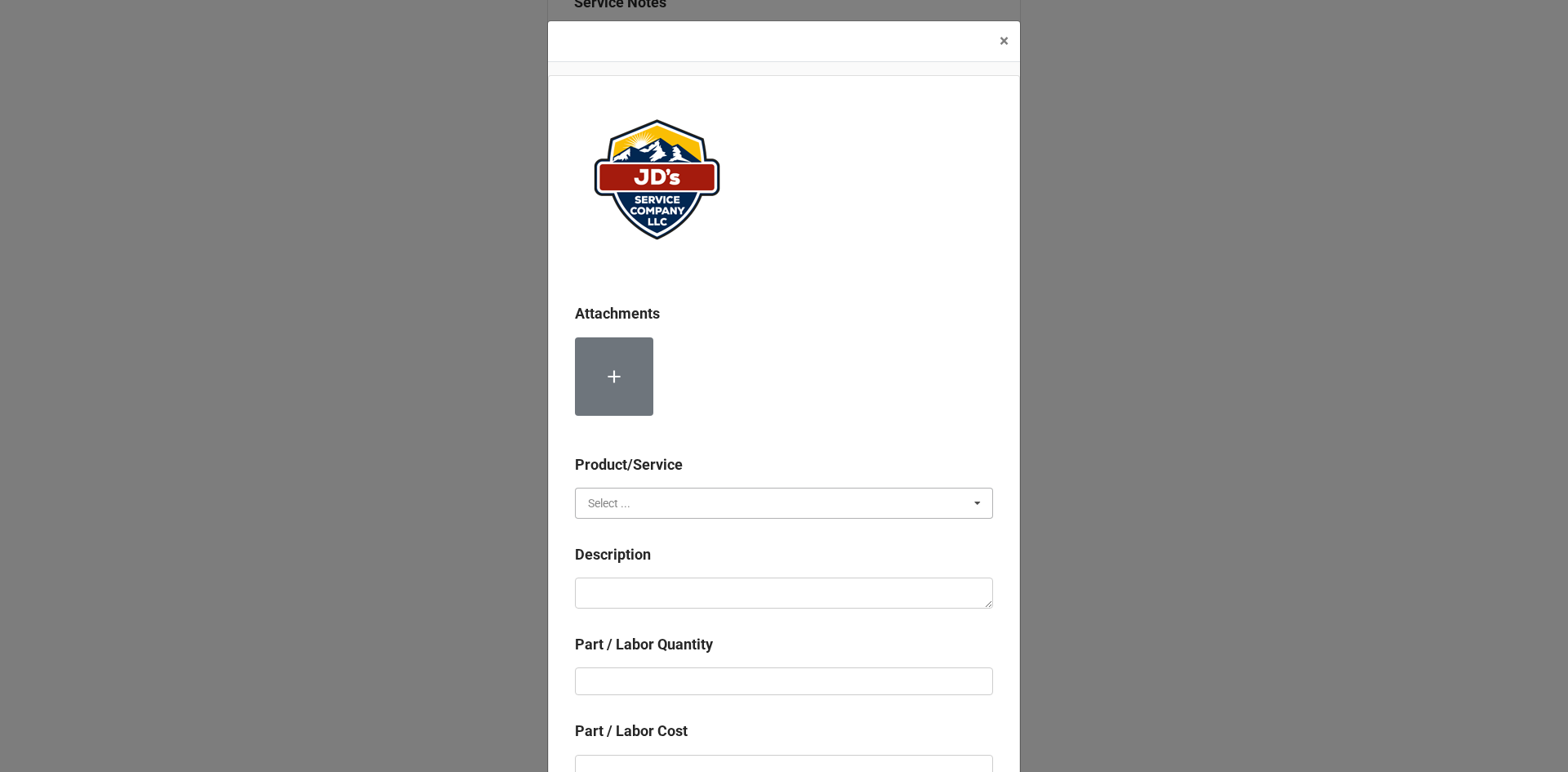
click at [701, 493] on input "text" at bounding box center [785, 503] width 417 height 29
click at [706, 559] on div "Material Cost" at bounding box center [784, 563] width 417 height 30
click at [711, 596] on textarea at bounding box center [783, 593] width 418 height 31
type textarea "x"
type textarea "R"
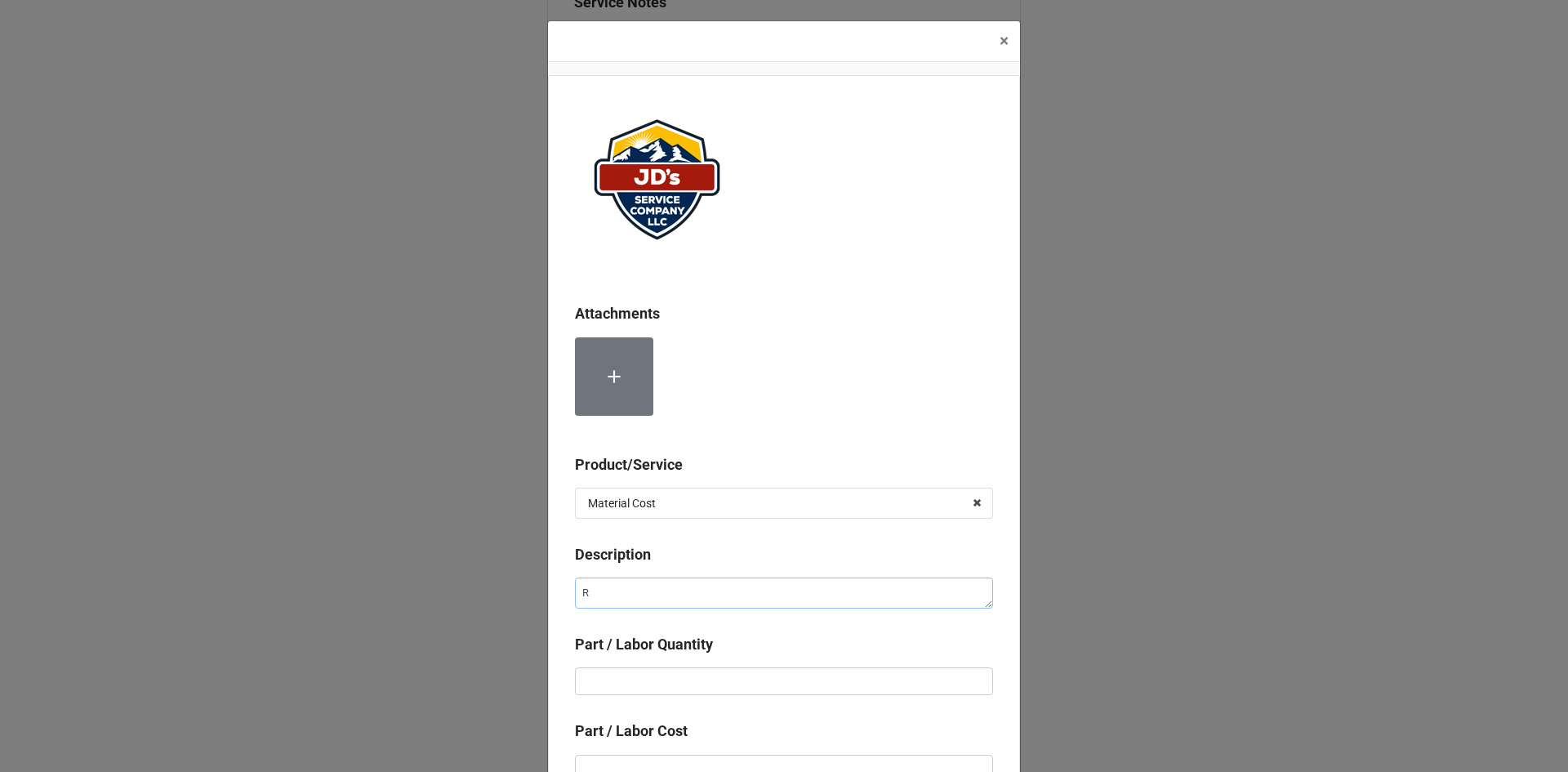
type textarea "x"
type textarea "Ri"
type textarea "x"
type textarea "Rib"
type textarea "x"
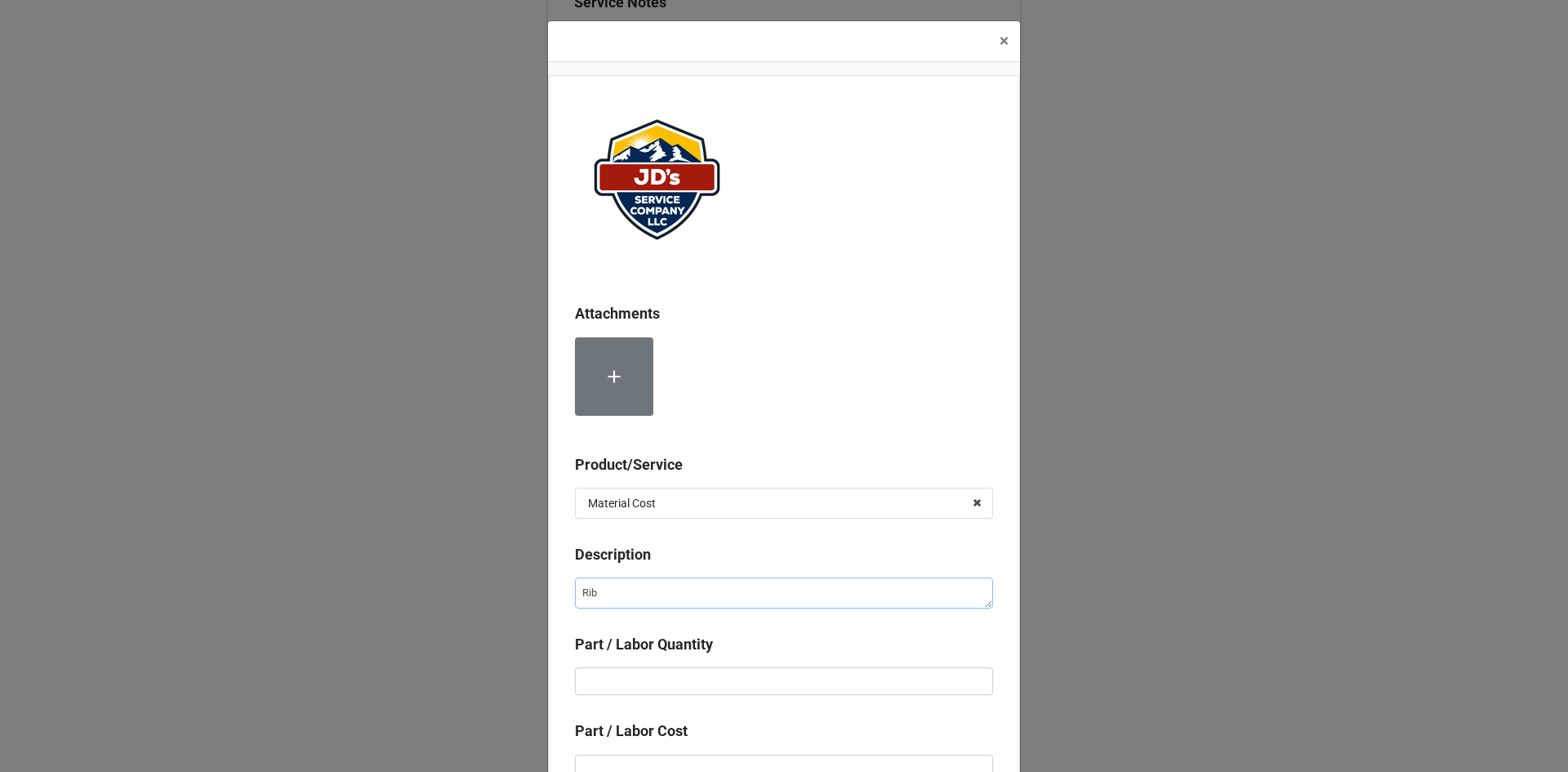
type textarea "Rib"
type textarea "x"
type textarea "Rib R"
type textarea "x"
type textarea "Rib Re"
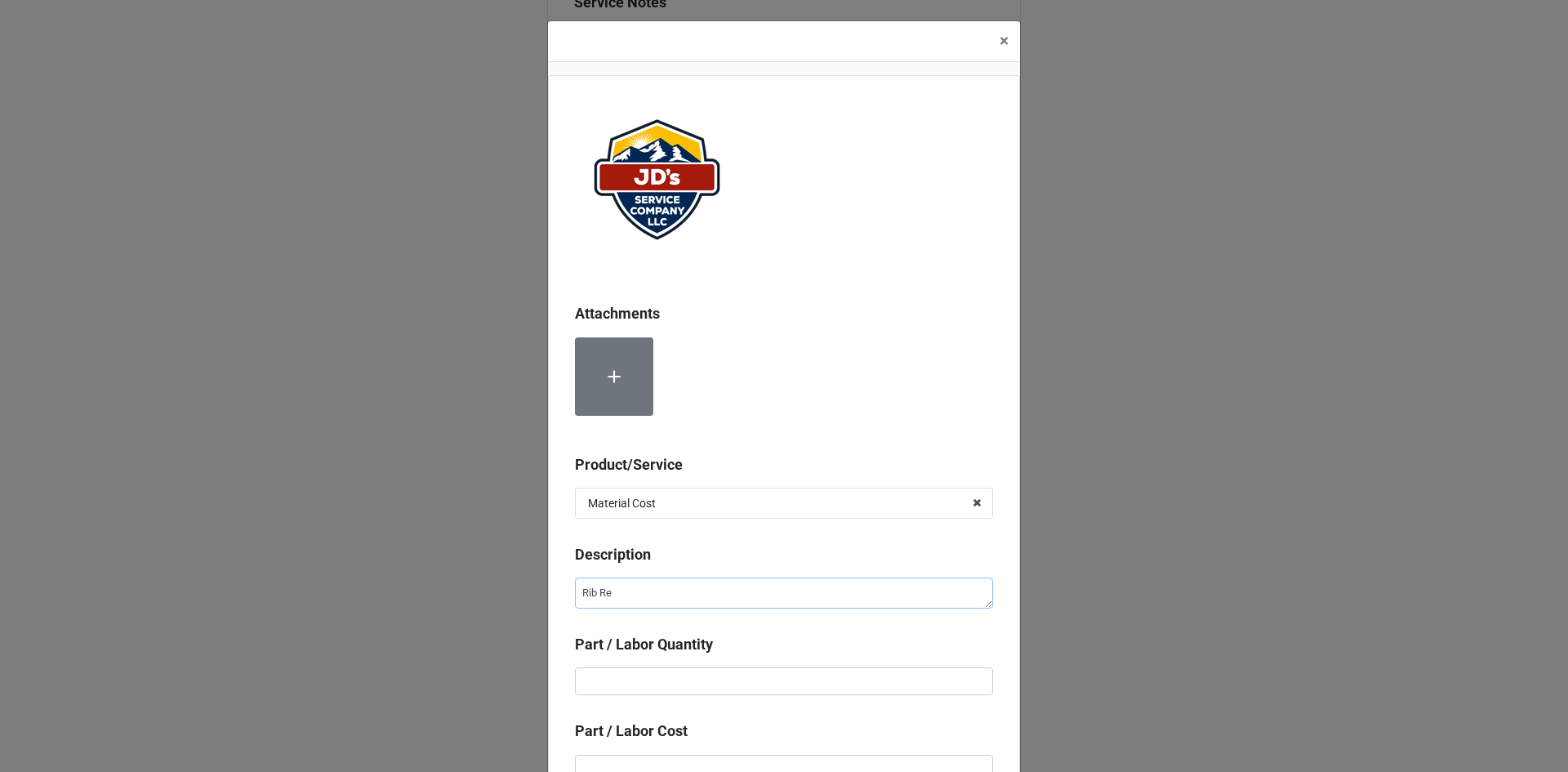
type textarea "x"
type textarea "Rib Rel"
type textarea "x"
type textarea "Rib [MEDICAL_DATA]"
type textarea "x"
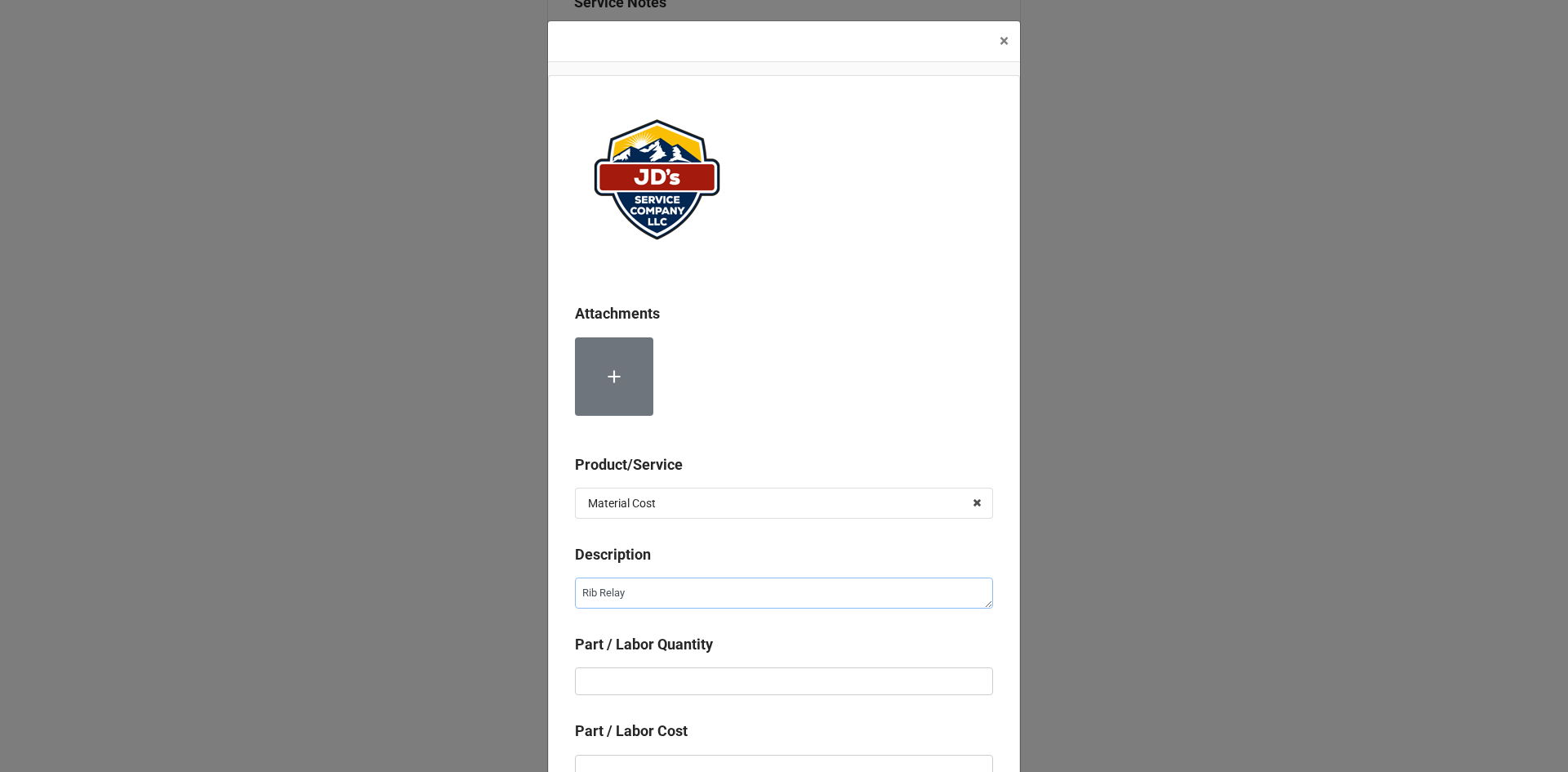
type textarea "Rib Relay"
type textarea "x"
type input "1"
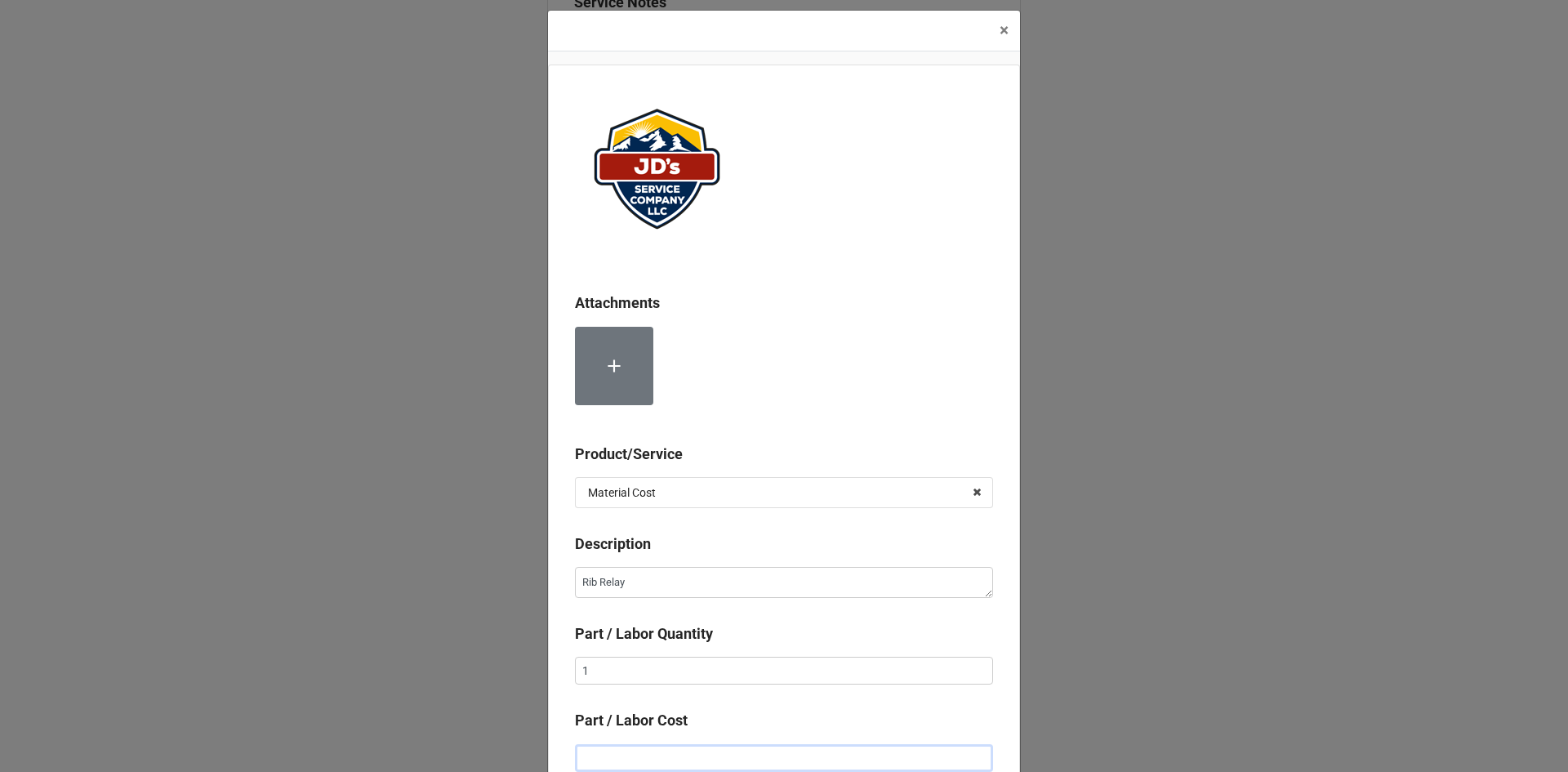
type textarea "x"
type input "$9.00"
type textarea "x"
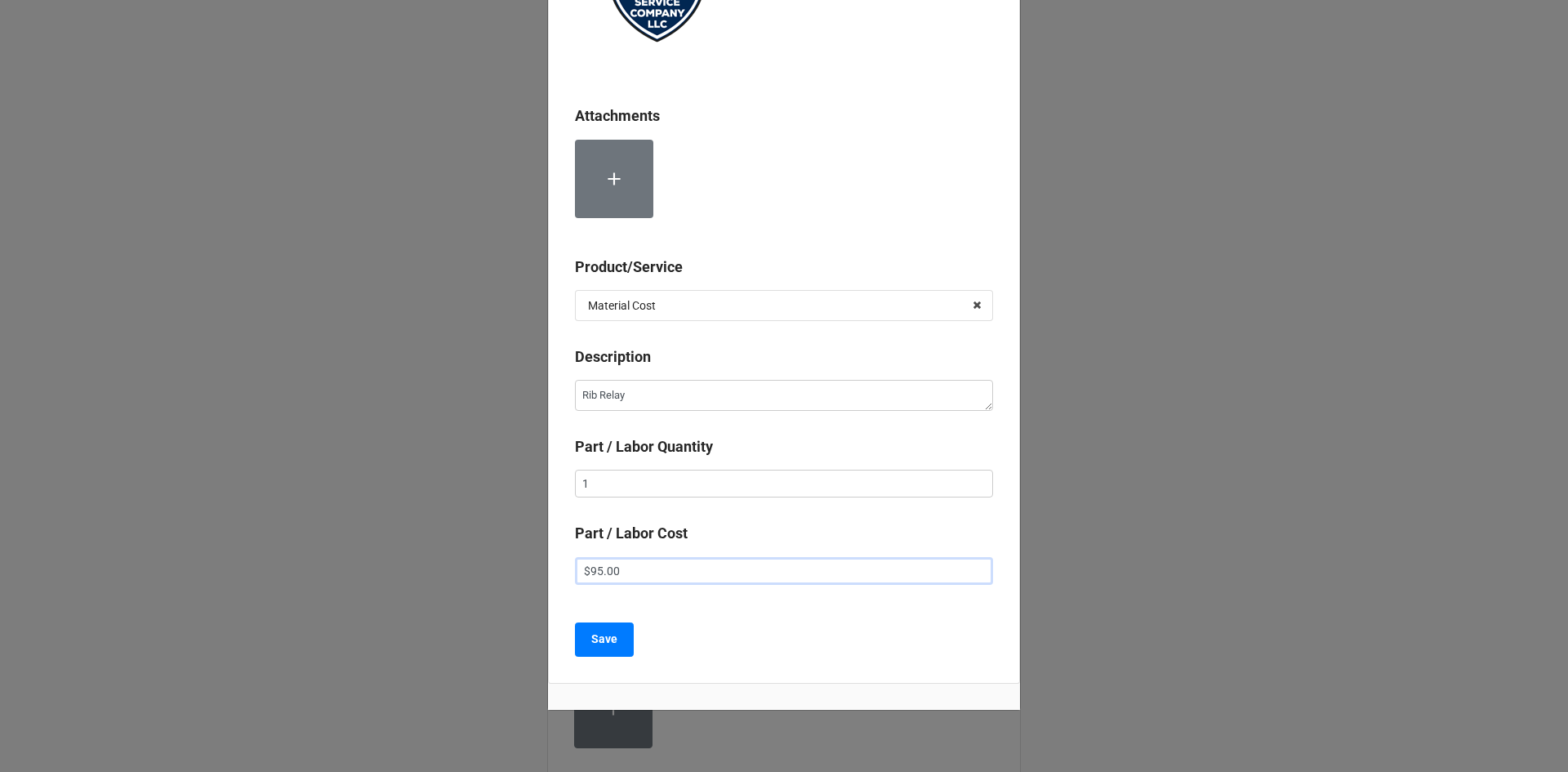
scroll to position [238, 0]
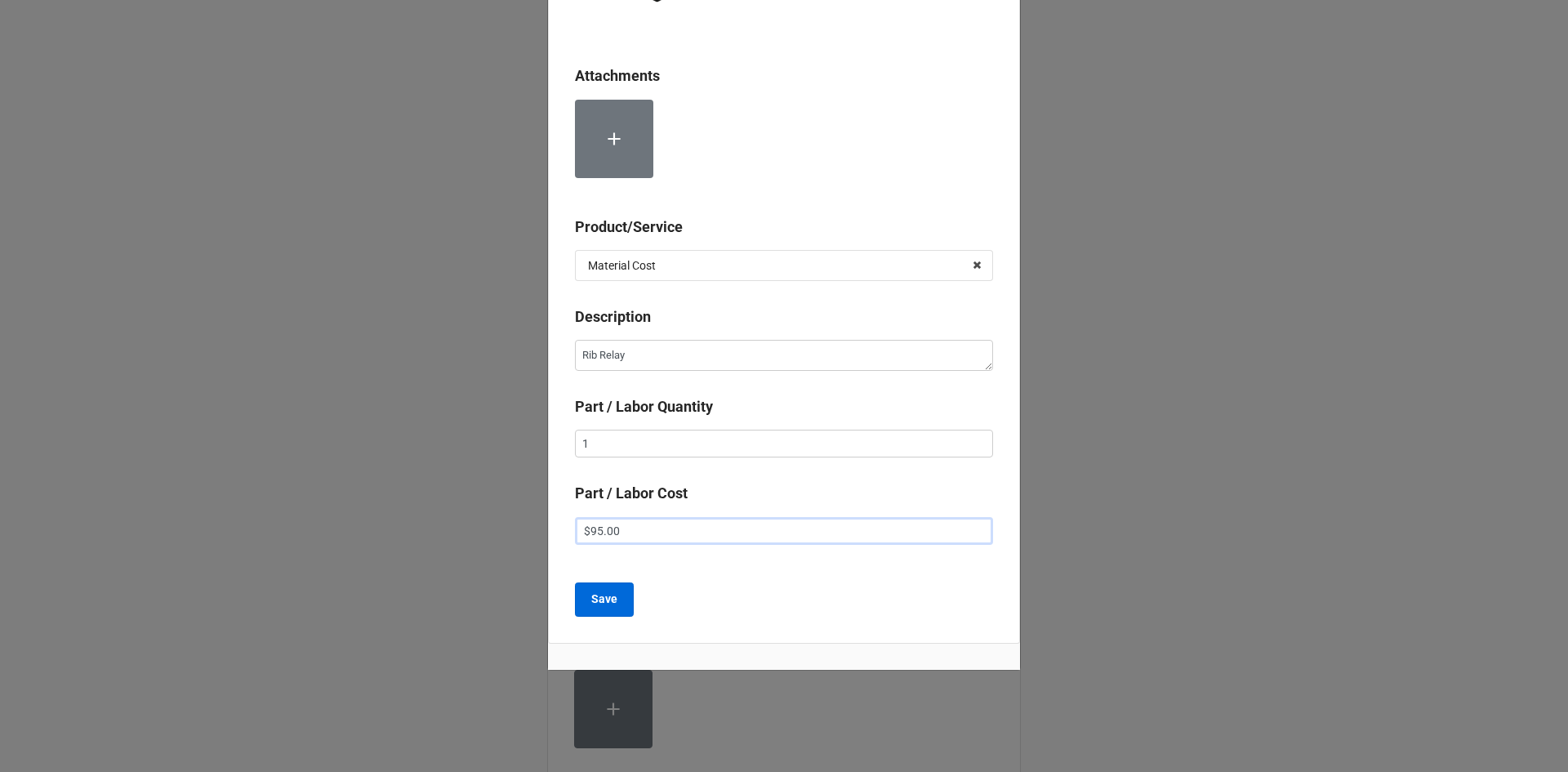
type input "$95.00"
click at [591, 603] on b "Save" at bounding box center [604, 599] width 26 height 18
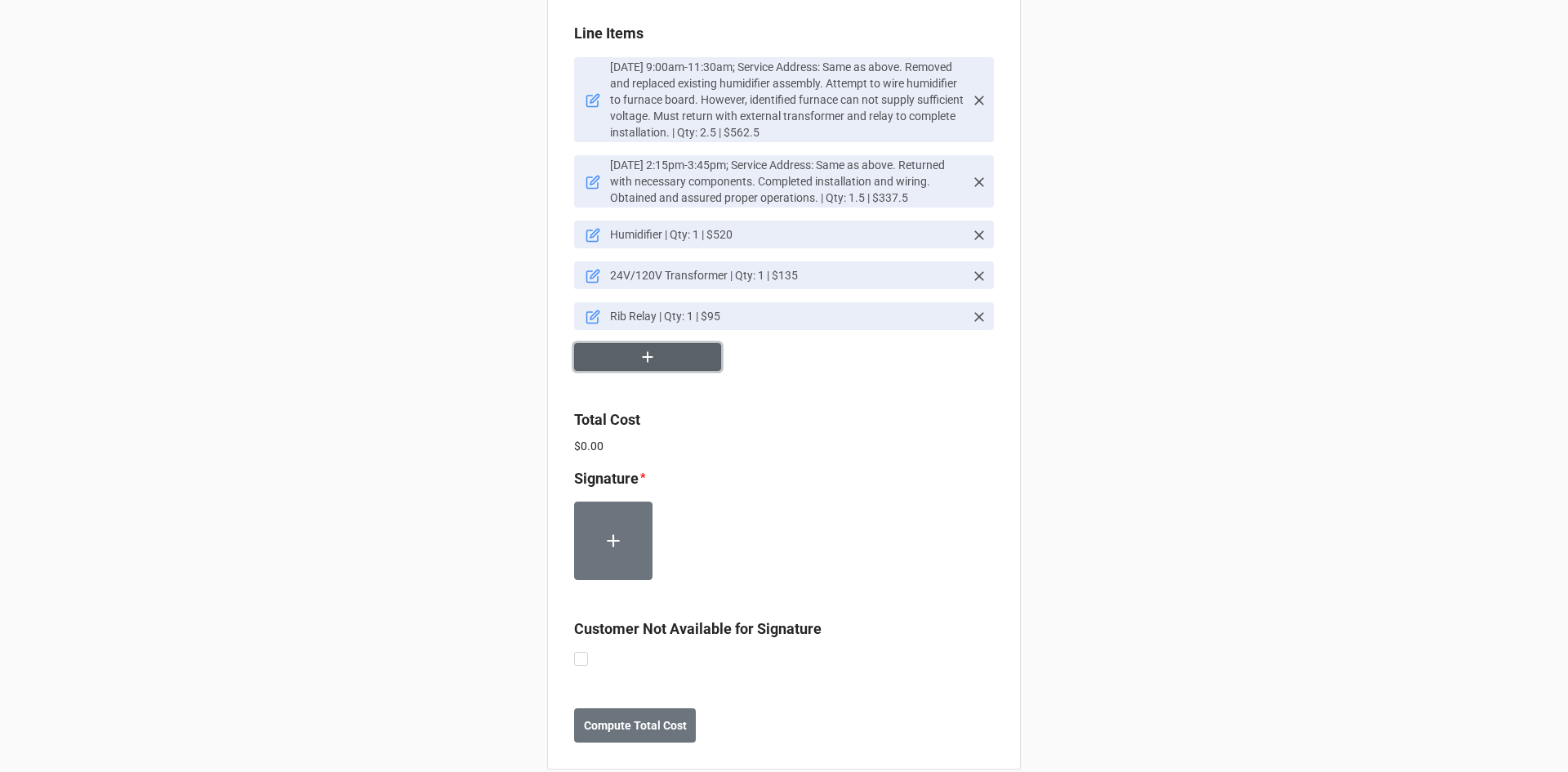
scroll to position [1213, 0]
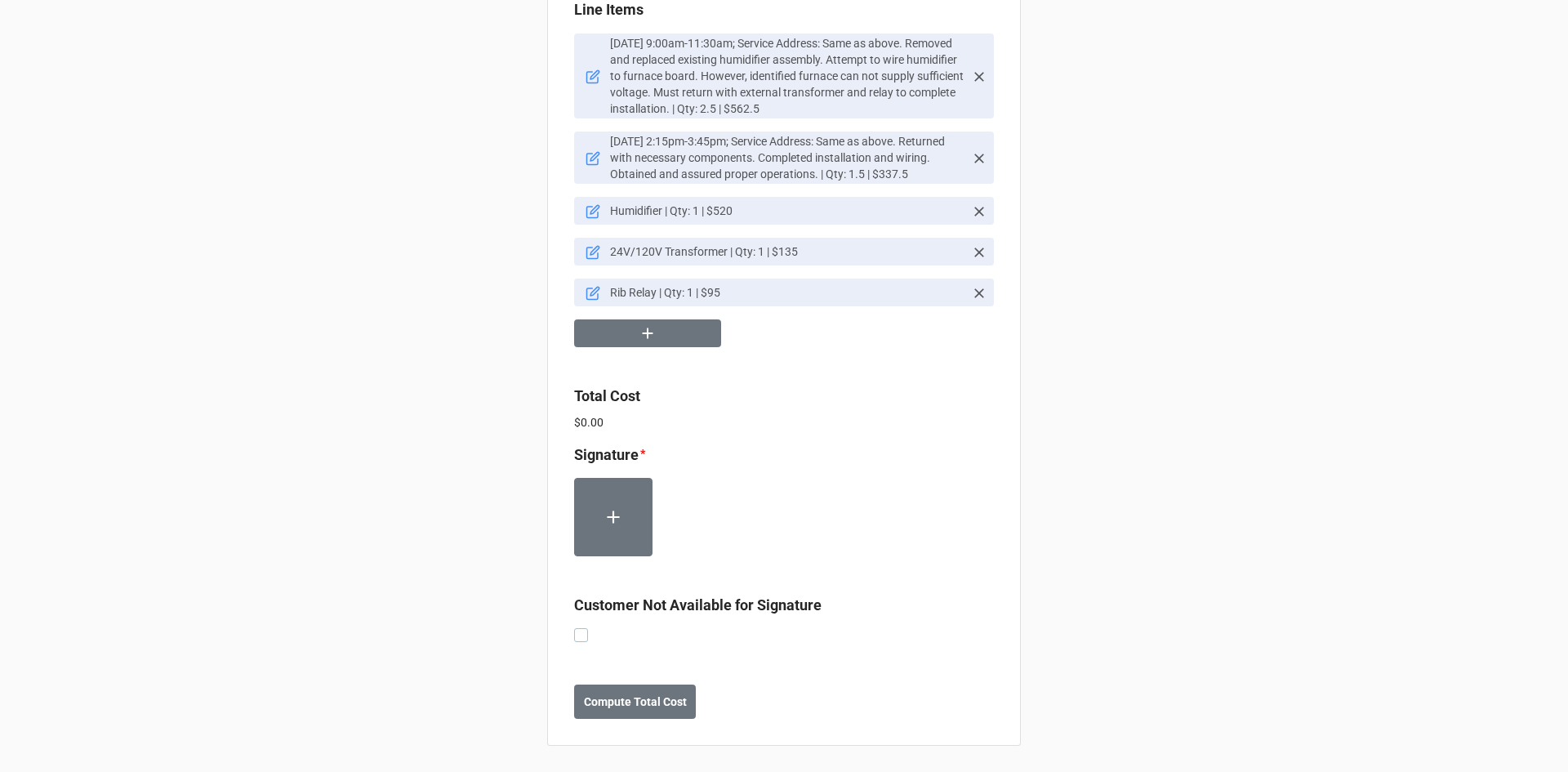
click at [577, 628] on label at bounding box center [581, 628] width 14 height 0
checkbox input "true"
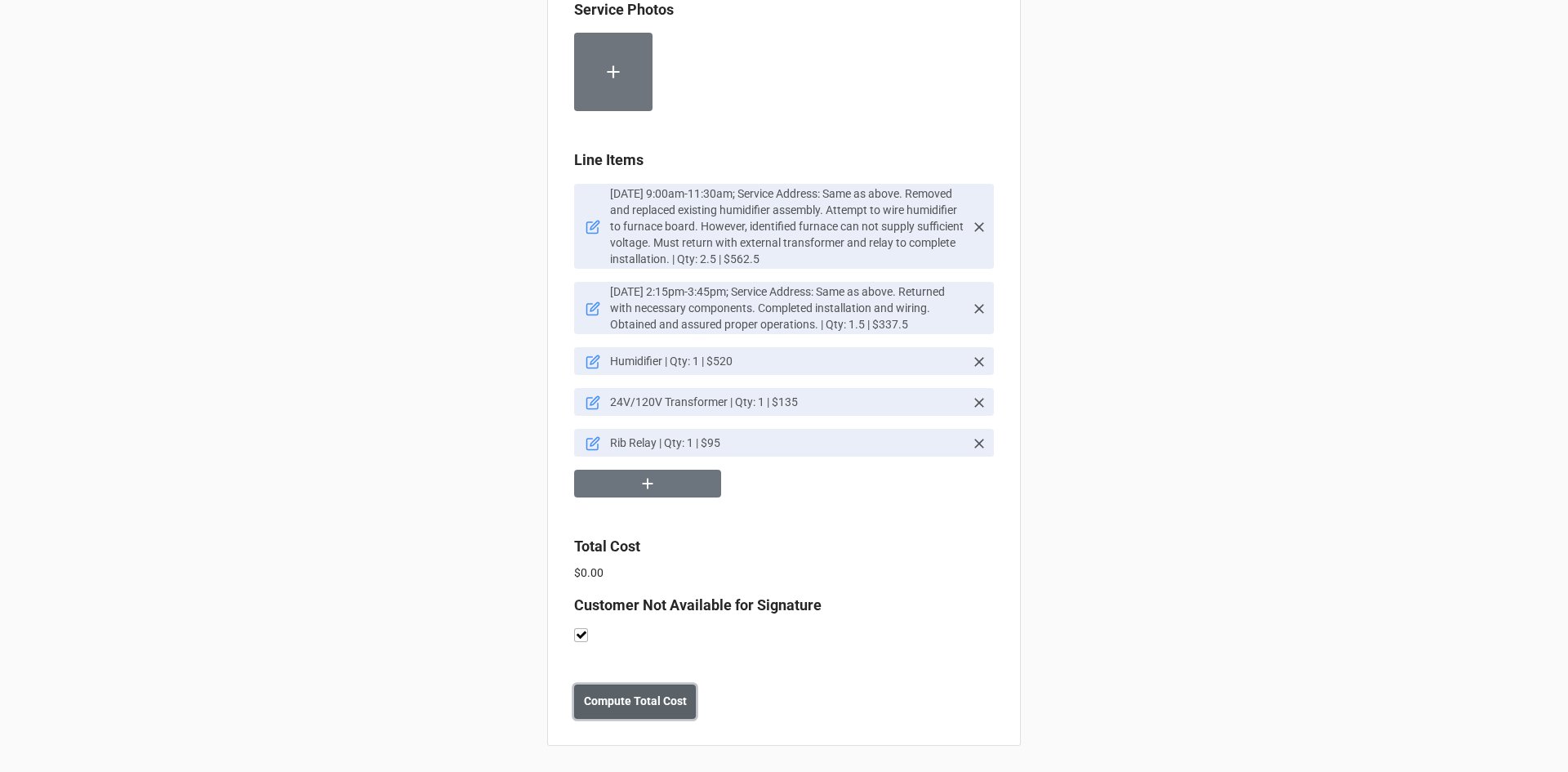
click at [643, 703] on b "Compute Total Cost" at bounding box center [636, 701] width 103 height 18
click at [593, 704] on b "Save" at bounding box center [603, 701] width 26 height 18
